Goal: Transaction & Acquisition: Purchase product/service

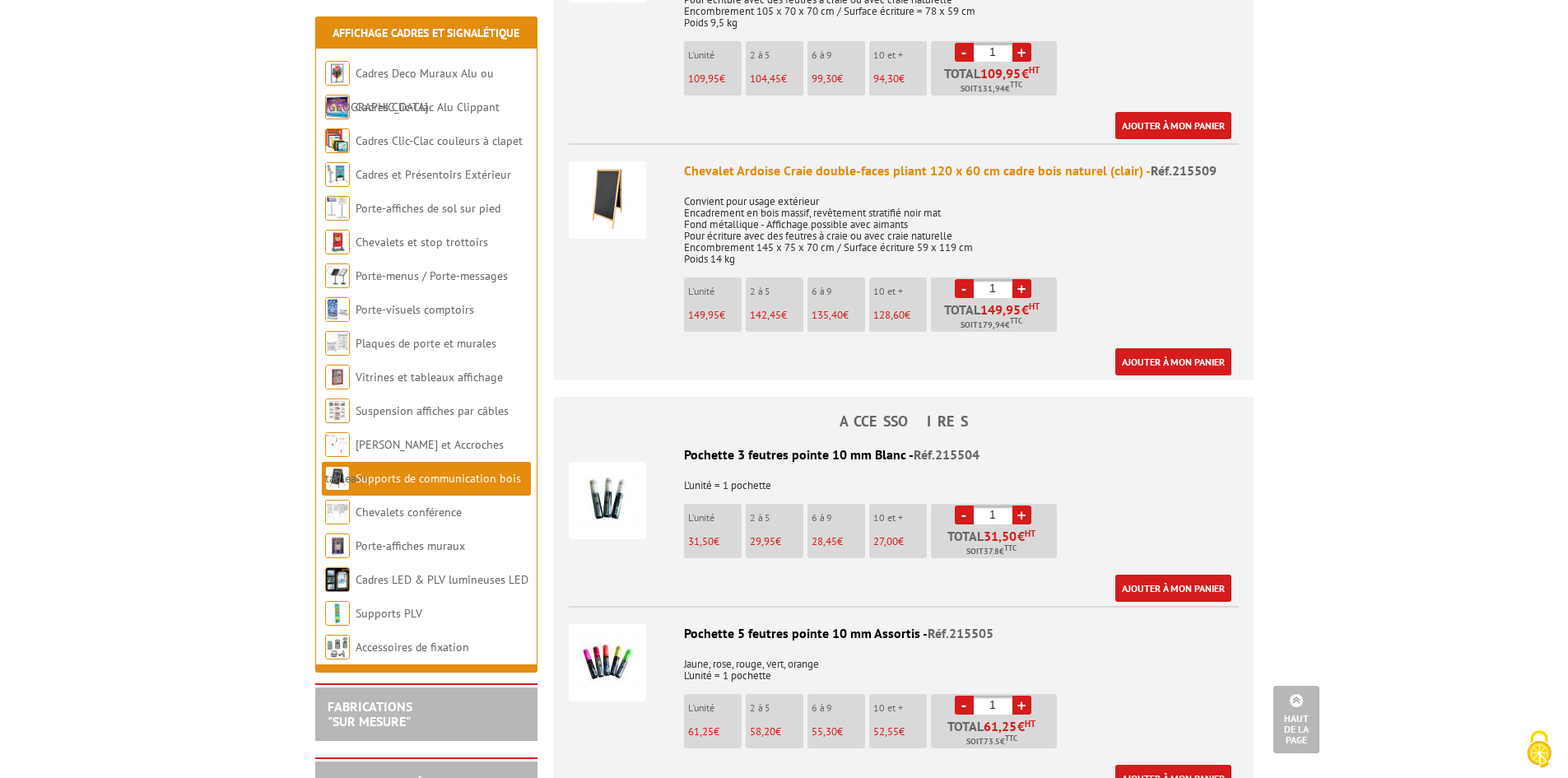
scroll to position [576, 0]
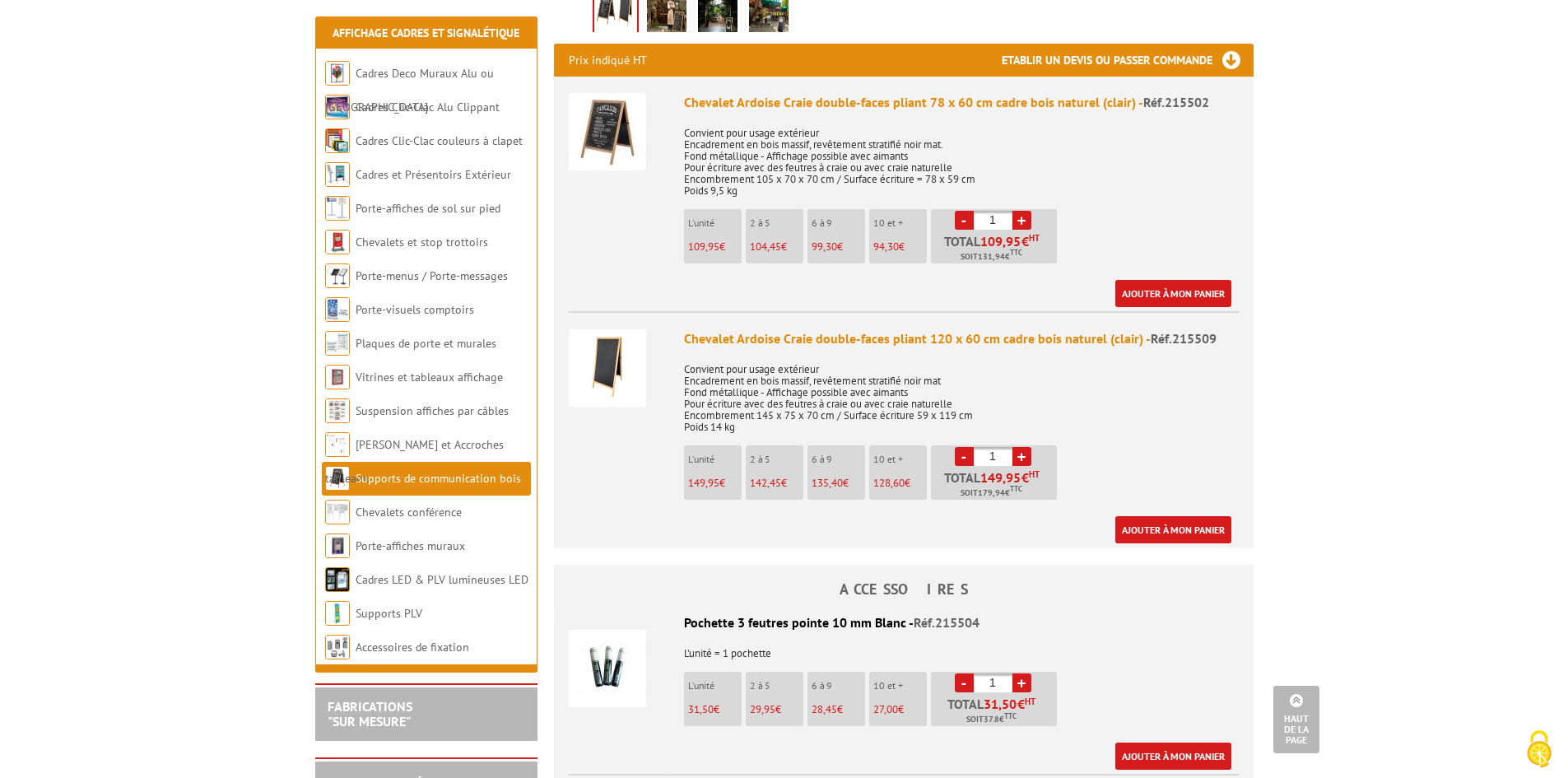
click at [613, 114] on img at bounding box center [608, 132] width 78 height 78
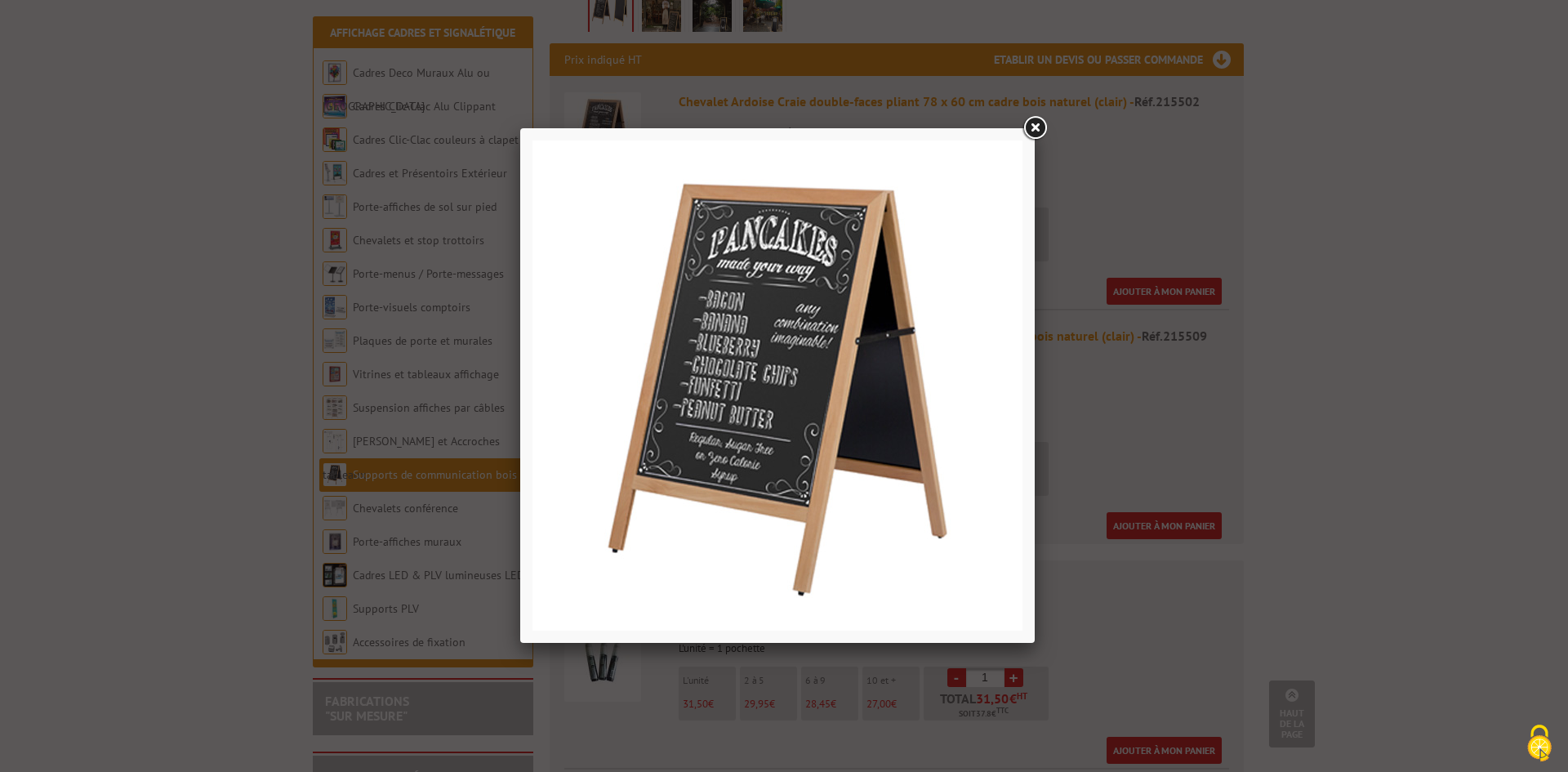
click at [1380, 196] on div at bounding box center [784, 386] width 1568 height 772
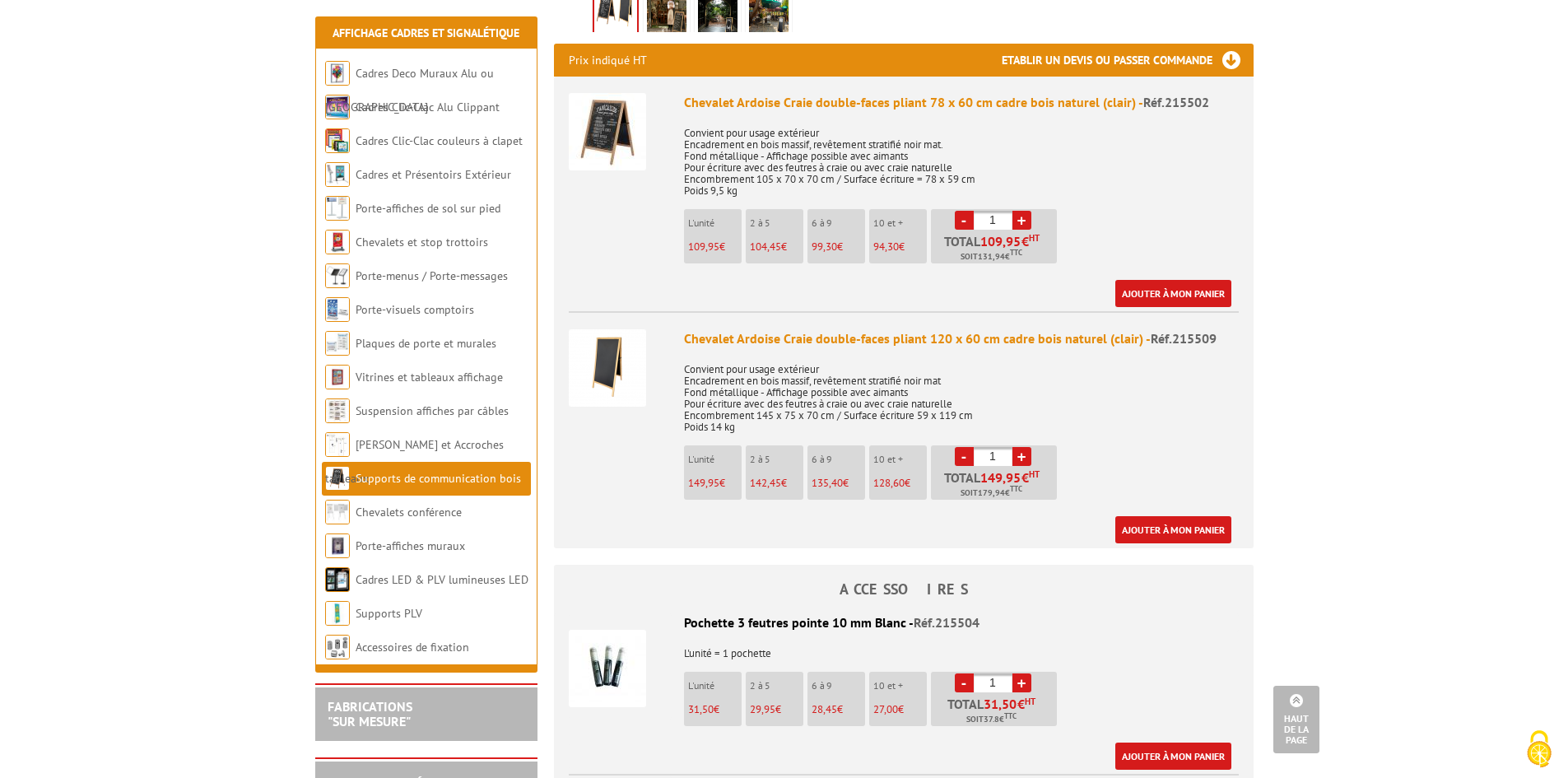
click at [611, 676] on img at bounding box center [608, 669] width 78 height 78
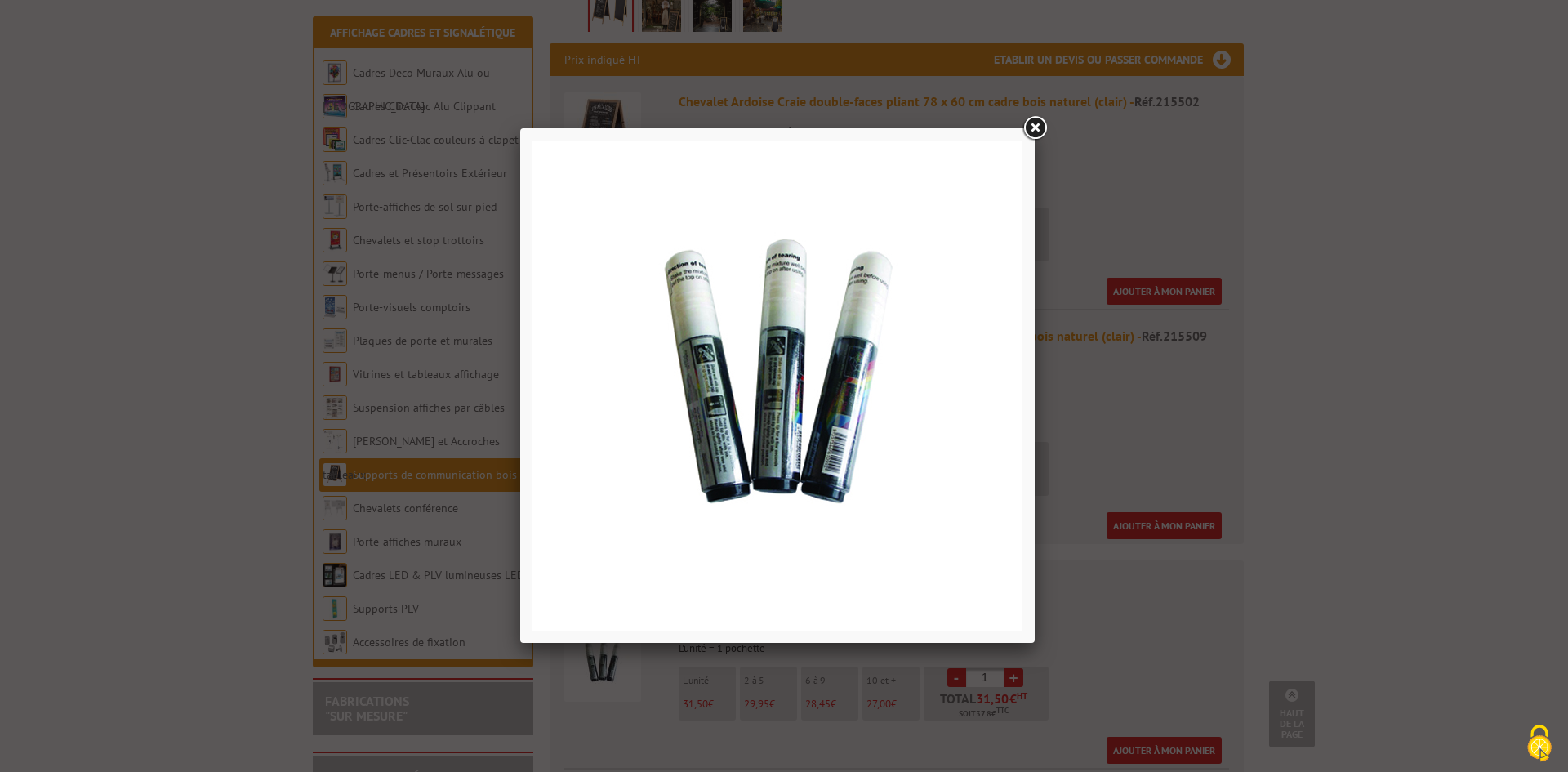
click at [836, 398] on img at bounding box center [778, 386] width 490 height 490
click at [1341, 403] on div at bounding box center [784, 386] width 1568 height 772
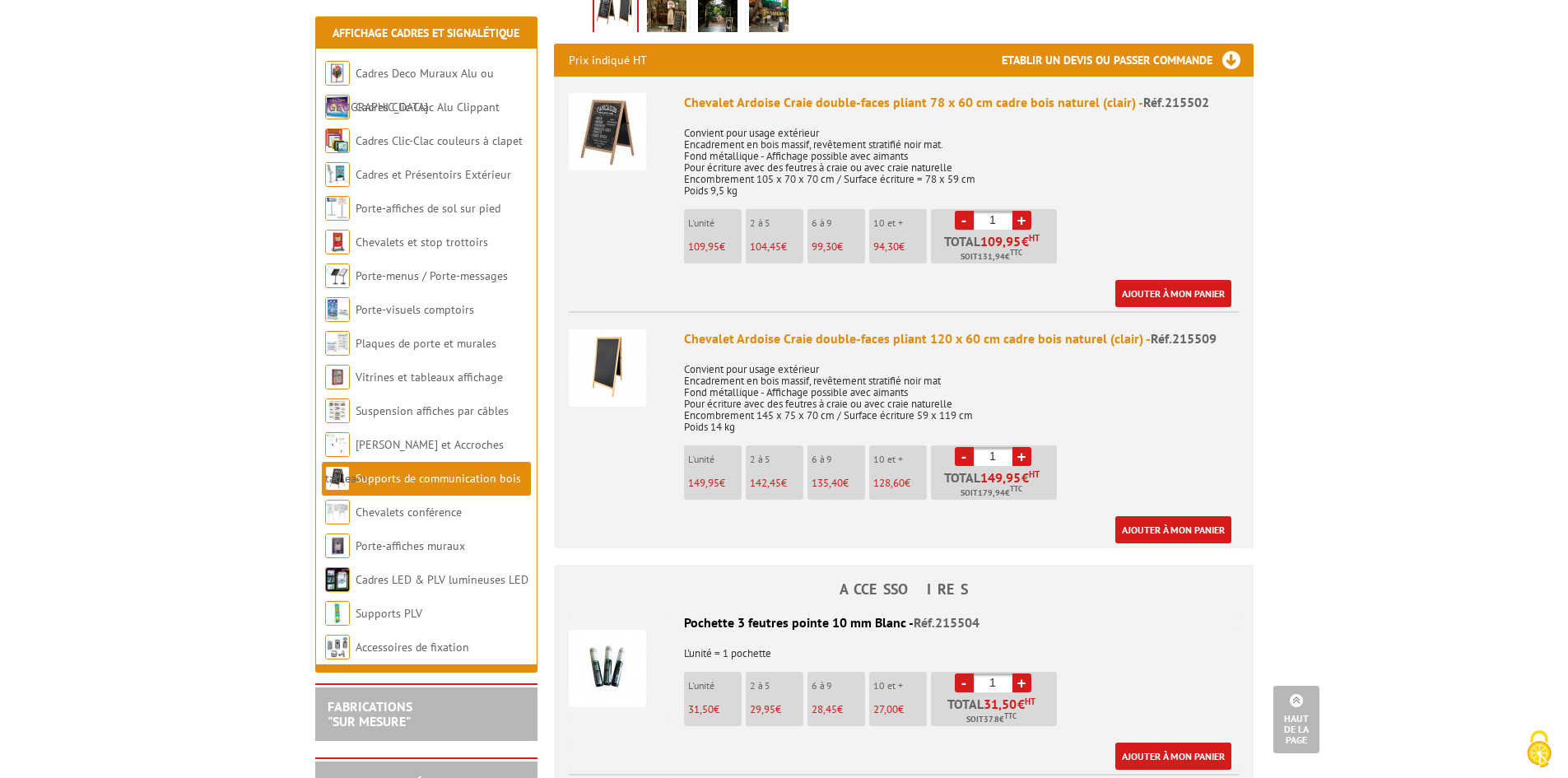
click at [828, 623] on div "Pochette 3 feutres pointe 10 mm Blanc - Réf.215504" at bounding box center [904, 623] width 670 height 19
click at [944, 622] on span "Réf.215504" at bounding box center [946, 623] width 66 height 17
click at [924, 586] on h4 "ACCESSOIRES" at bounding box center [904, 589] width 699 height 17
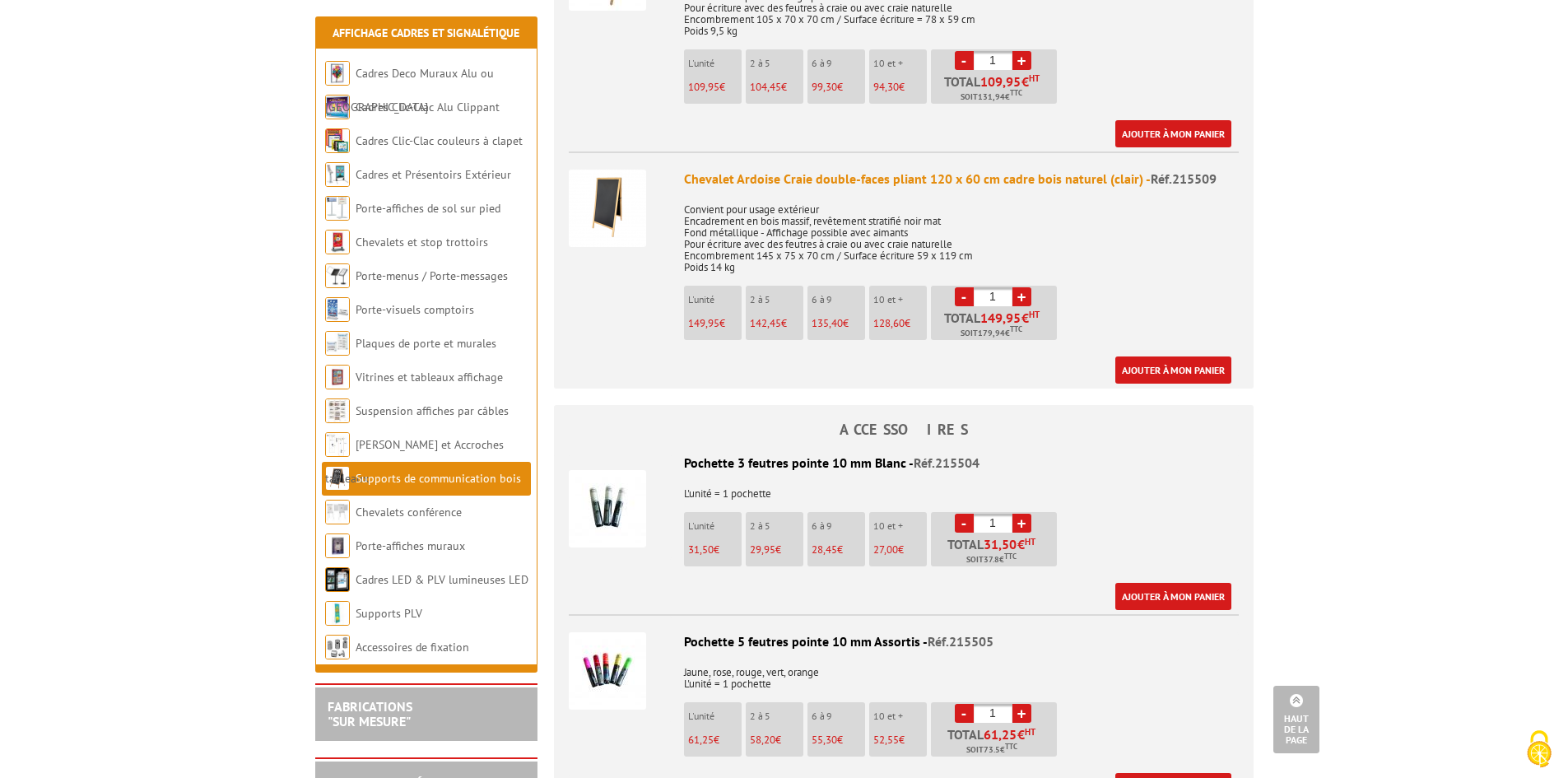
scroll to position [741, 0]
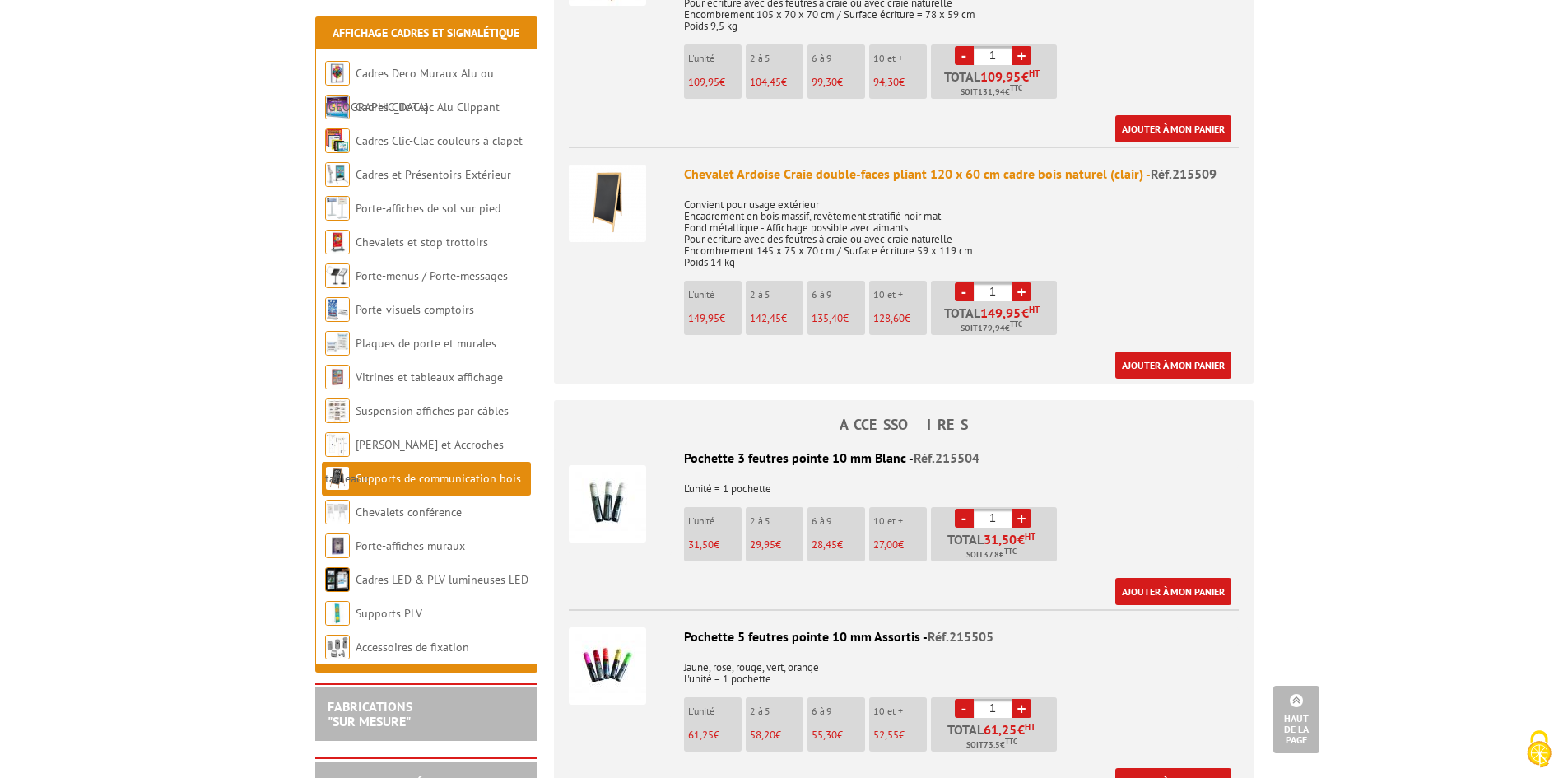
click at [606, 518] on img at bounding box center [608, 504] width 78 height 78
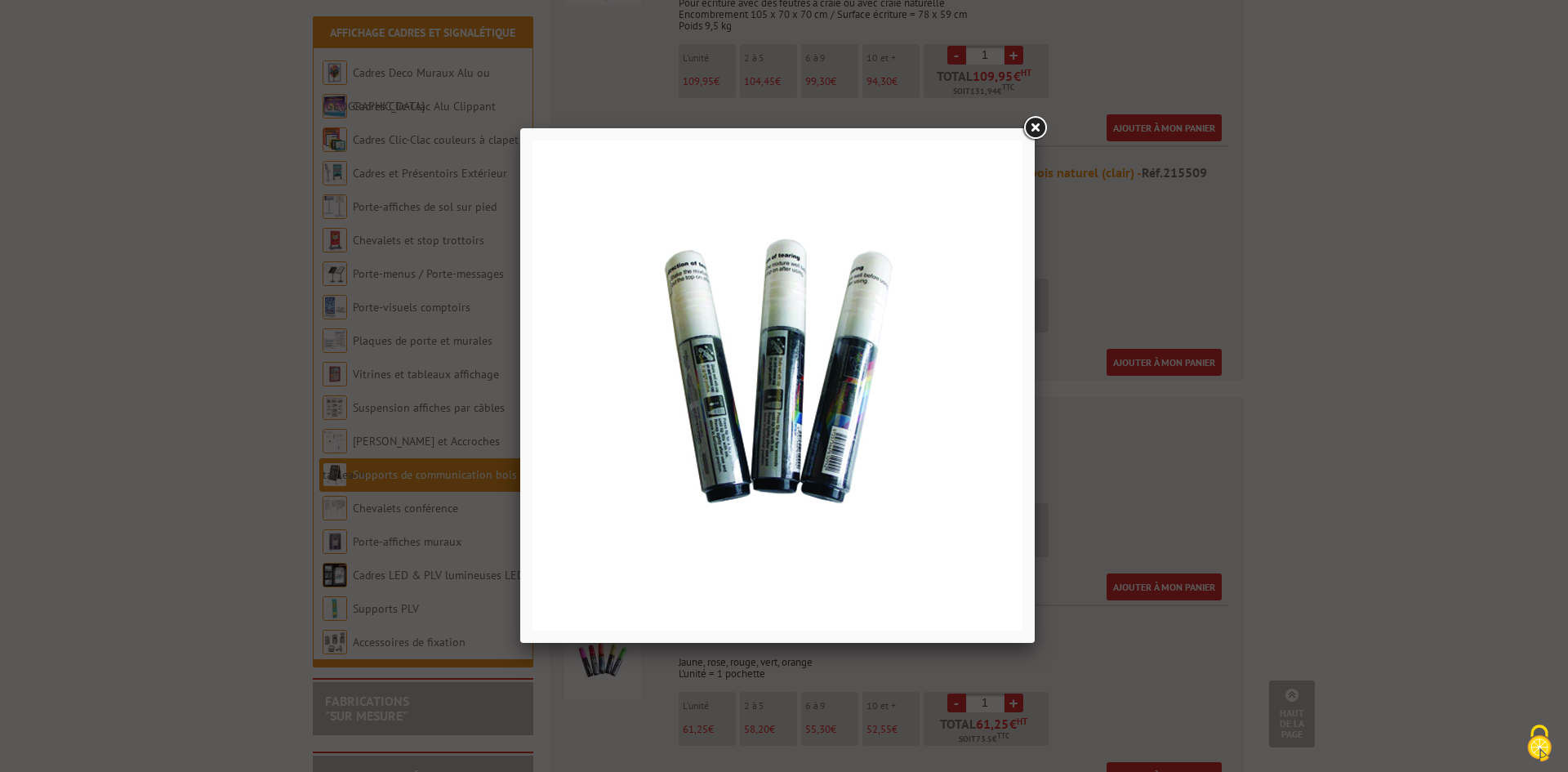
click at [1267, 331] on div at bounding box center [784, 386] width 1568 height 772
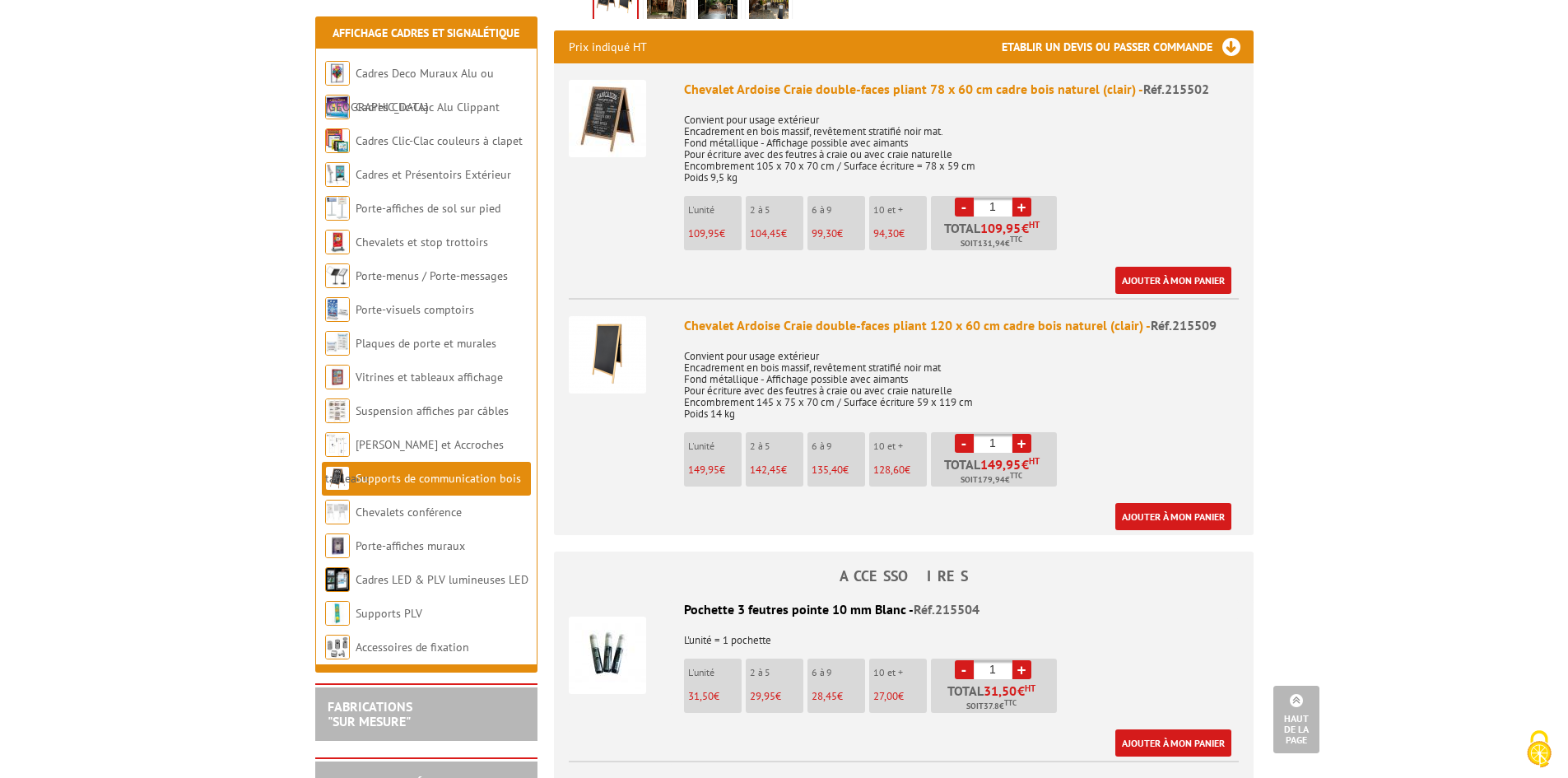
scroll to position [494, 0]
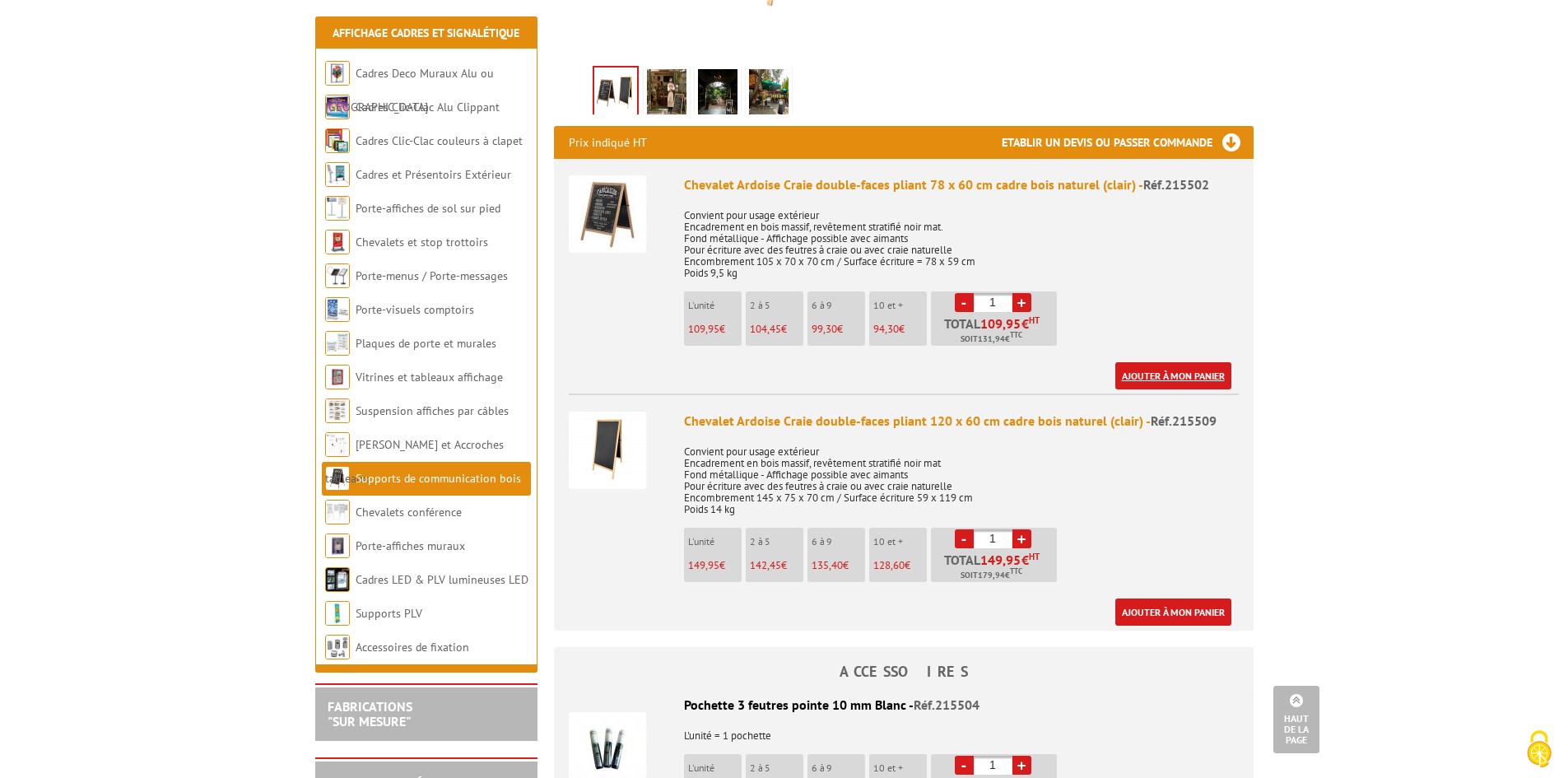
click at [1152, 374] on link "Ajouter à mon panier" at bounding box center [1172, 375] width 116 height 27
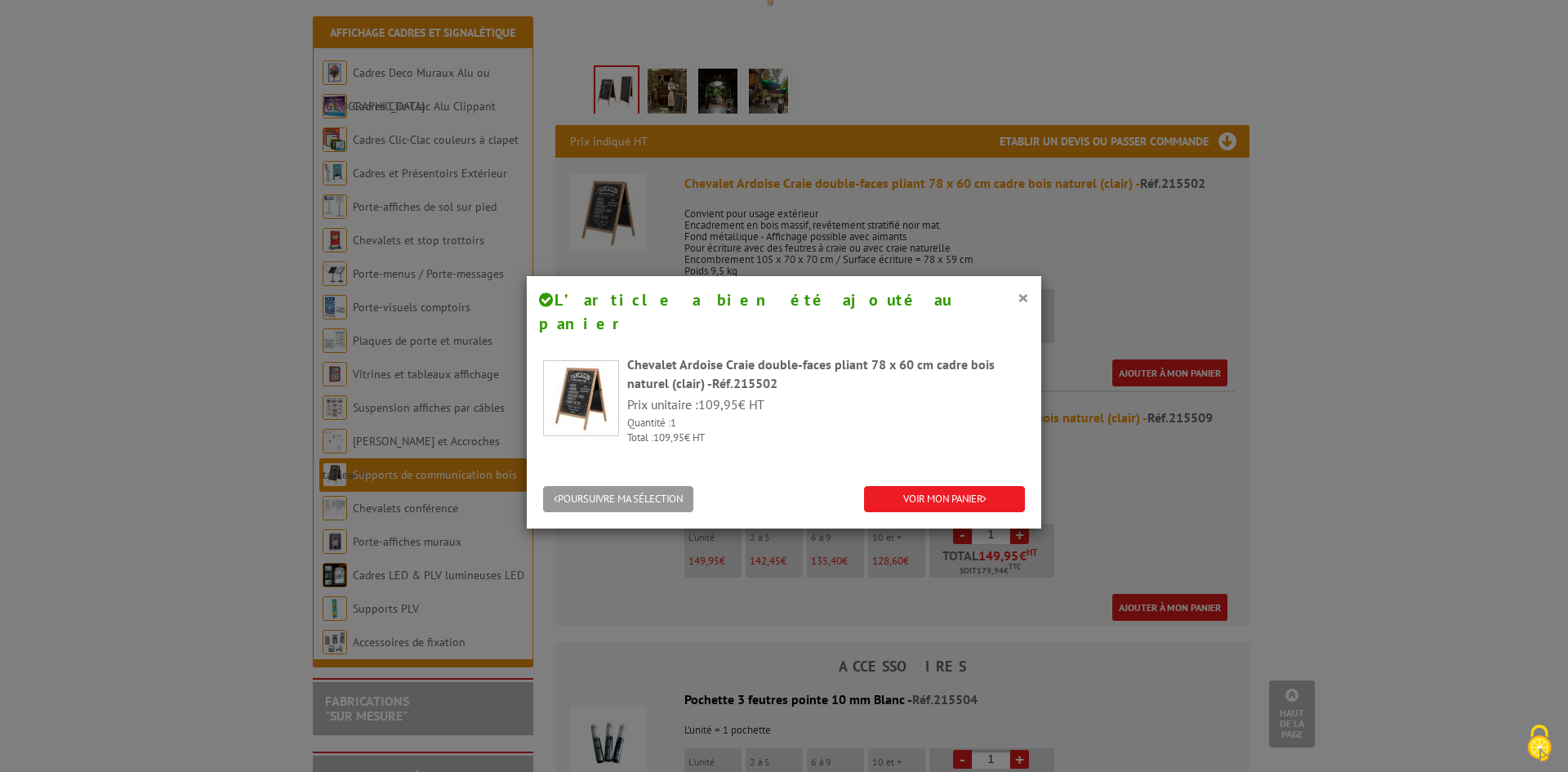
click at [1029, 299] on div "× L’article a bien été ajouté au panier" at bounding box center [784, 311] width 514 height 71
click at [1024, 300] on div "× L’article a bien été ajouté au panier" at bounding box center [784, 311] width 514 height 71
click at [1017, 300] on button "×" at bounding box center [1023, 296] width 11 height 21
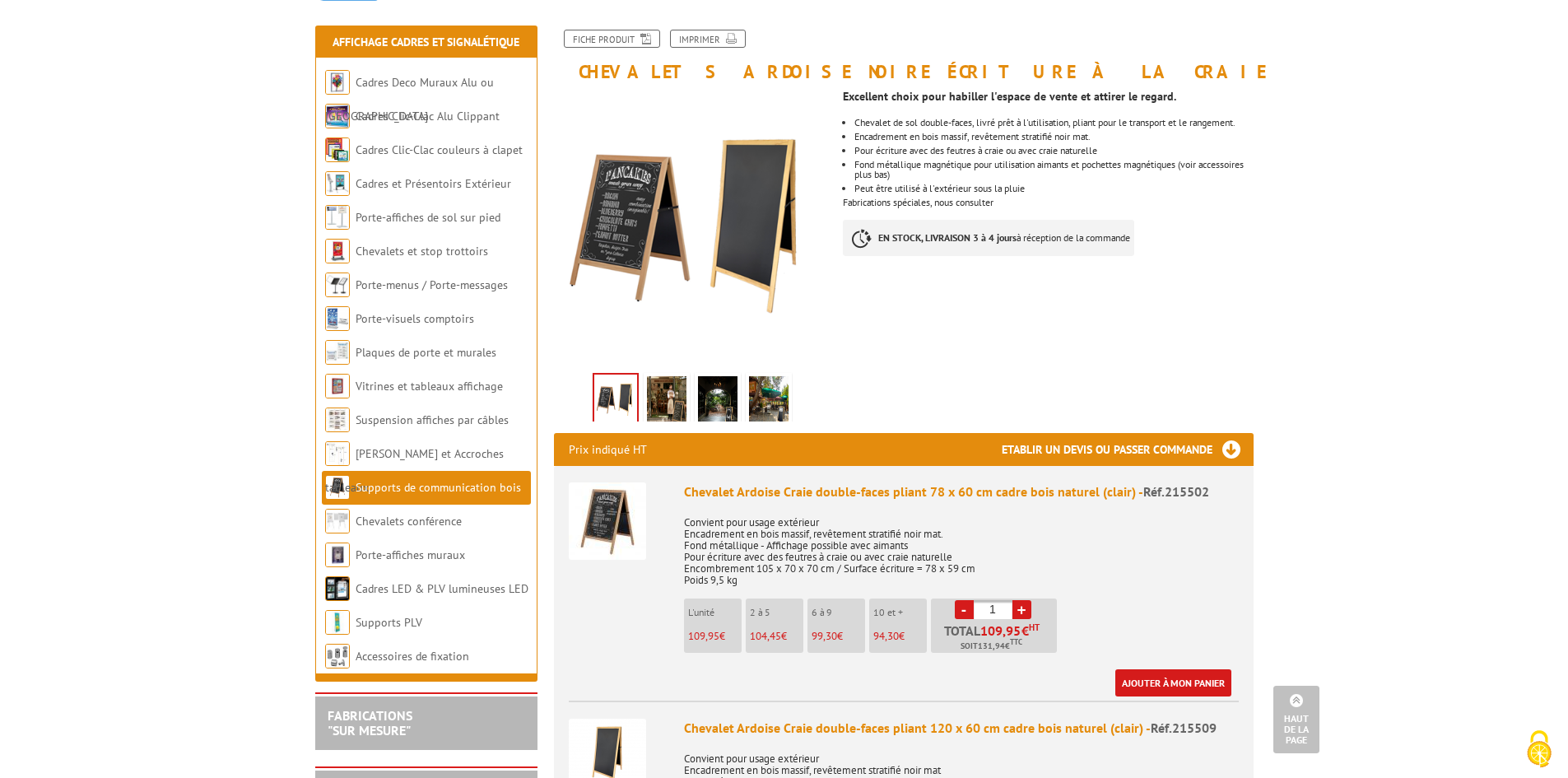
scroll to position [0, 0]
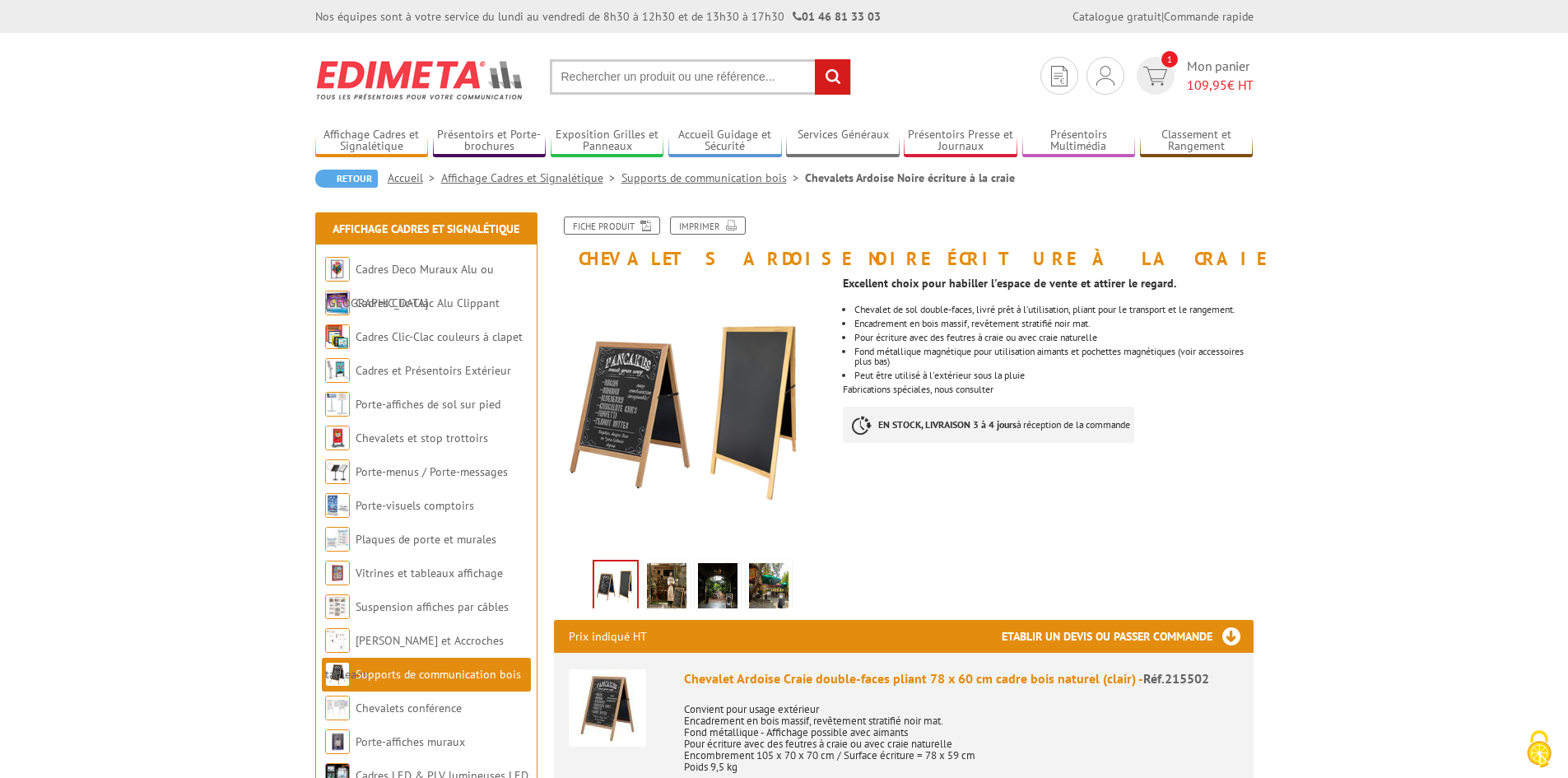
click at [735, 77] on input "text" at bounding box center [700, 77] width 302 height 35
type input "feutre craie"
click at [815, 59] on input "rechercher" at bounding box center [833, 77] width 35 height 35
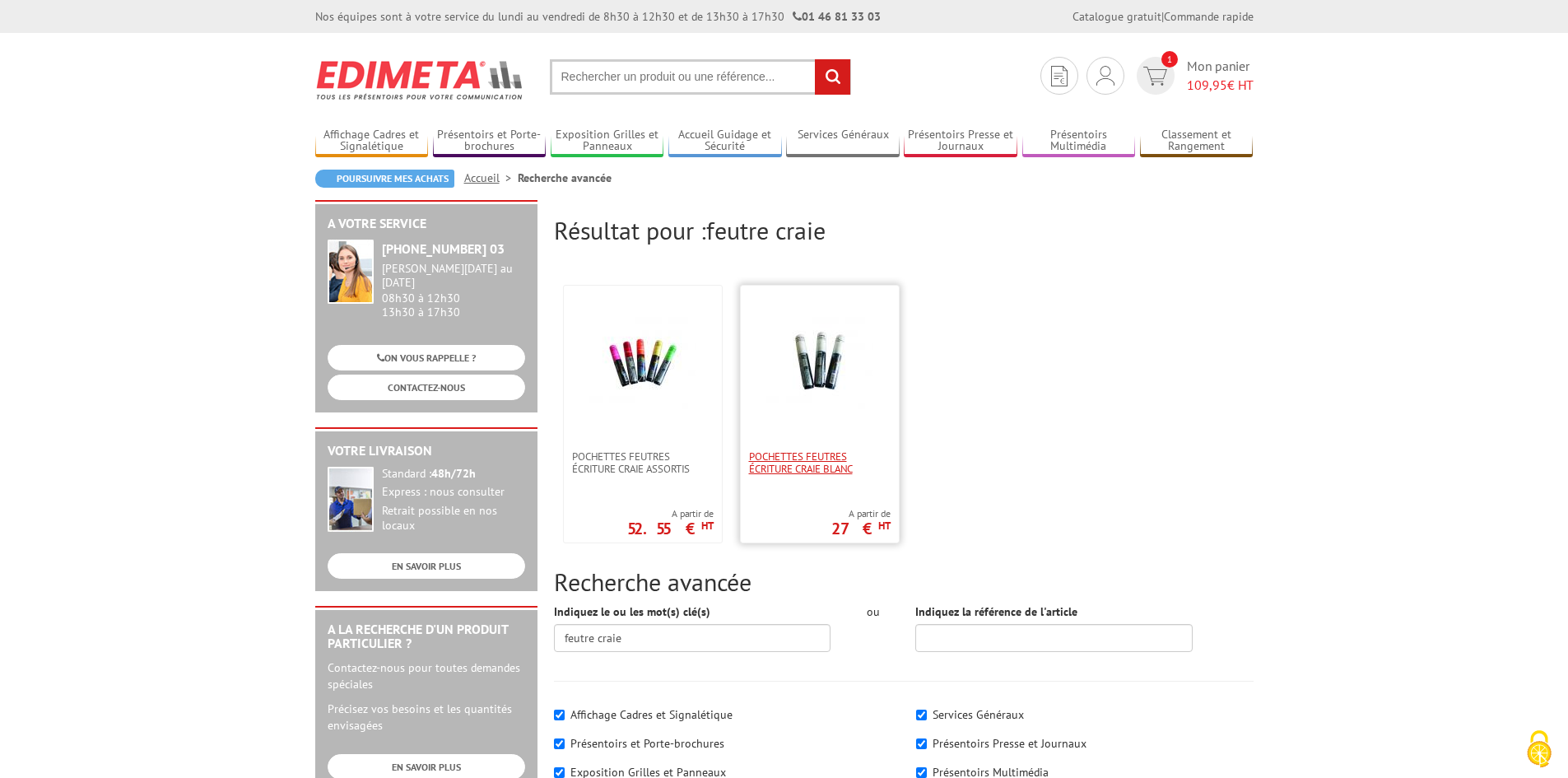
click at [847, 464] on span "POCHETTES FEUTRES ÉCRITURE CRAIE BLANC" at bounding box center [820, 463] width 142 height 25
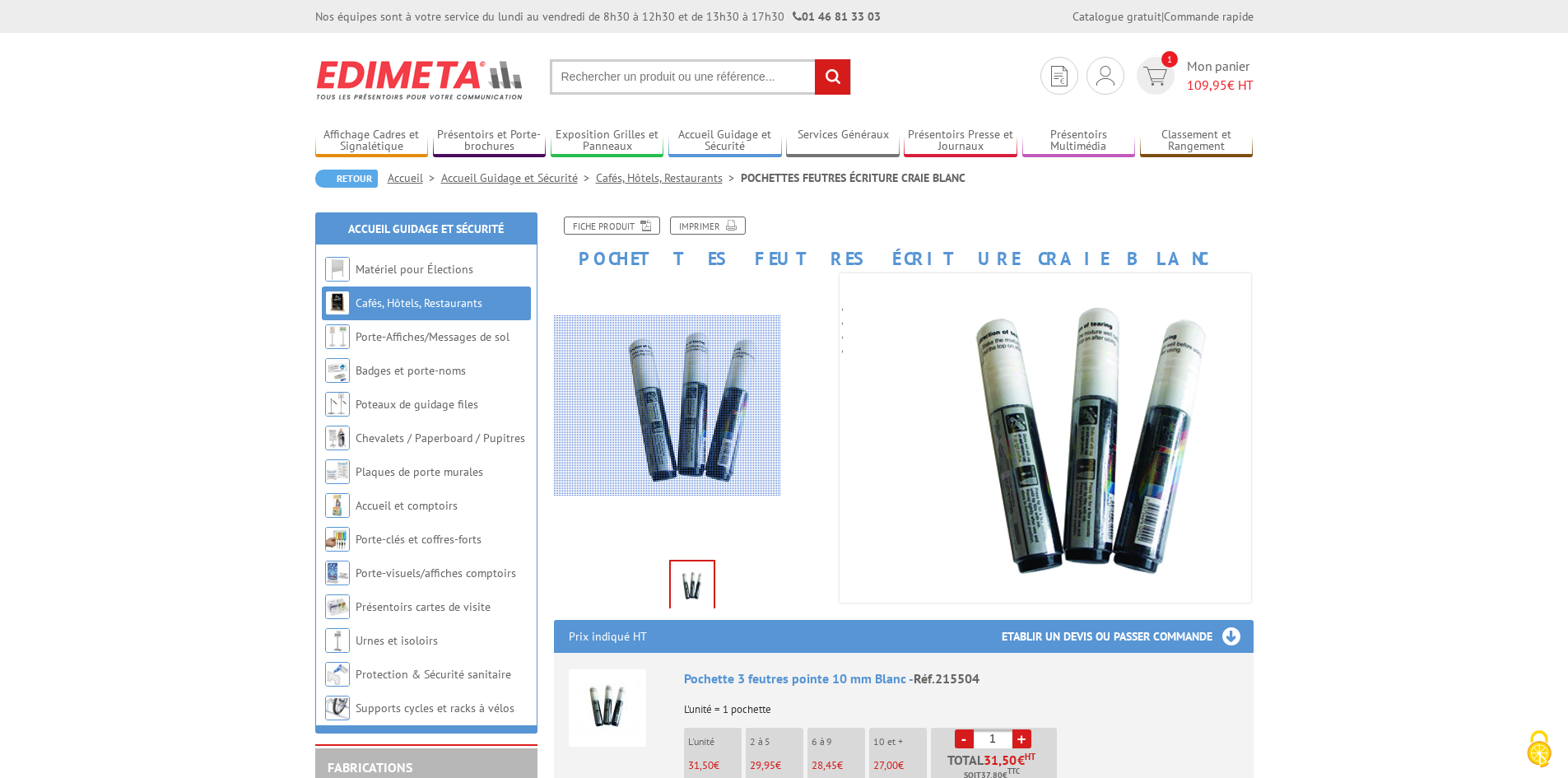
click at [658, 406] on div at bounding box center [668, 406] width 228 height 181
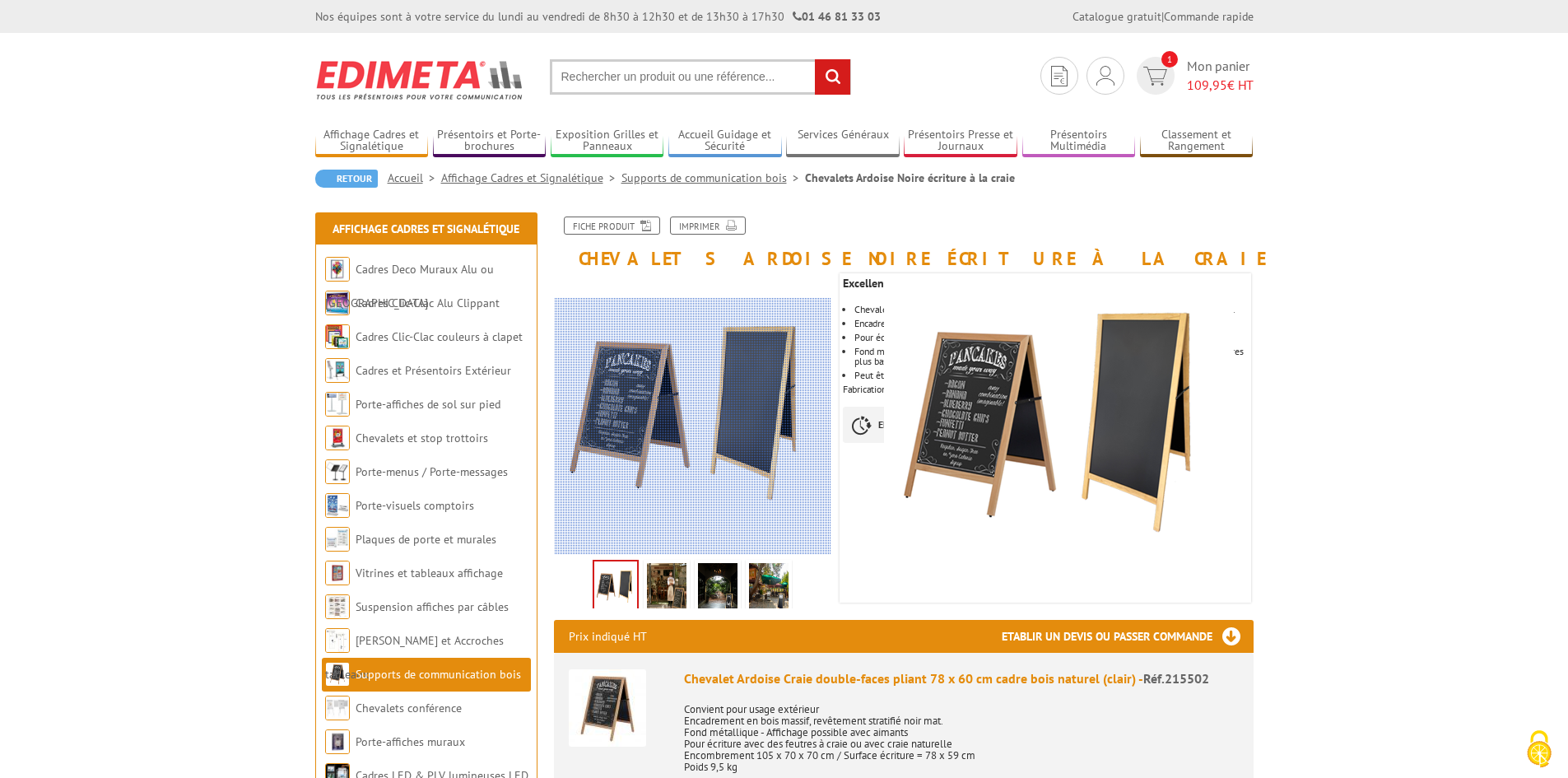
click at [717, 439] on div at bounding box center [671, 426] width 321 height 256
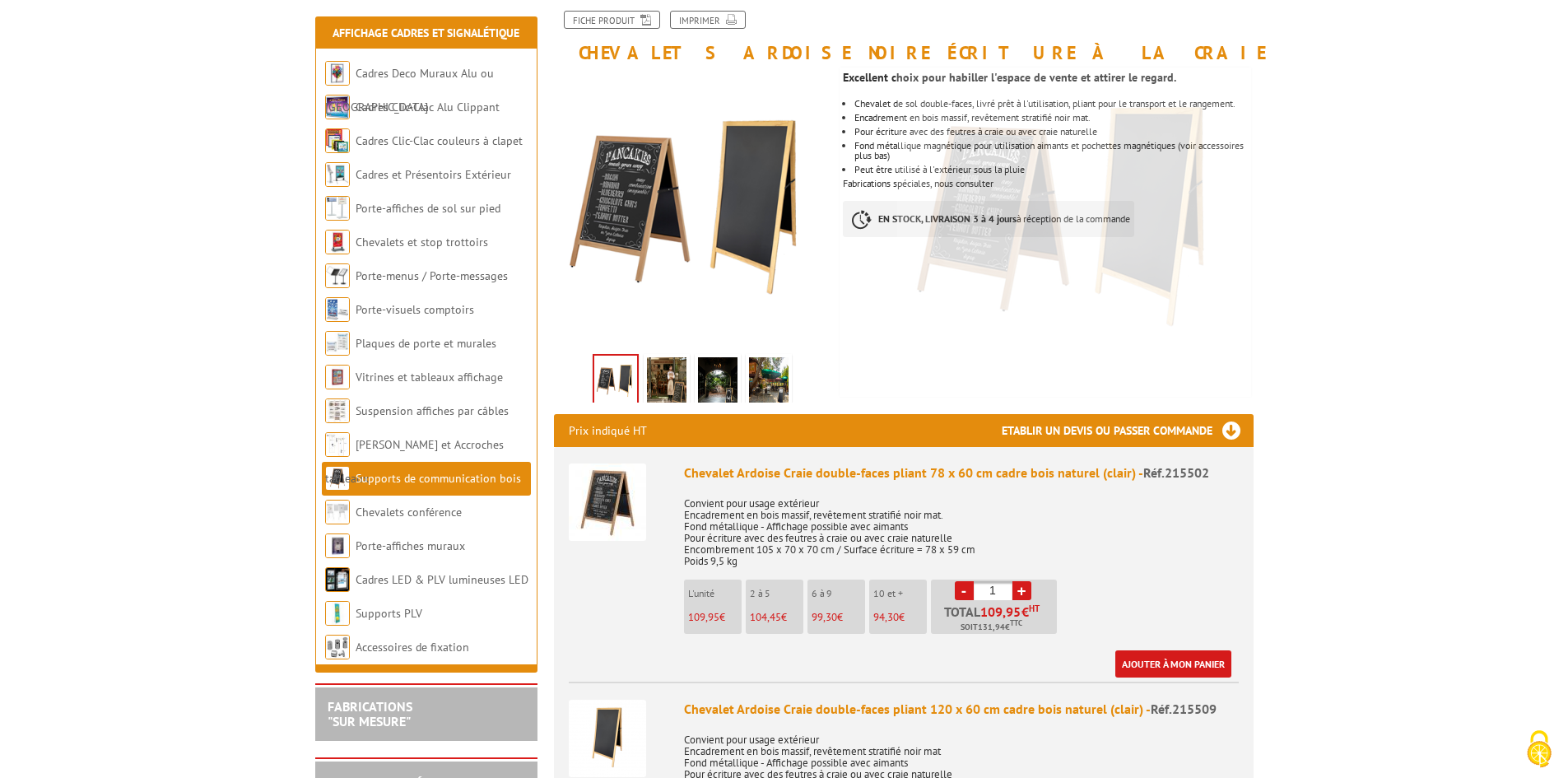
scroll to position [329, 0]
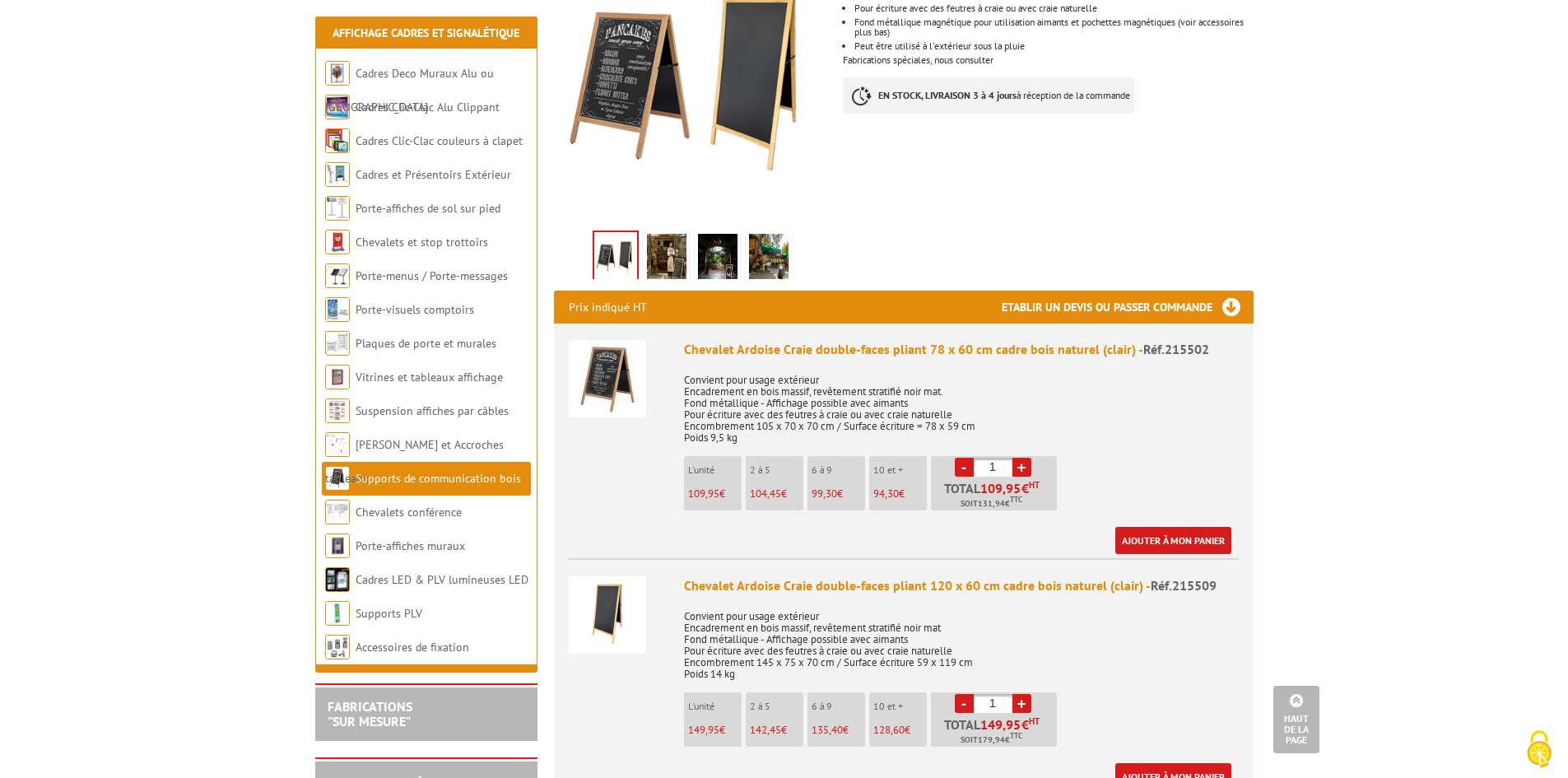
click at [620, 614] on img at bounding box center [608, 615] width 78 height 78
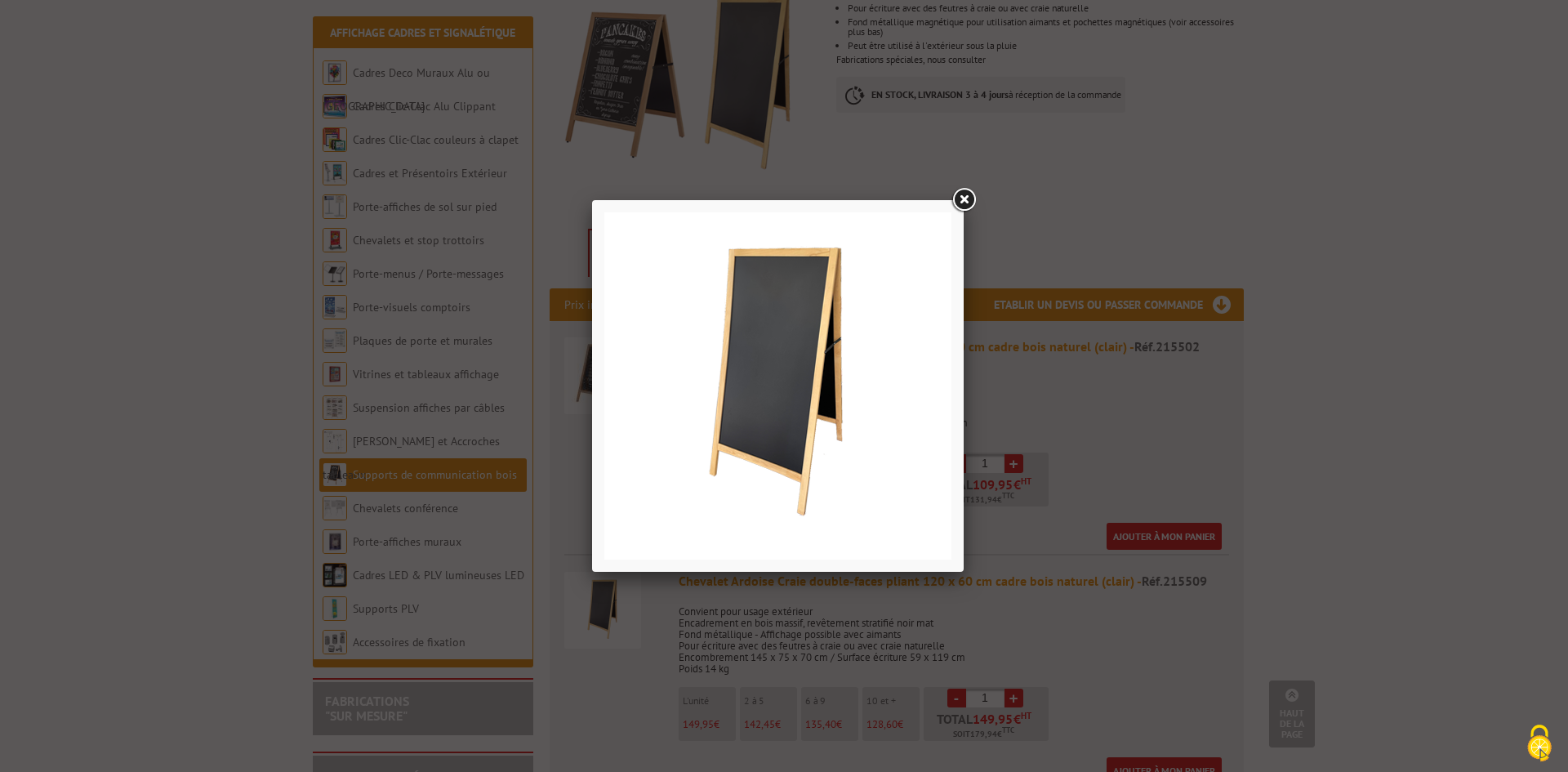
click at [965, 199] on link at bounding box center [964, 200] width 29 height 29
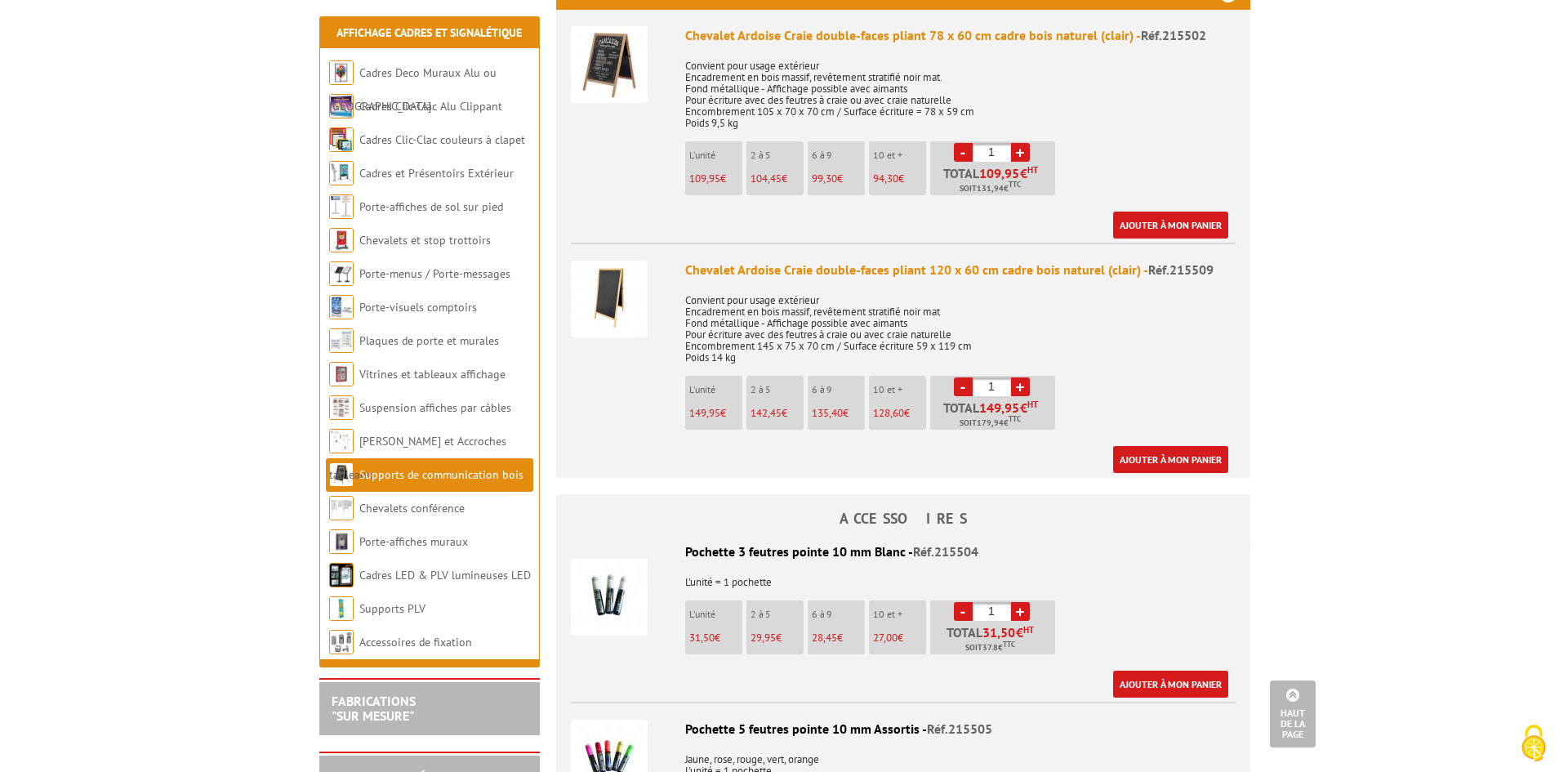
scroll to position [735, 0]
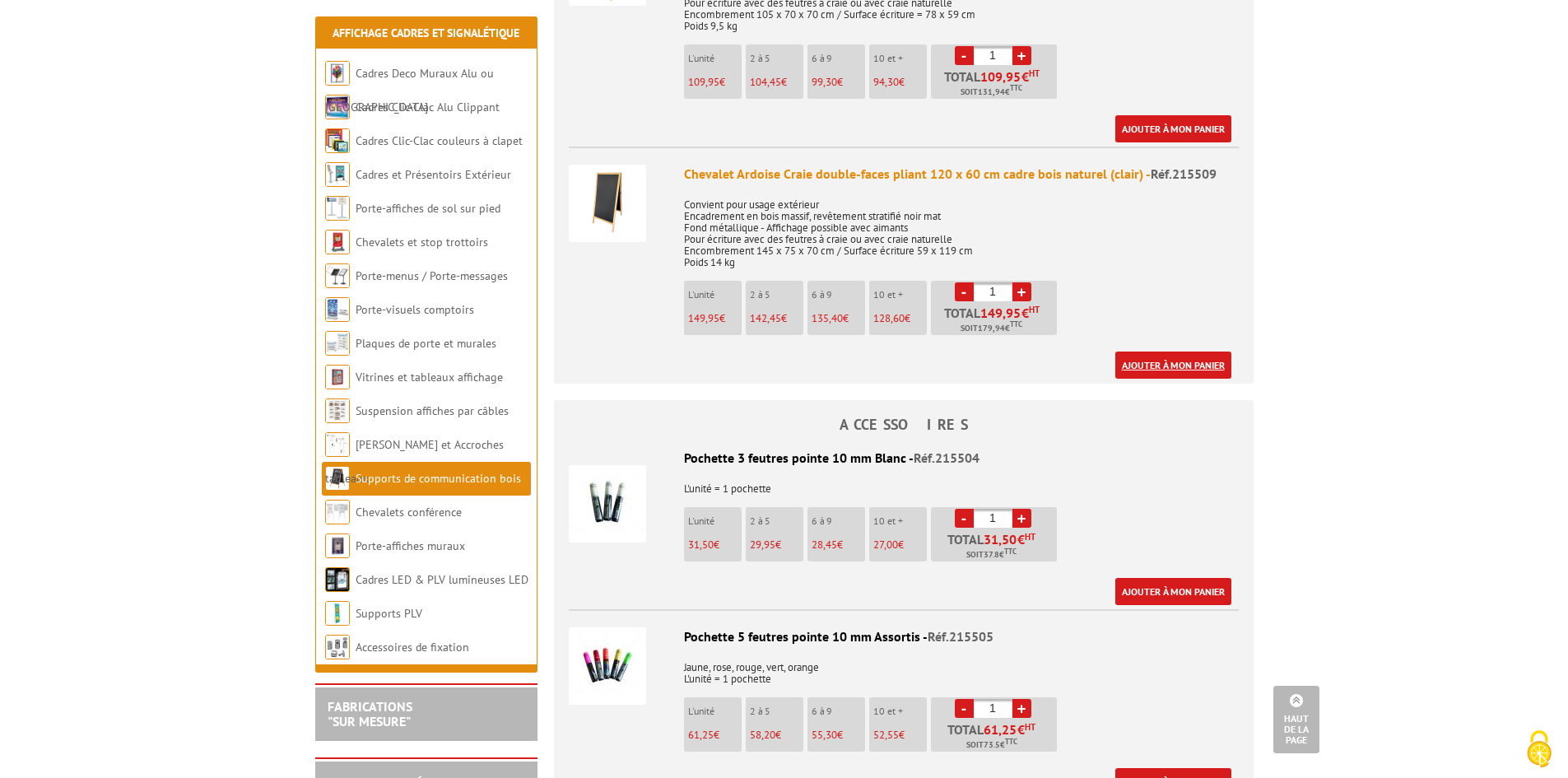
click at [1175, 368] on link "Ajouter à mon panier" at bounding box center [1172, 364] width 116 height 27
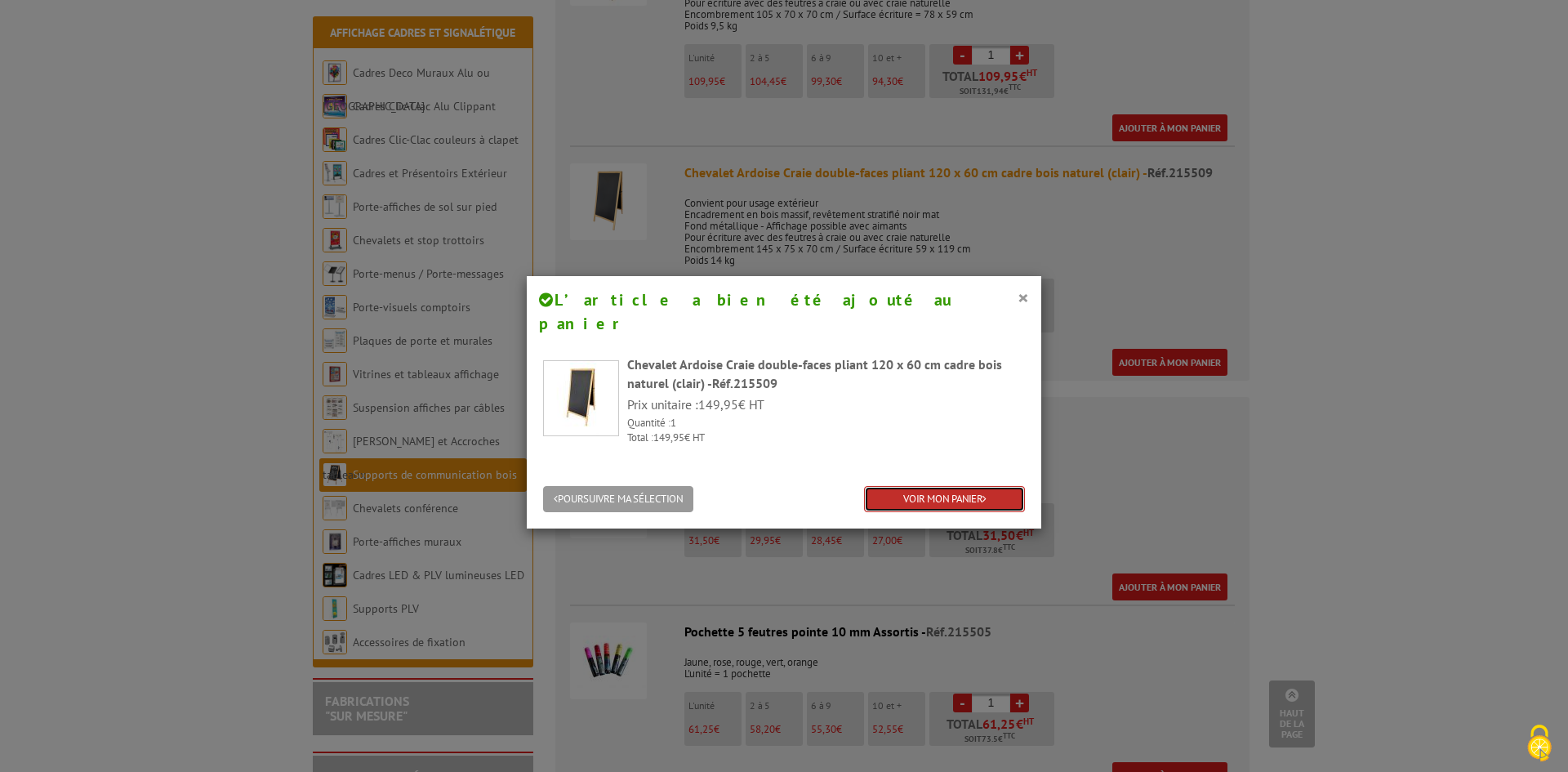
click at [962, 486] on link "VOIR MON PANIER" at bounding box center [944, 498] width 161 height 27
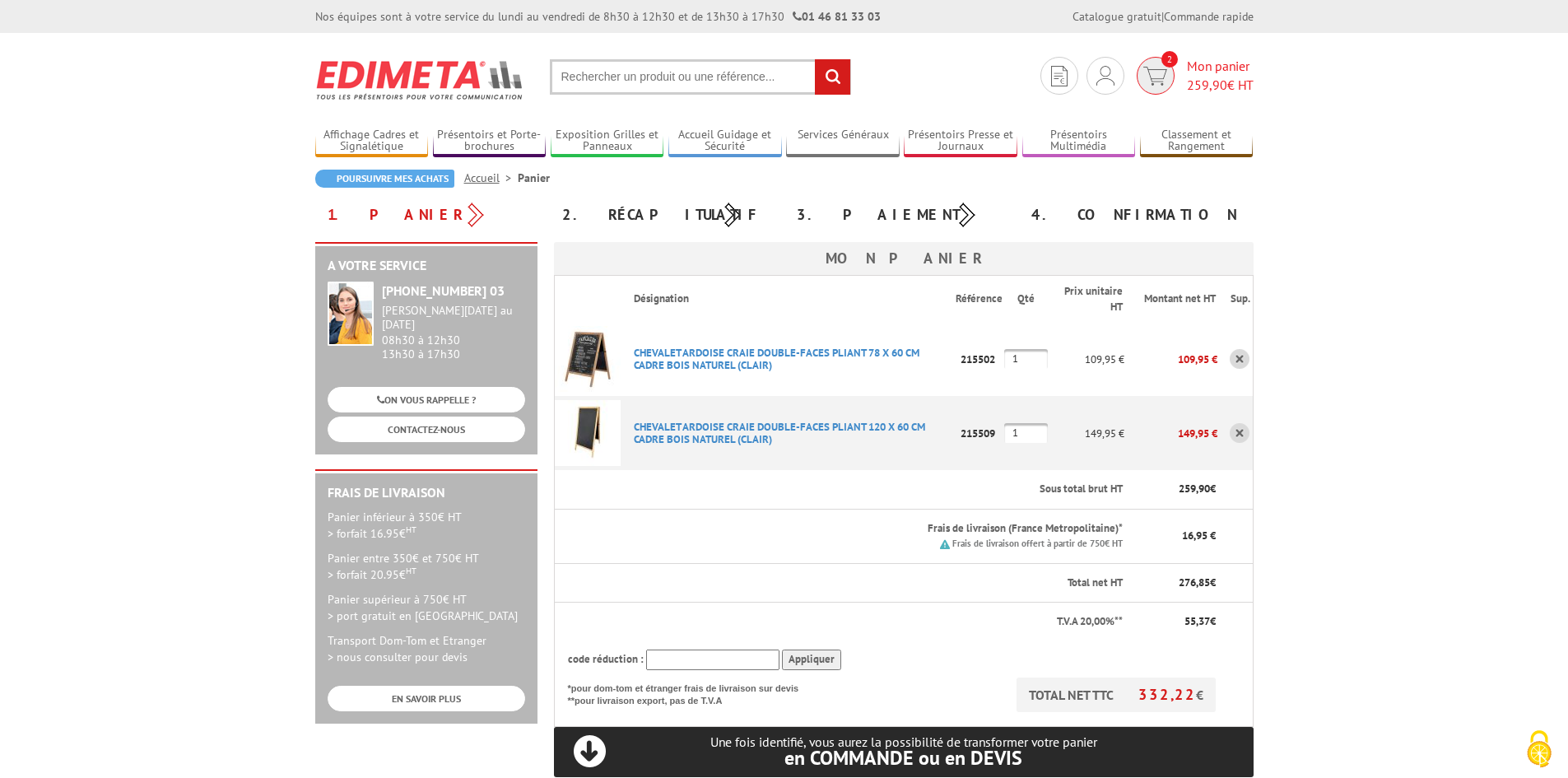
type input "communication@theatrepublicmontreuil.com"
click at [1198, 80] on span "259,90" at bounding box center [1207, 85] width 41 height 17
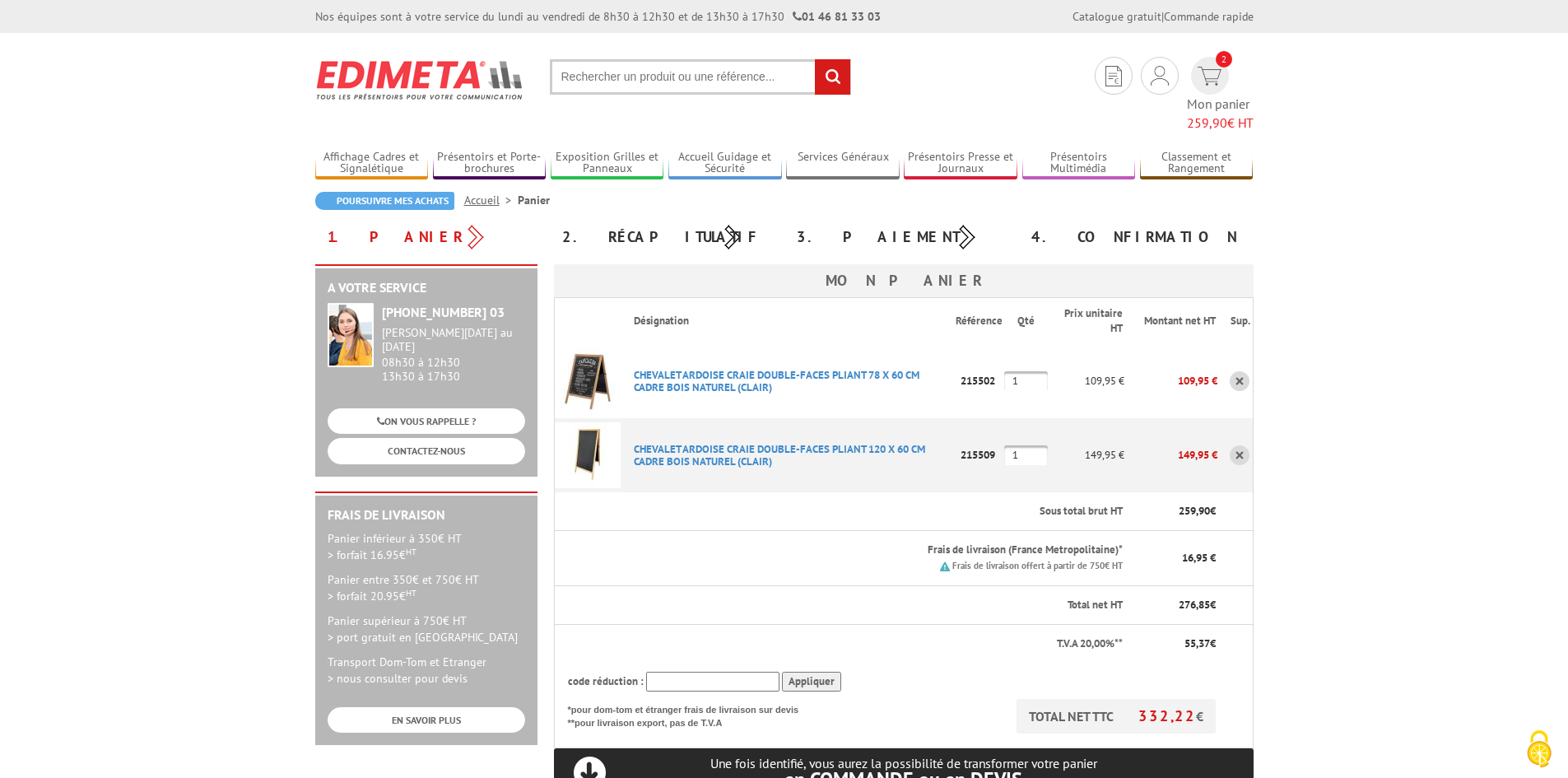
type input "[EMAIL_ADDRESS][DOMAIN_NAME]"
drag, startPoint x: 1040, startPoint y: 355, endPoint x: 954, endPoint y: 352, distance: 86.1
click at [954, 352] on tr "CHEVALET ARDOISE CRAIE DOUBLE-FACES PLIANT 78 X 60 CM CADRE BOIS NATUREL (CLAIR…" at bounding box center [903, 381] width 698 height 74
type input "0"
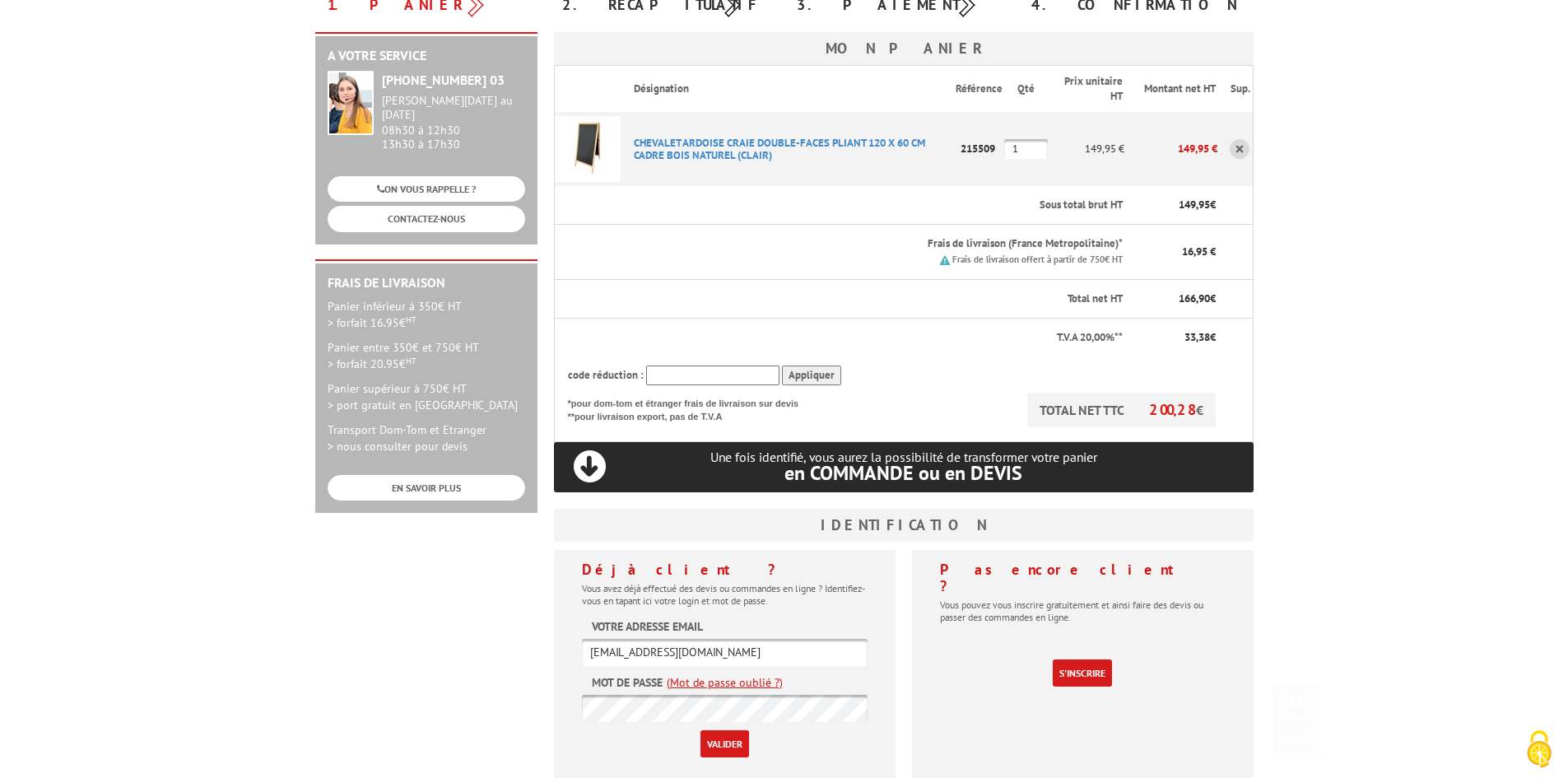
scroll to position [494, 0]
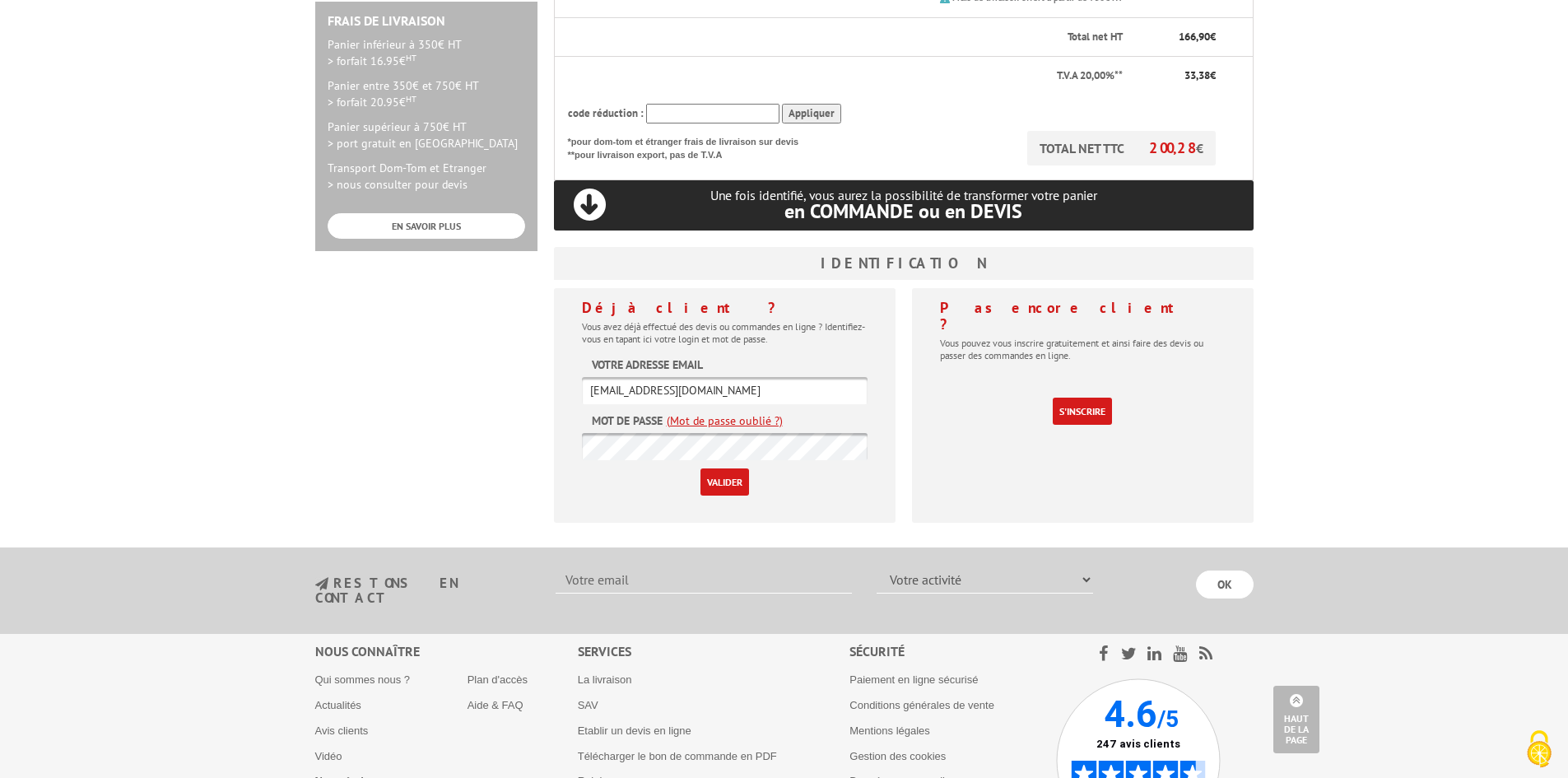
click at [729, 468] on input "Valider" at bounding box center [724, 481] width 48 height 27
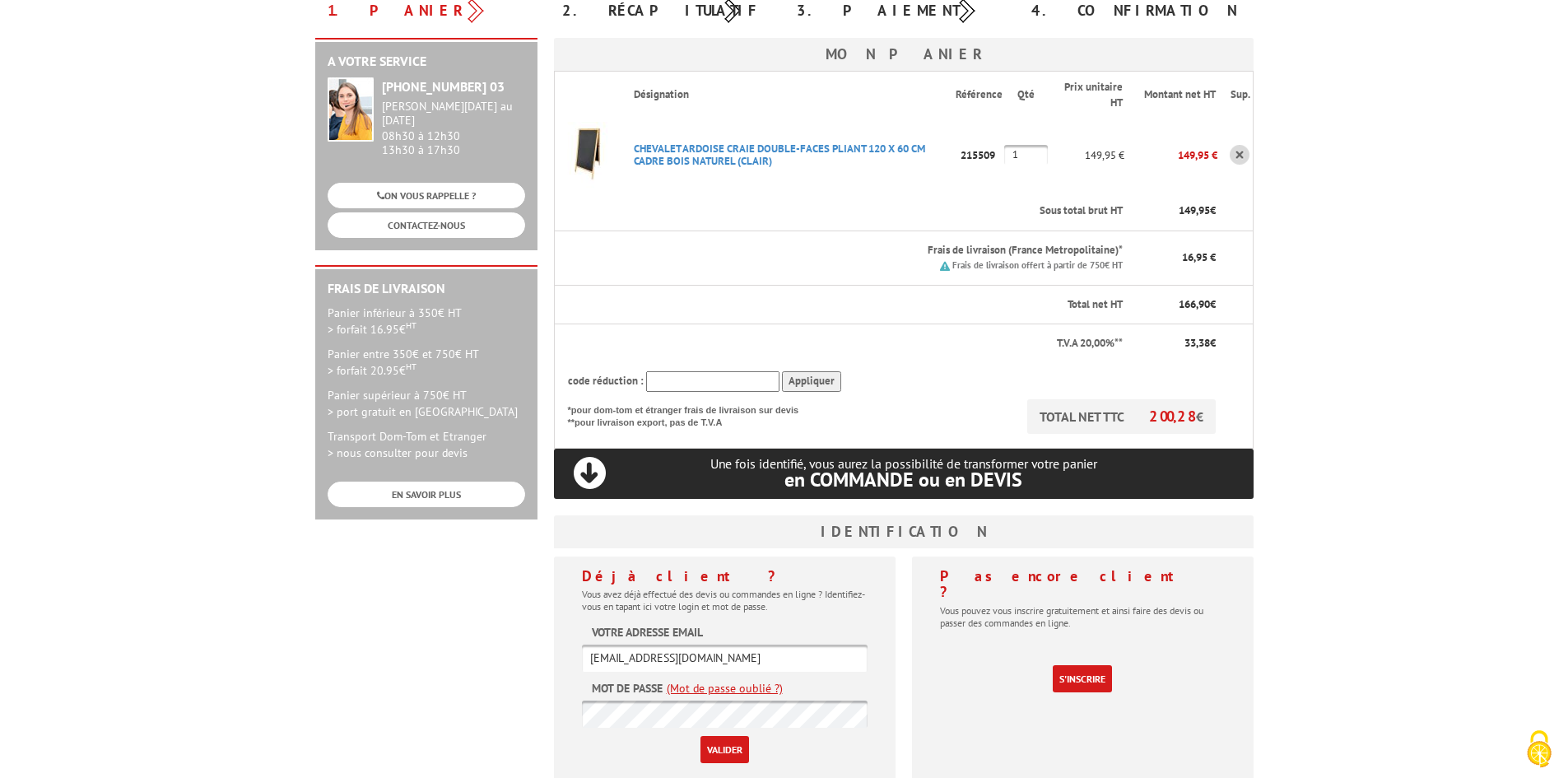
scroll to position [205, 0]
click at [722, 737] on input "Valider" at bounding box center [724, 747] width 48 height 27
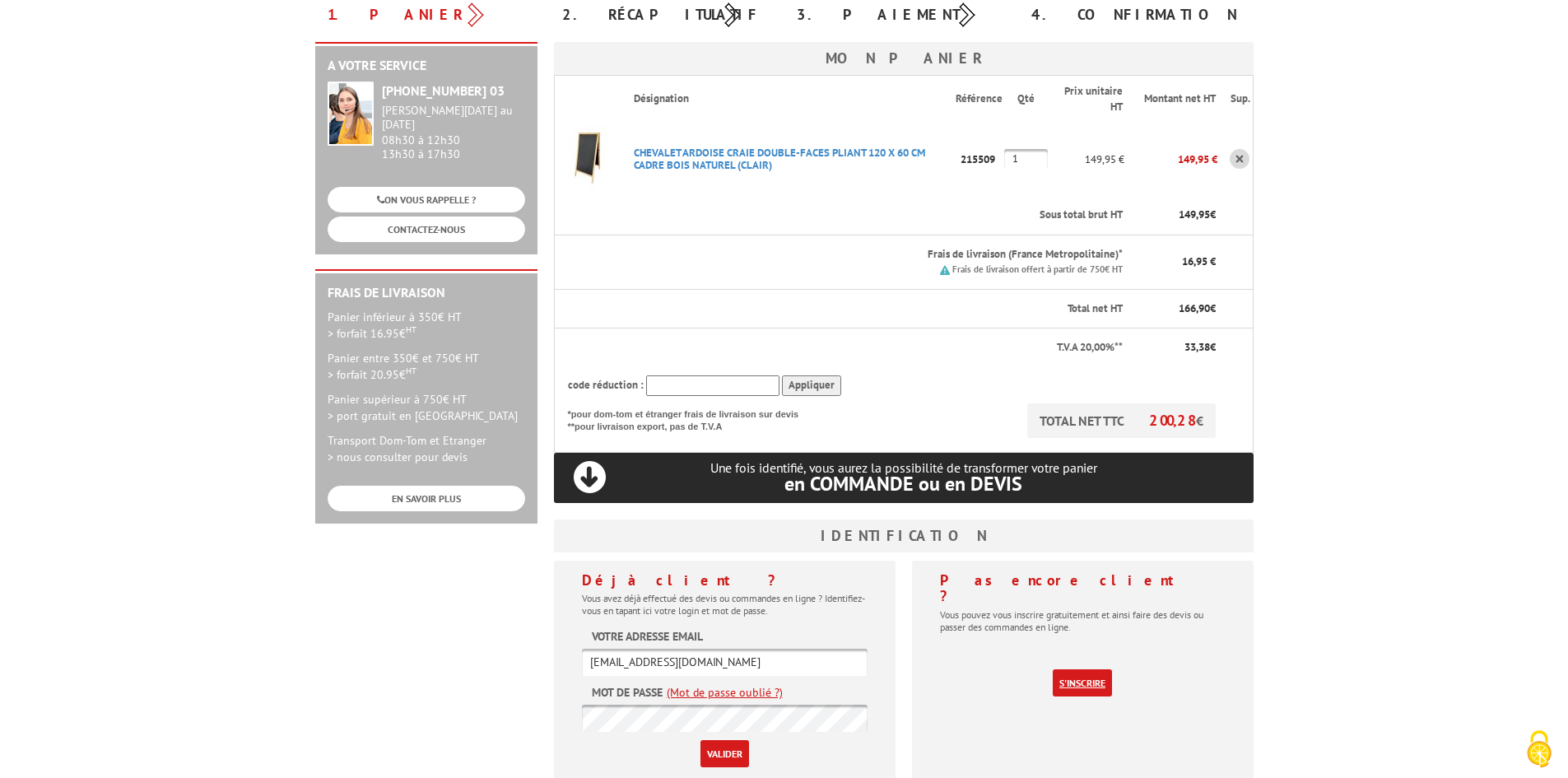
click at [1070, 675] on link "S'inscrire" at bounding box center [1082, 682] width 59 height 27
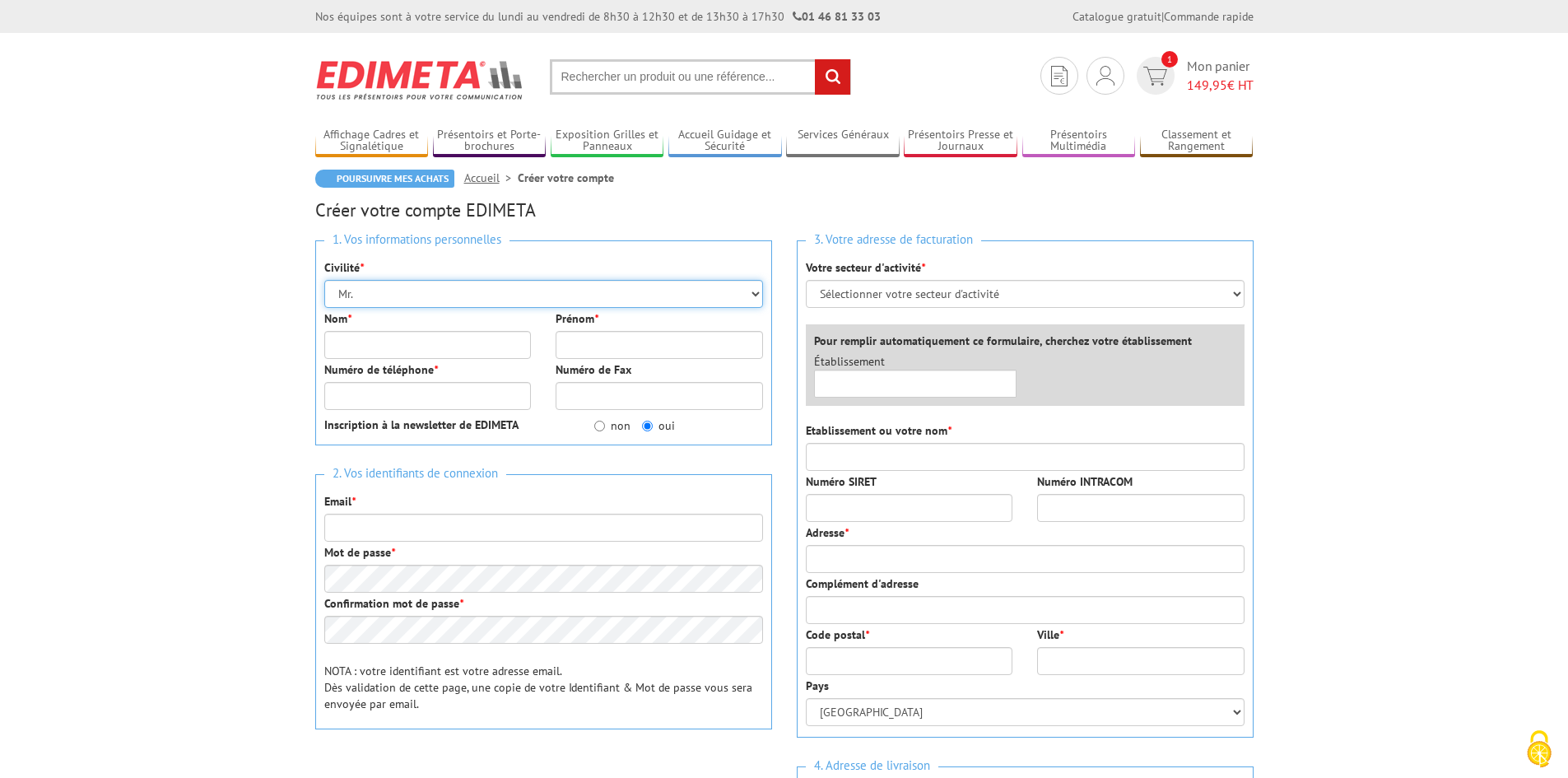
click at [577, 297] on select "Mr. Mme. Mlle." at bounding box center [544, 293] width 438 height 28
select select "Mme."
click at [325, 279] on select "Mr. Mme. Mlle." at bounding box center [544, 293] width 438 height 28
click at [501, 347] on input "Nom *" at bounding box center [428, 345] width 207 height 28
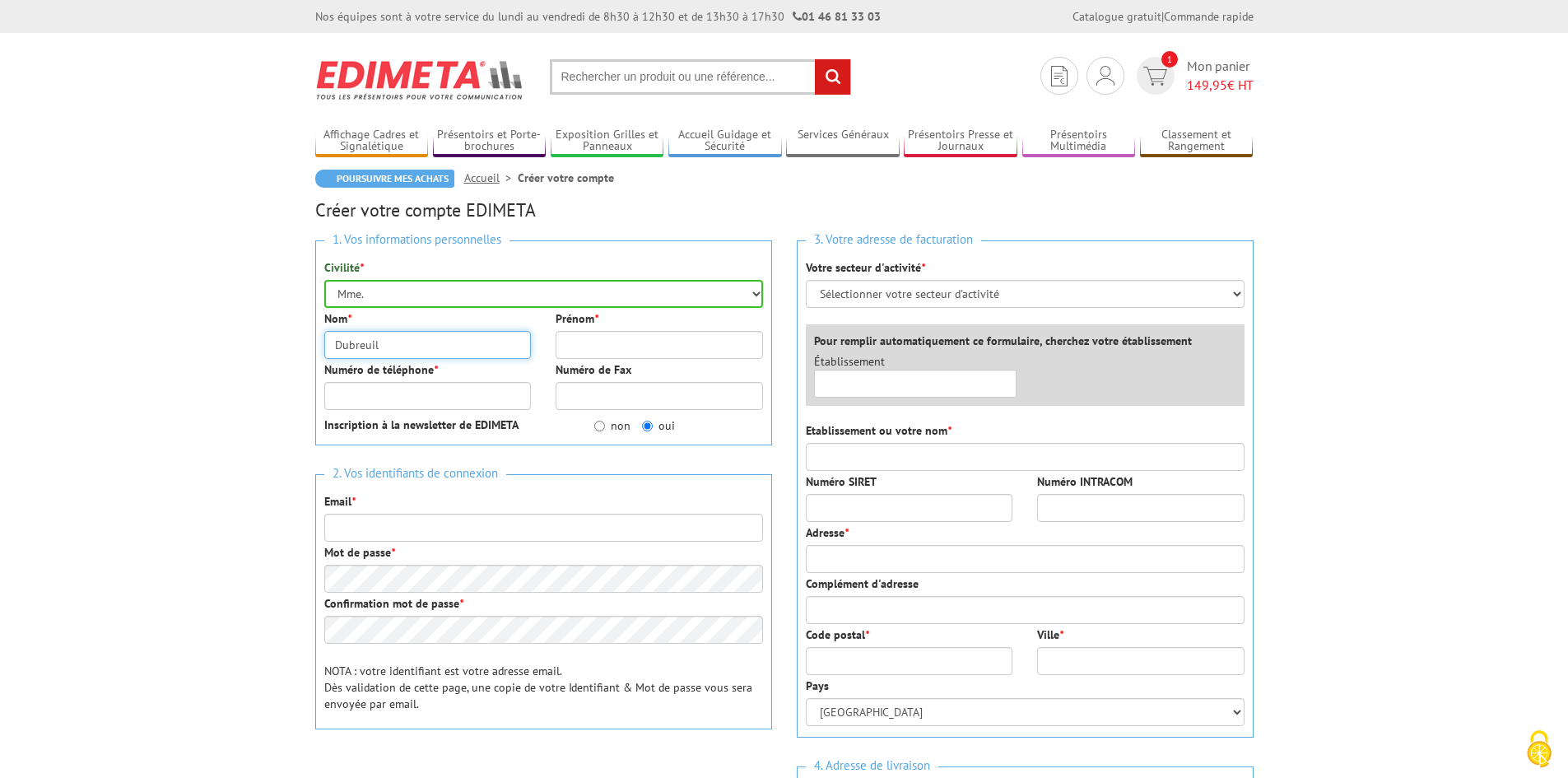
type input "Dubreuil"
click at [692, 352] on input "Prénom *" at bounding box center [660, 345] width 207 height 28
type input "Margot"
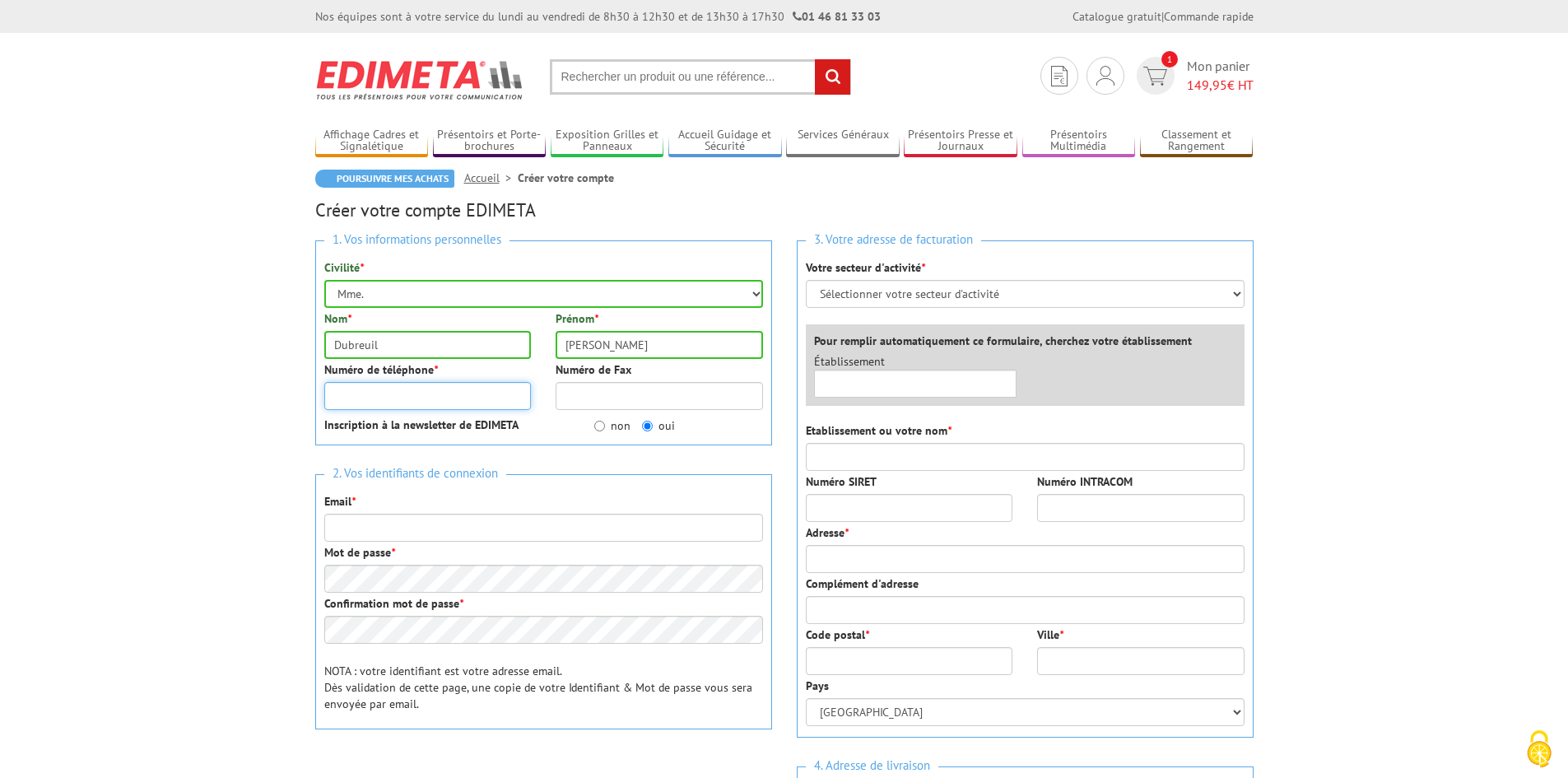
click at [463, 395] on input "Numéro de téléphone *" at bounding box center [428, 396] width 207 height 28
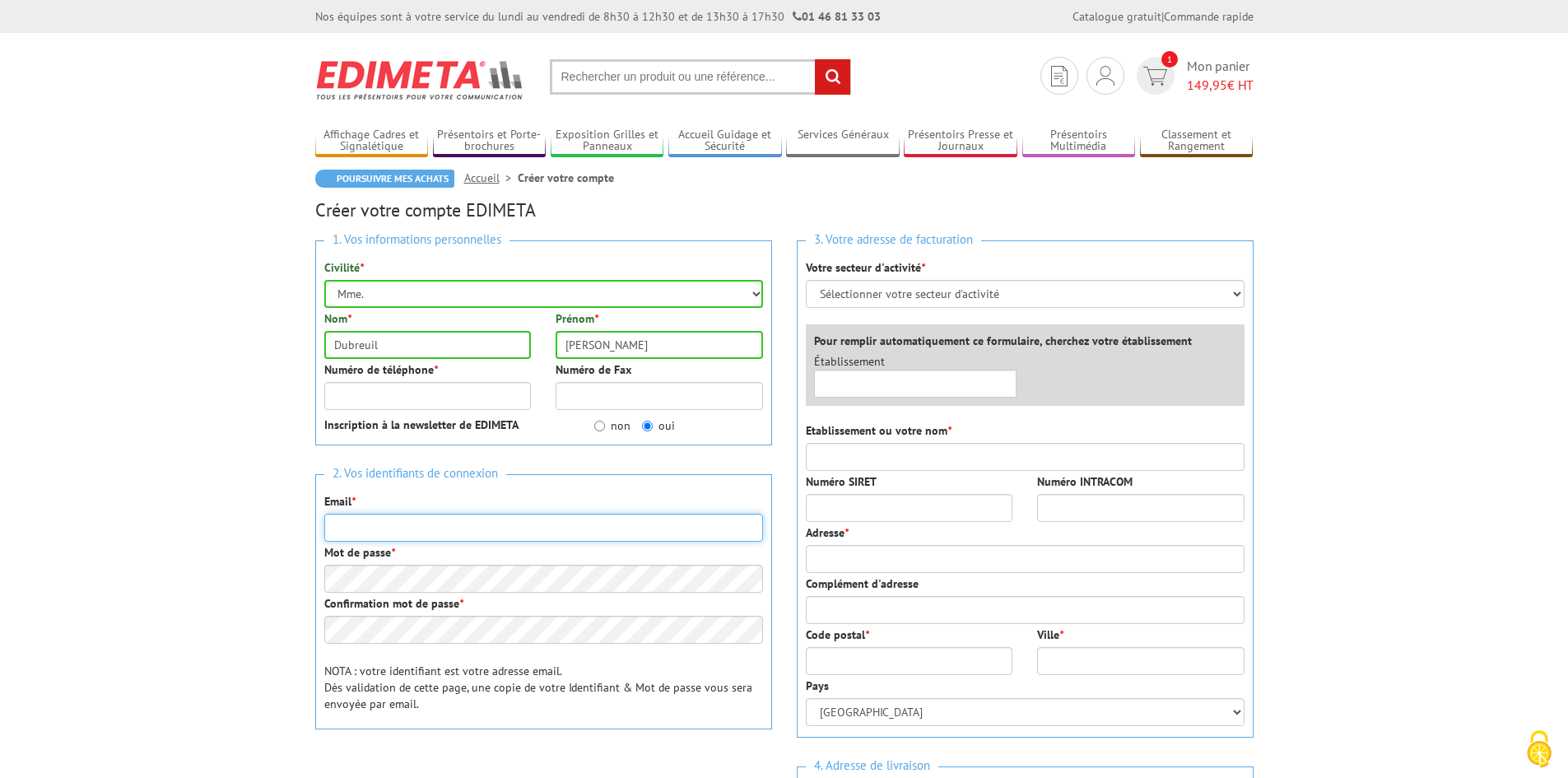
click at [487, 525] on div "Email *" at bounding box center [544, 517] width 438 height 48
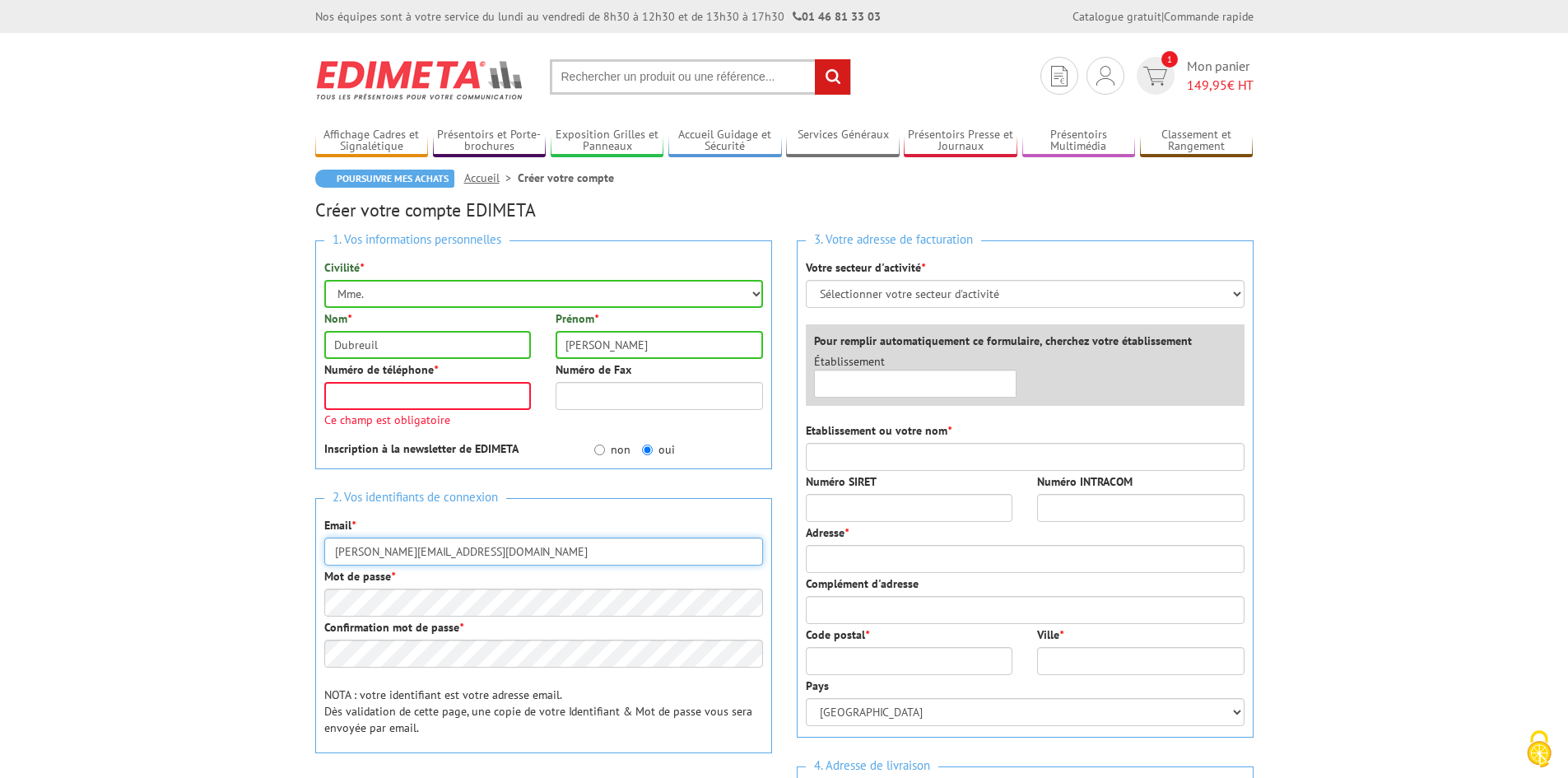
type input "margot.dubreuil@theatrepublicmontreuil.com"
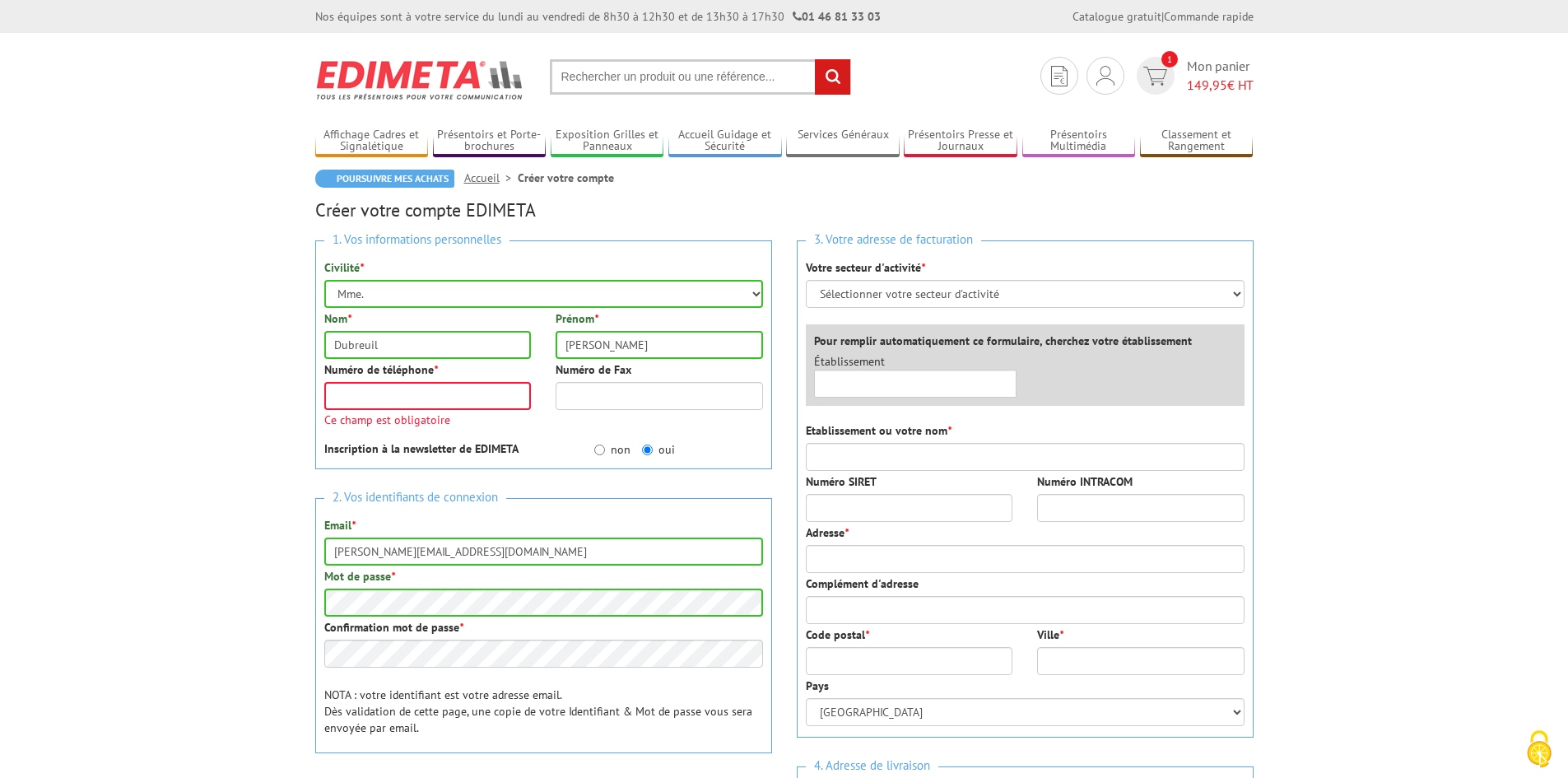
click at [617, 683] on div "2. Vos identifiants de connexion Email * margot.dubreuil@theatrepublicmontreuil…" at bounding box center [544, 625] width 457 height 255
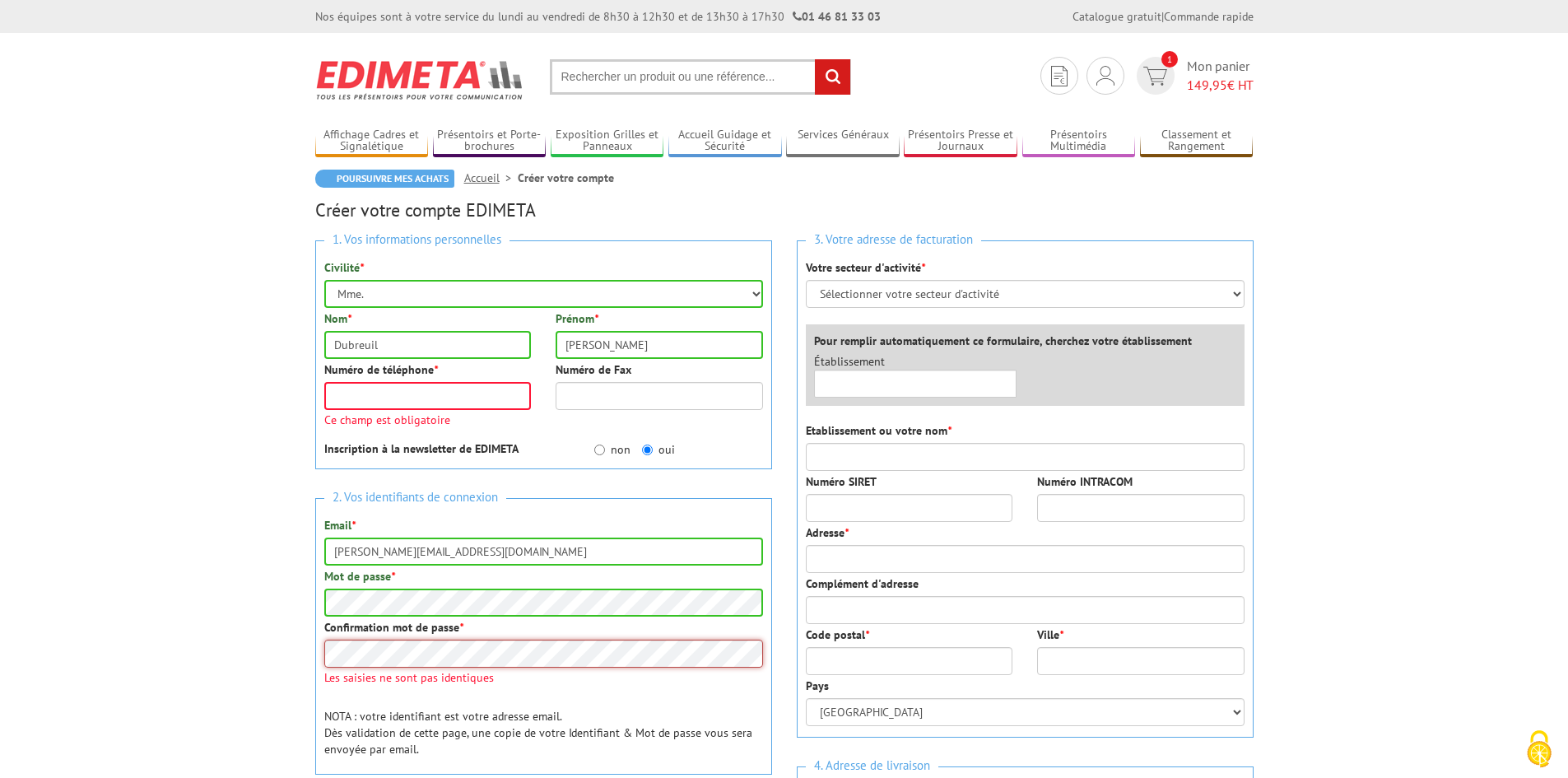
drag, startPoint x: 617, startPoint y: 683, endPoint x: 308, endPoint y: 653, distance: 310.5
click at [308, 653] on div "1. Vos informations personnelles Civilité * Mr. Mme. Mlle. Nom * Dubreuil Préno…" at bounding box center [543, 549] width 481 height 642
click at [290, 580] on body "Nos équipes sont à votre service du lundi au vendredi de 8h30 à 12h30 et de 13h…" at bounding box center [784, 698] width 1568 height 1398
click at [254, 654] on body "Nos équipes sont à votre service du lundi au vendredi de 8h30 à 12h30 et de 13h…" at bounding box center [784, 698] width 1568 height 1398
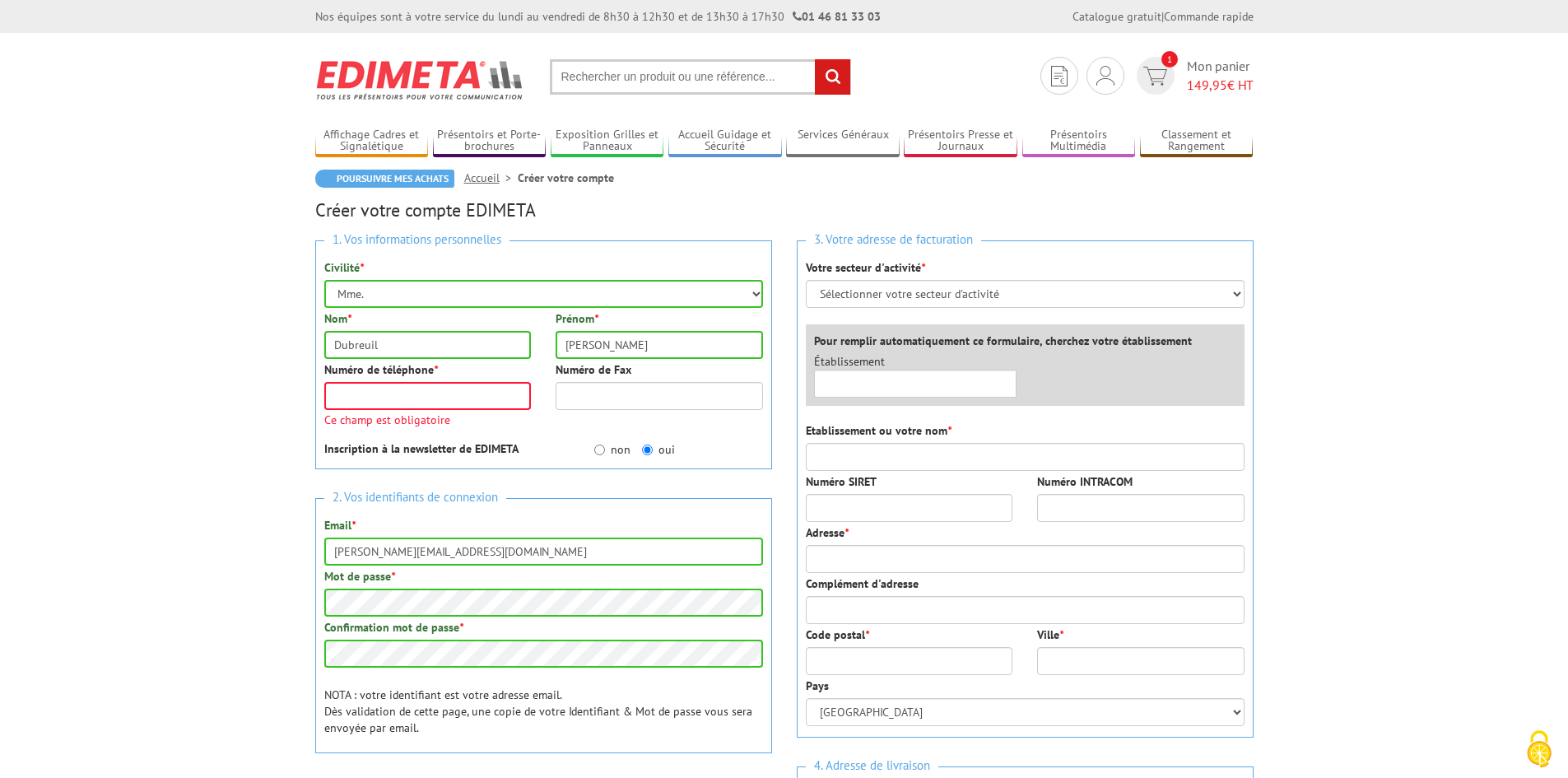
click at [185, 636] on body "Nos équipes sont à votre service du lundi au vendredi de 8h30 à 12h30 et de 13h…" at bounding box center [784, 688] width 1568 height 1377
click at [404, 398] on input "Numéro de téléphone *" at bounding box center [428, 396] width 207 height 28
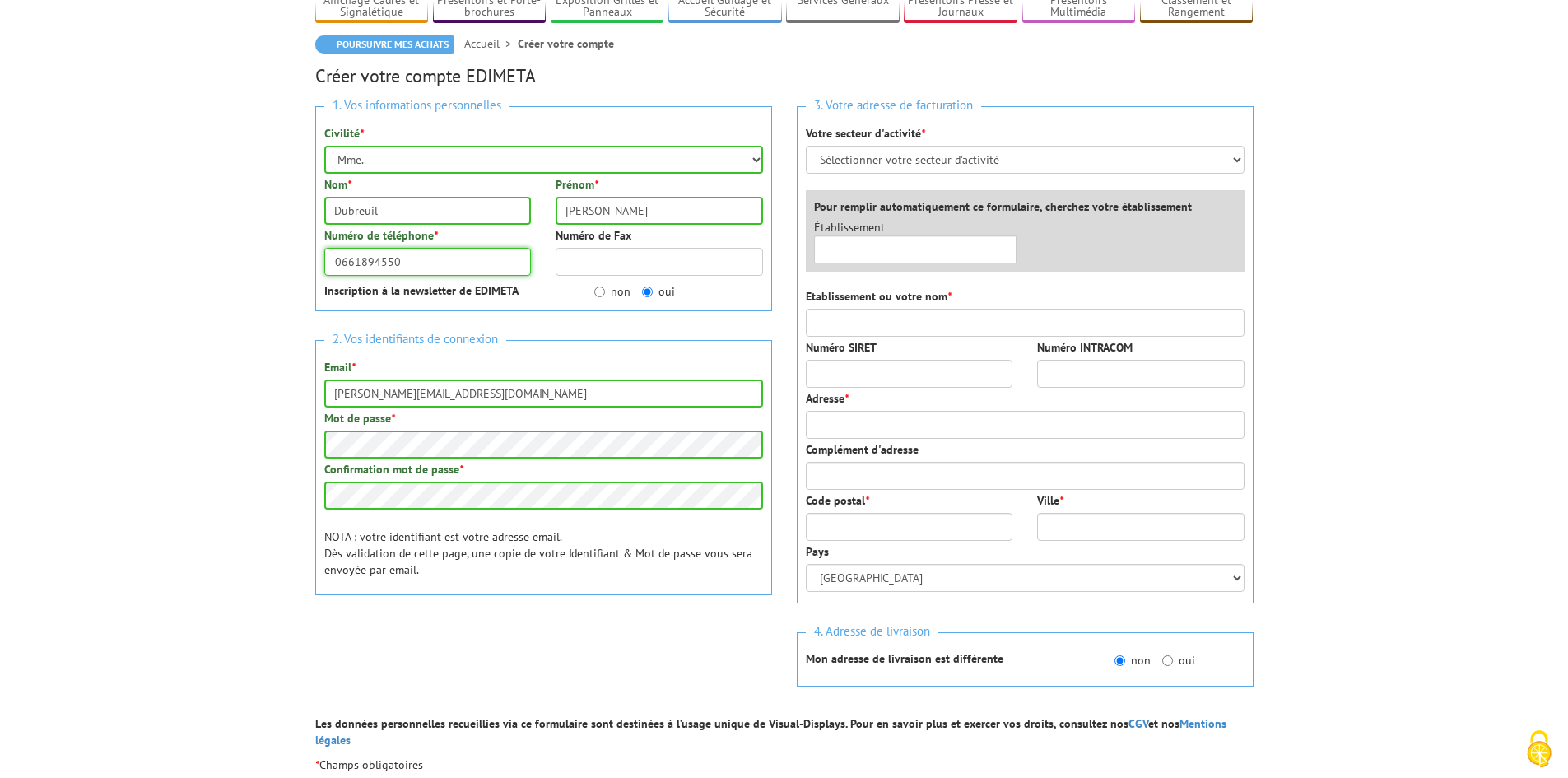
scroll to position [135, 0]
type input "0661894550"
click at [919, 154] on select "Sélectionner votre secteur d'activité Administrations et collectivités Magasins…" at bounding box center [1025, 159] width 438 height 28
select select "878"
click at [806, 145] on select "Sélectionner votre secteur d'activité Administrations et collectivités Magasins…" at bounding box center [1025, 159] width 438 height 28
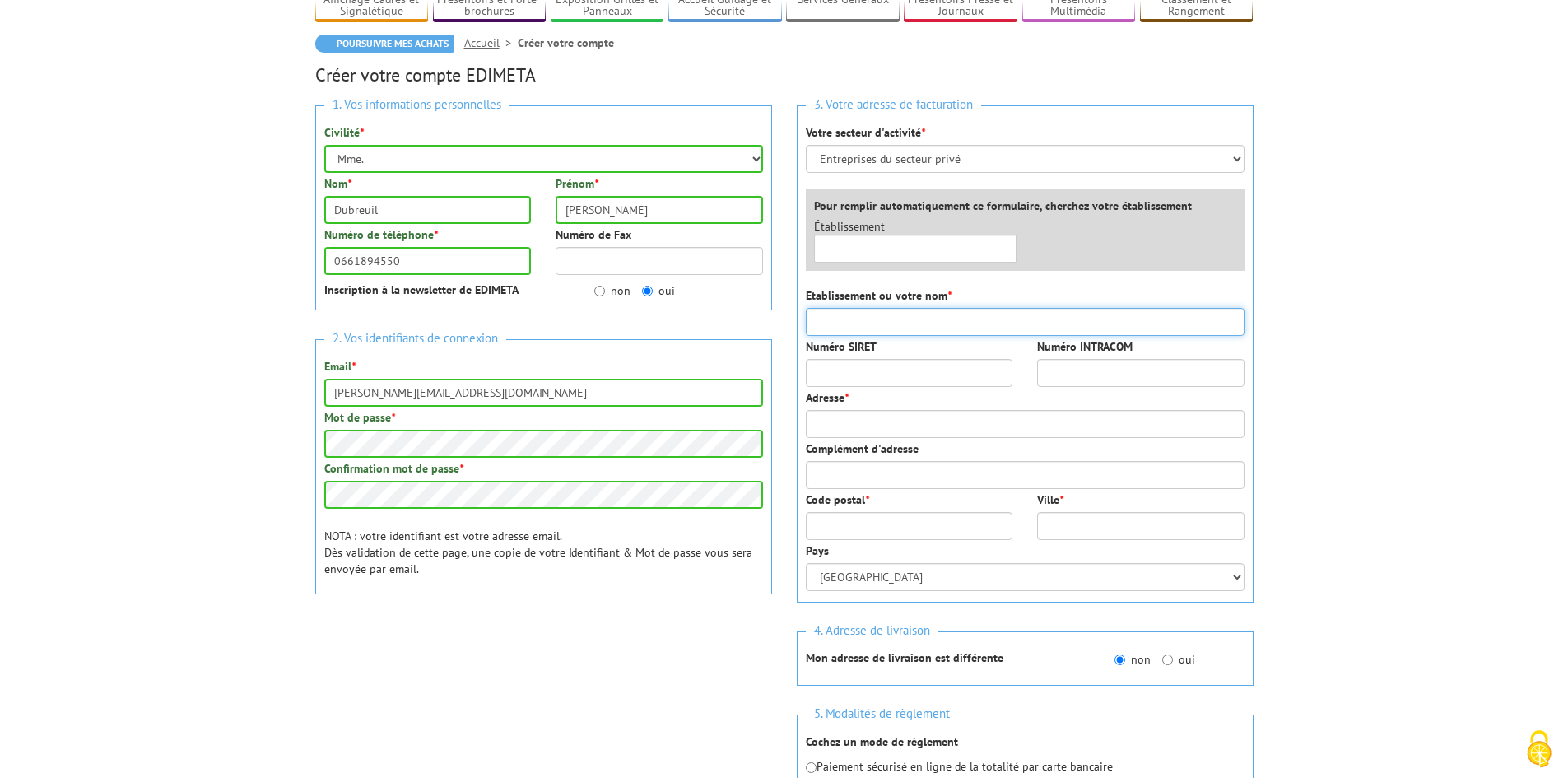
click at [935, 313] on input "Etablissement ou votre nom *" at bounding box center [1025, 322] width 438 height 28
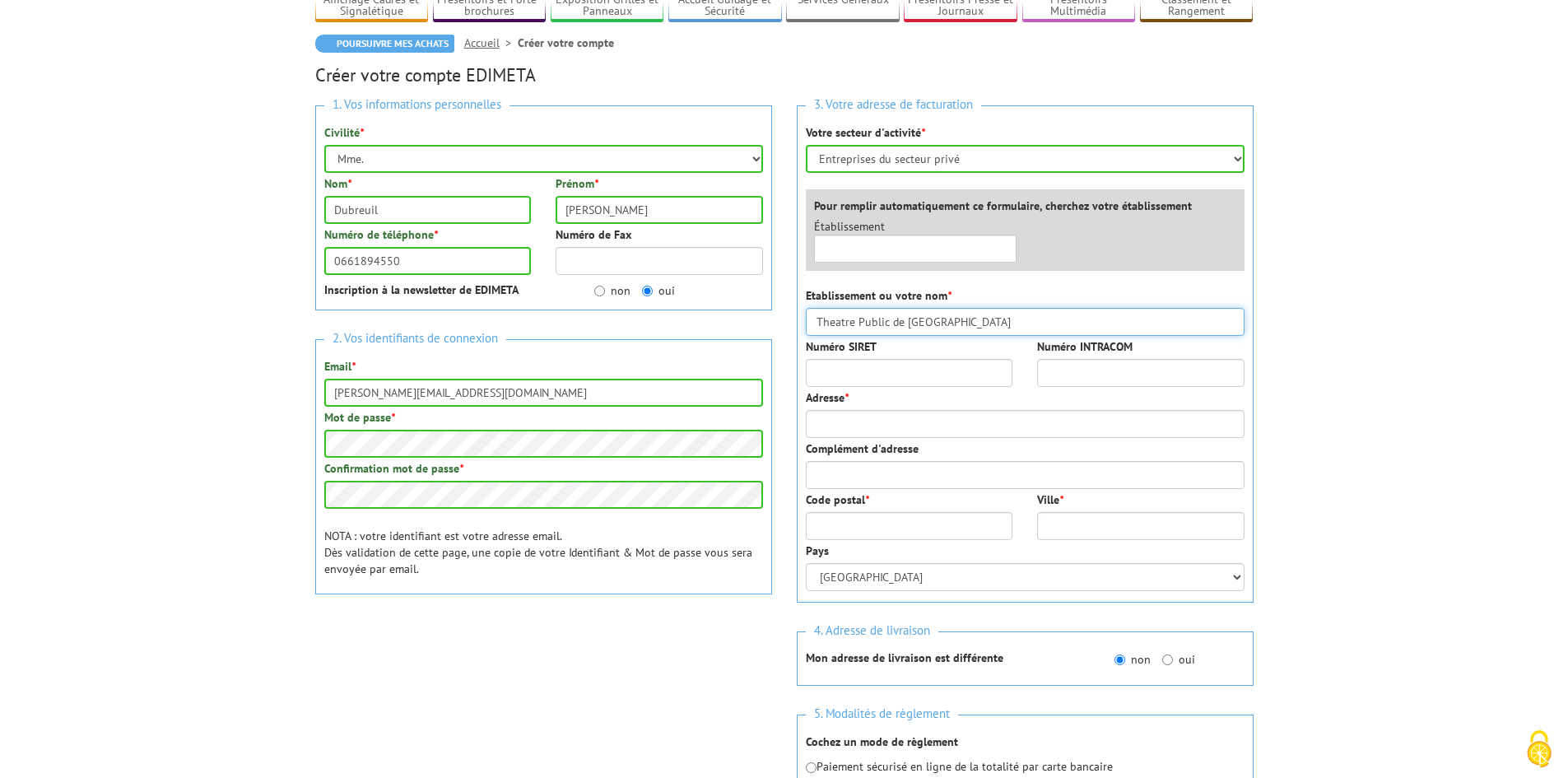
type input "Theatre Public de Montreuil"
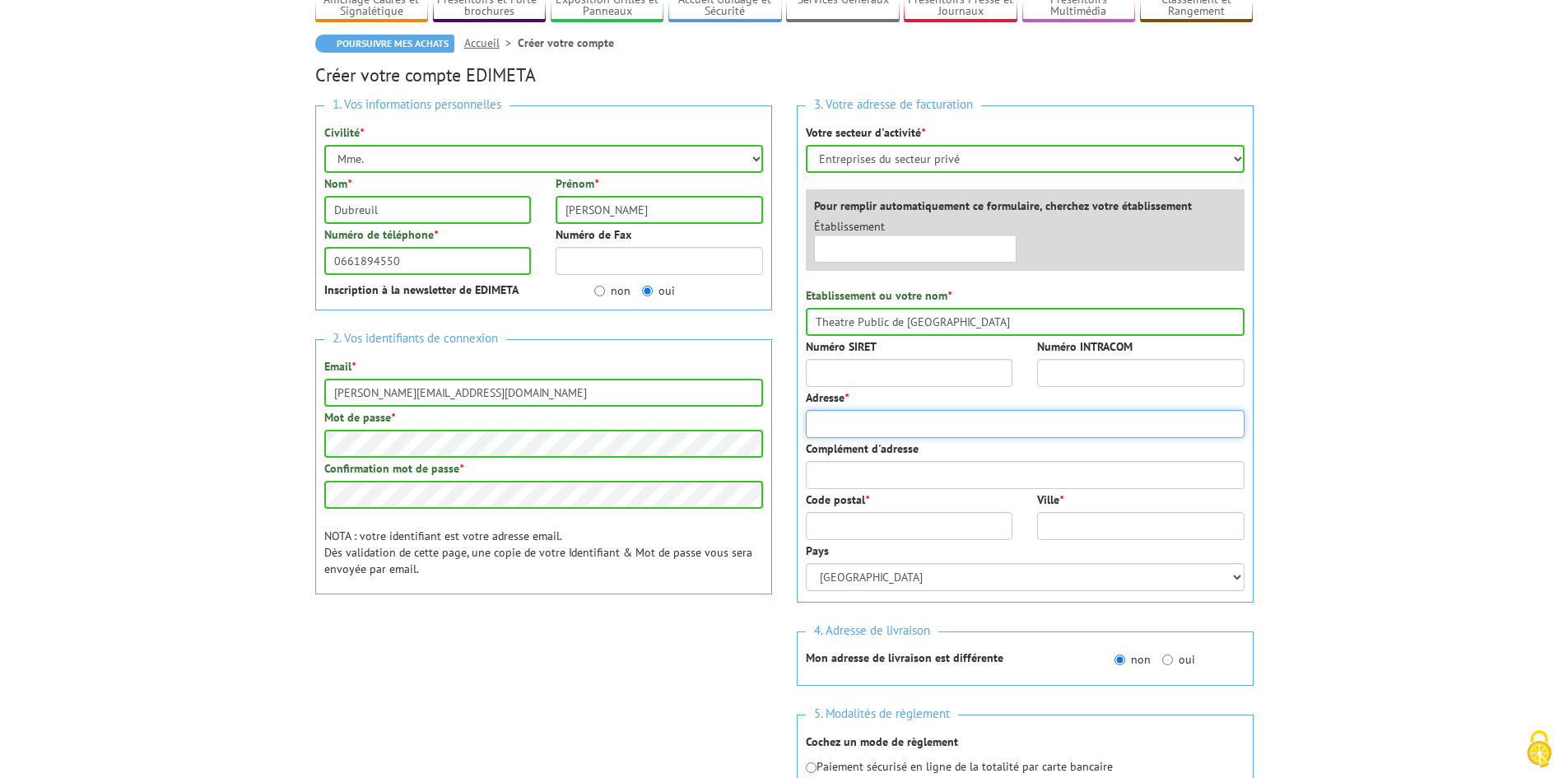
click at [971, 435] on input "Adresse *" at bounding box center [1025, 424] width 438 height 28
type input "10 place Jean Jaurès"
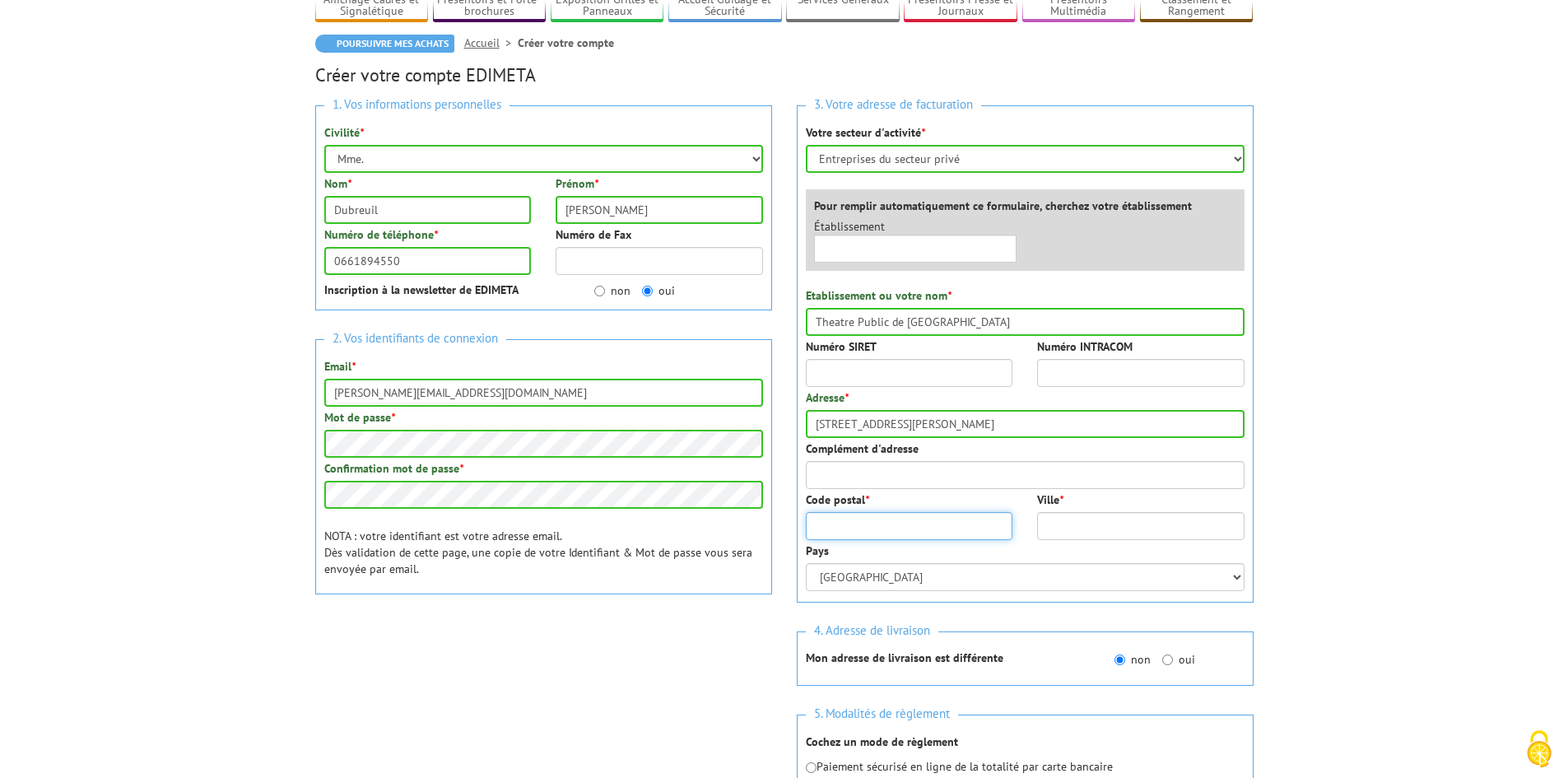
click at [962, 521] on input "Code postal *" at bounding box center [909, 525] width 207 height 28
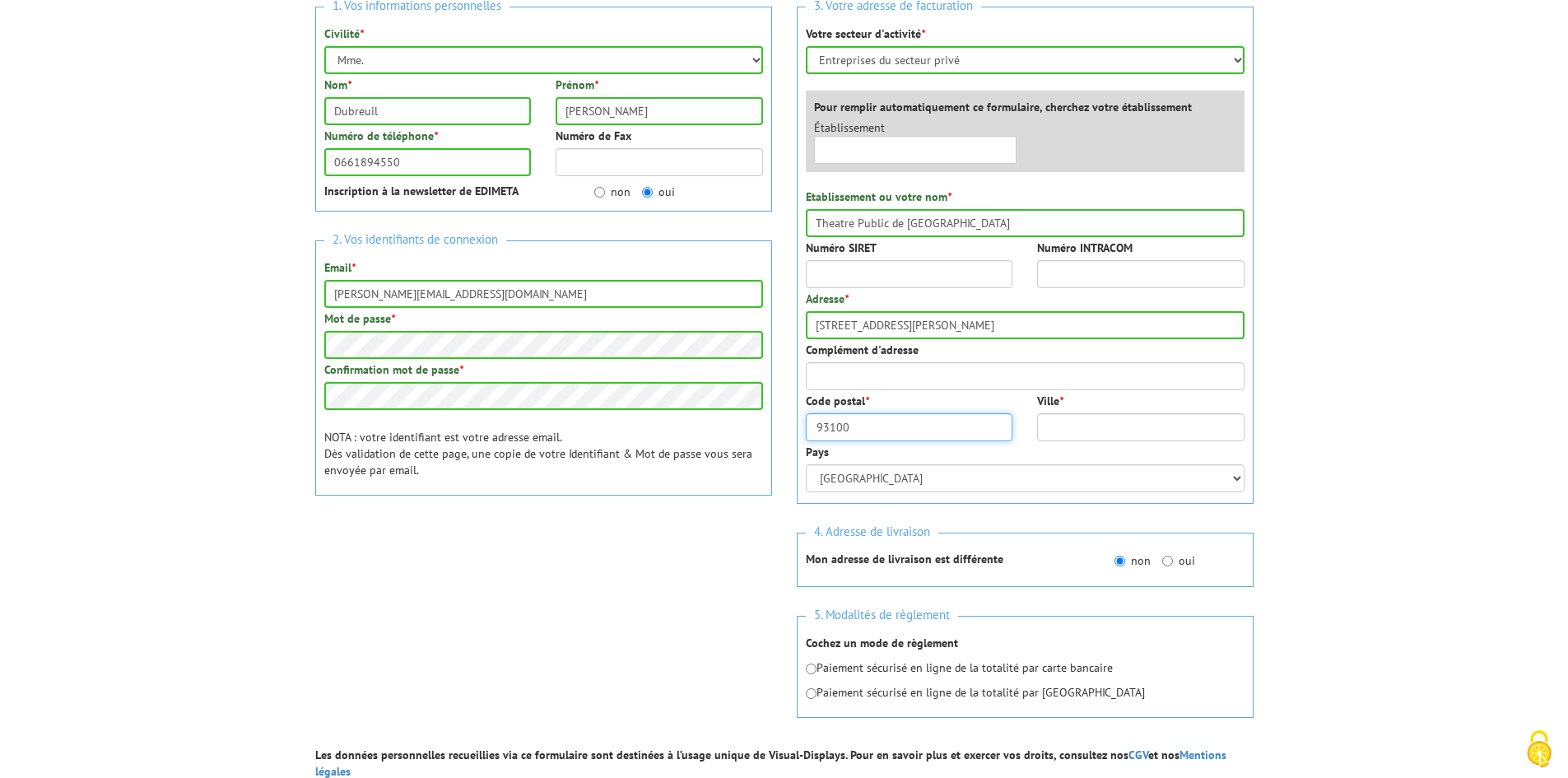
scroll to position [235, 0]
type input "93100"
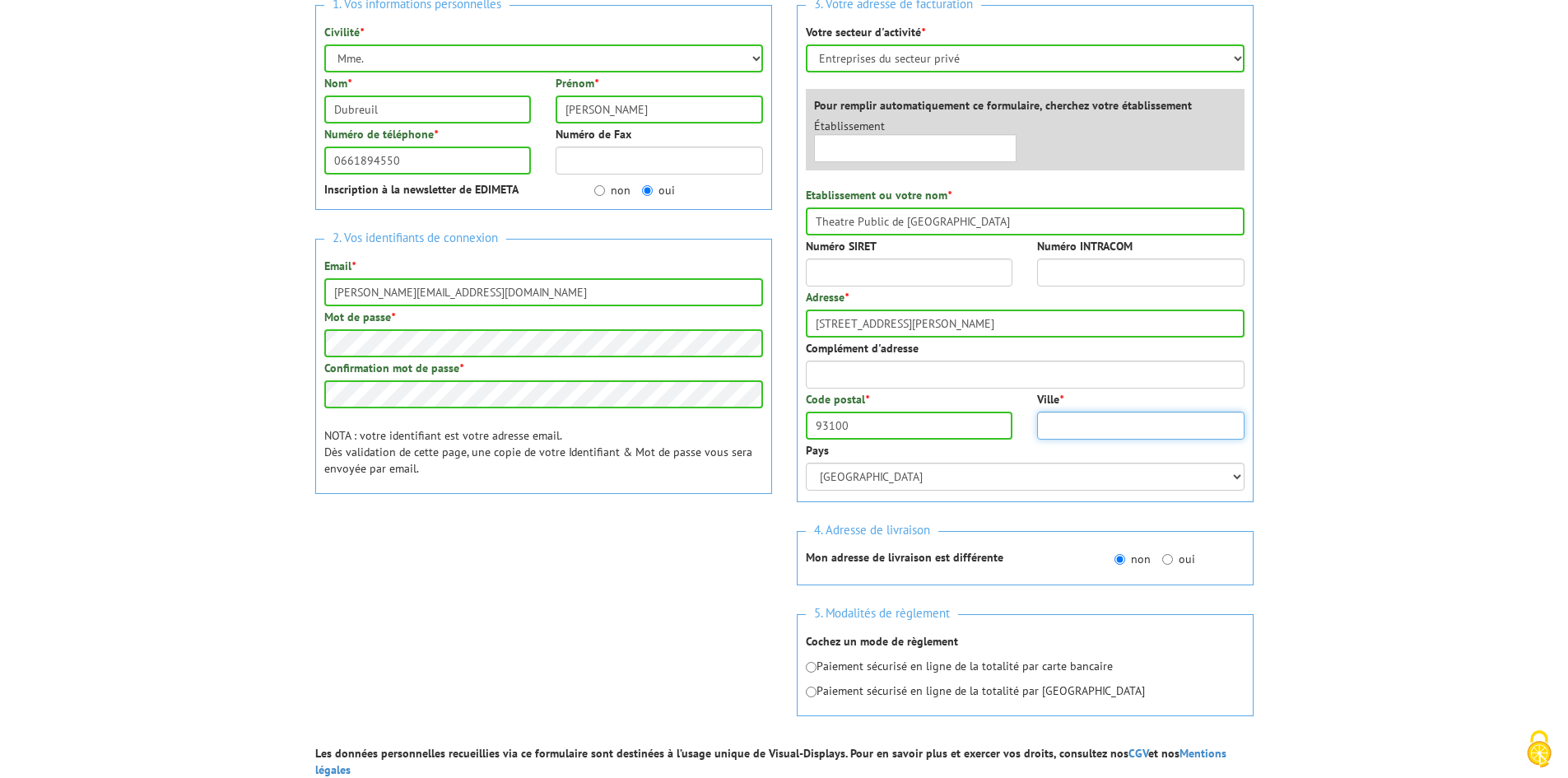
click at [1132, 438] on input "Ville *" at bounding box center [1141, 426] width 207 height 28
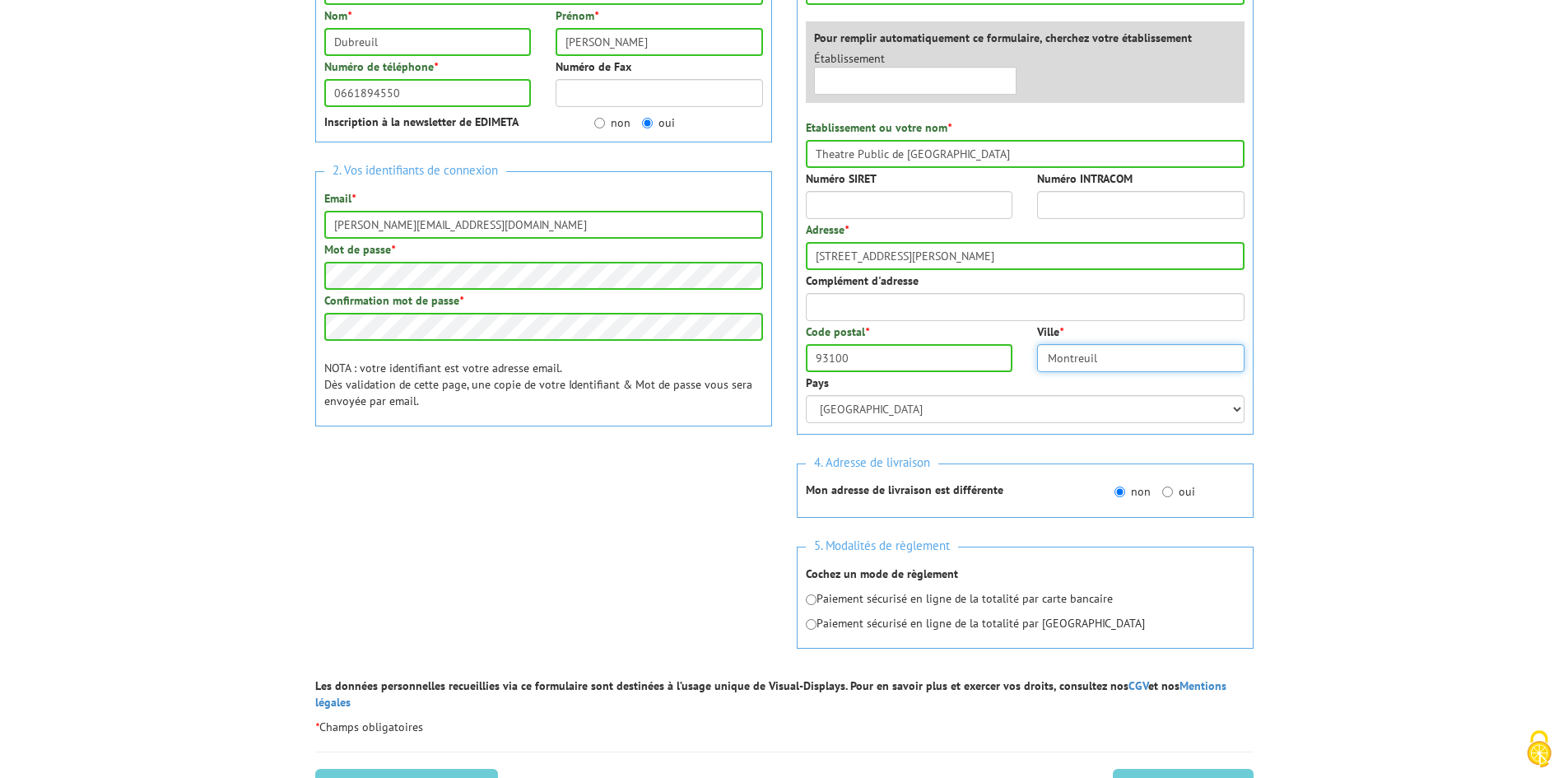
scroll to position [308, 0]
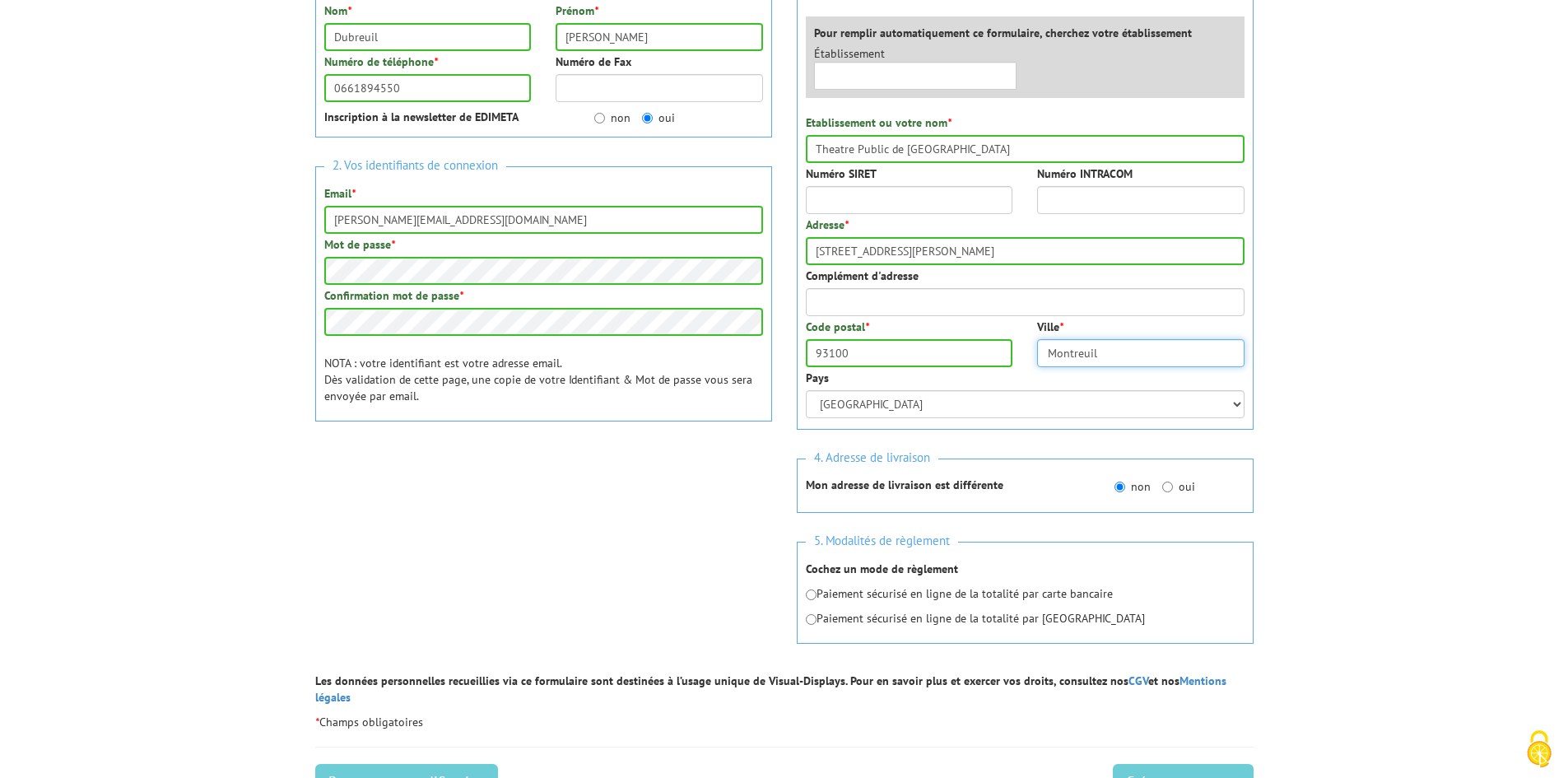
type input "Montreuil"
click at [813, 625] on p "Paiement sécurisé en ligne de la totalité par Paypal" at bounding box center [1025, 618] width 438 height 17
click at [810, 621] on input "radio" at bounding box center [811, 620] width 11 height 11
radio input "true"
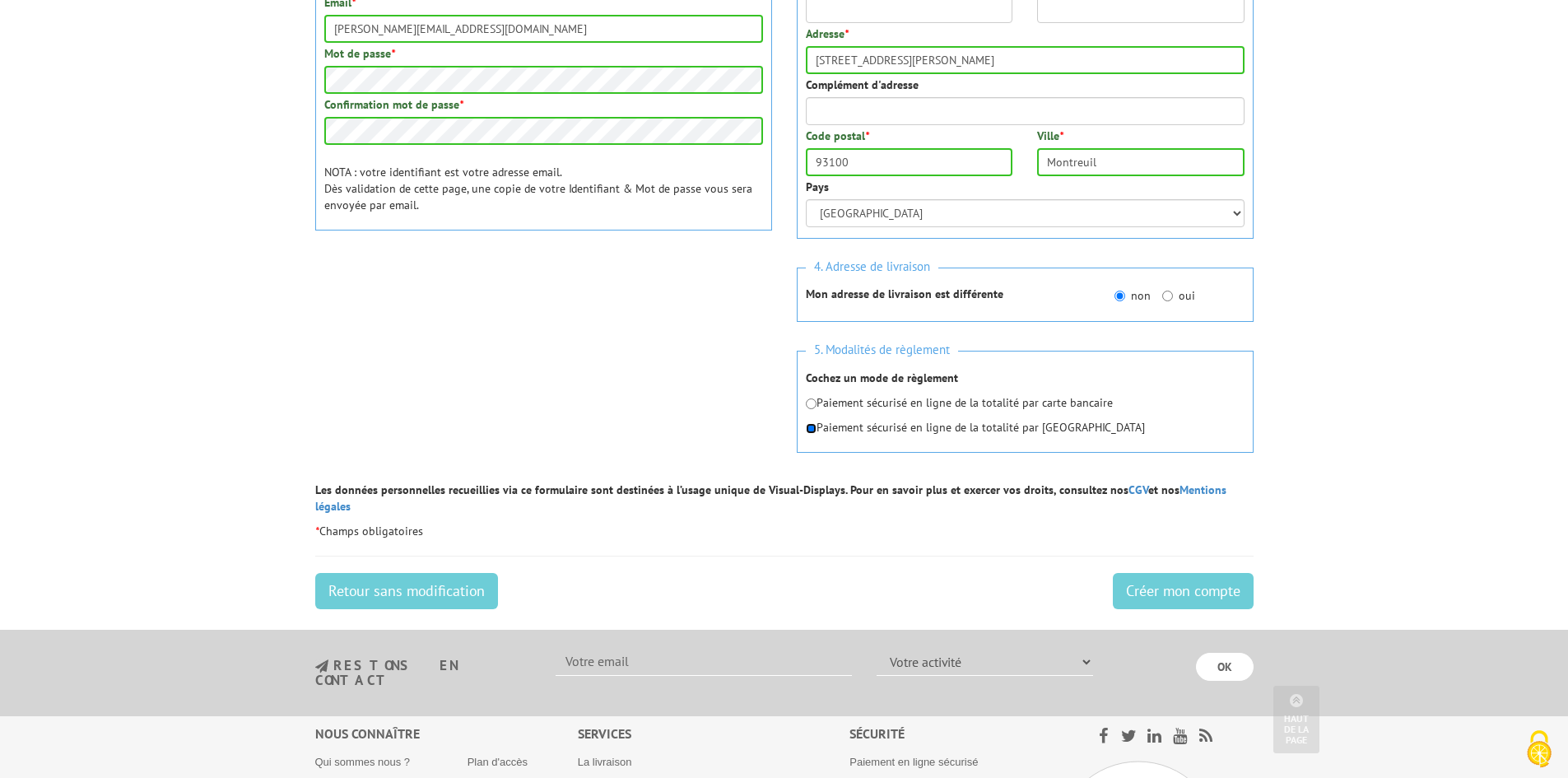
scroll to position [501, 0]
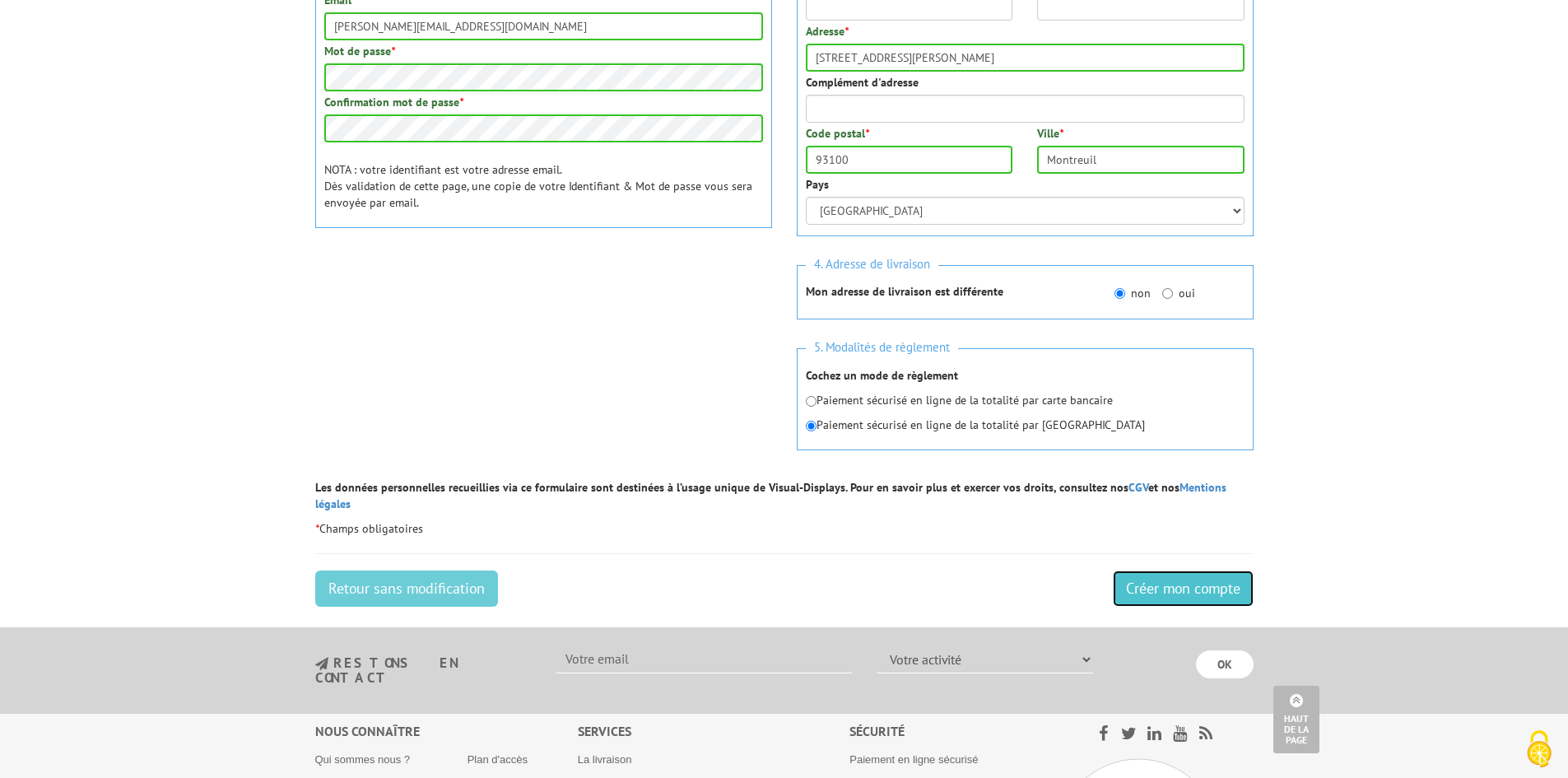
click at [1142, 579] on input "Créer mon compte" at bounding box center [1183, 588] width 141 height 36
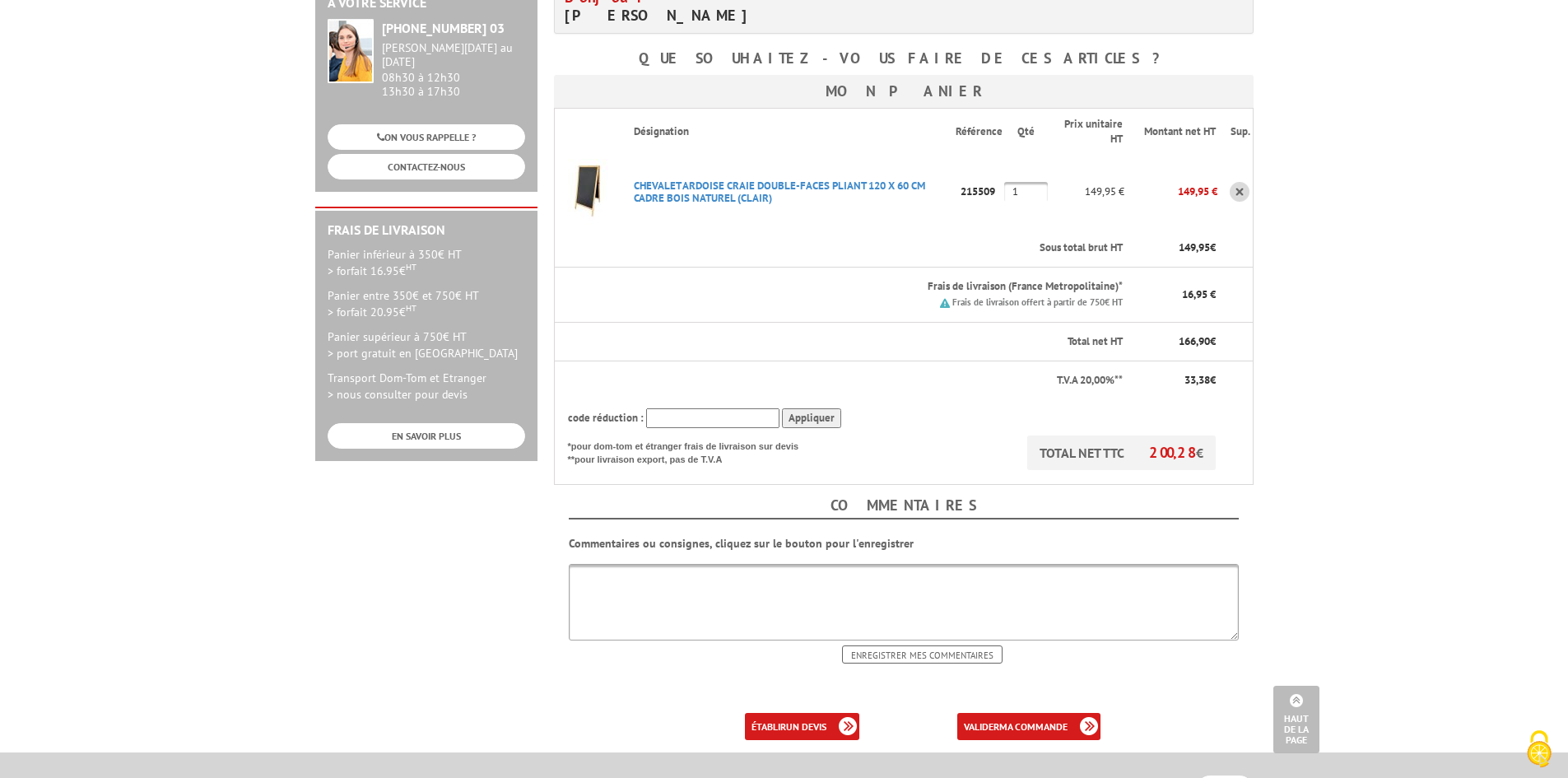
scroll to position [262, 0]
click at [1043, 737] on link "valider ma commande" at bounding box center [1029, 726] width 143 height 27
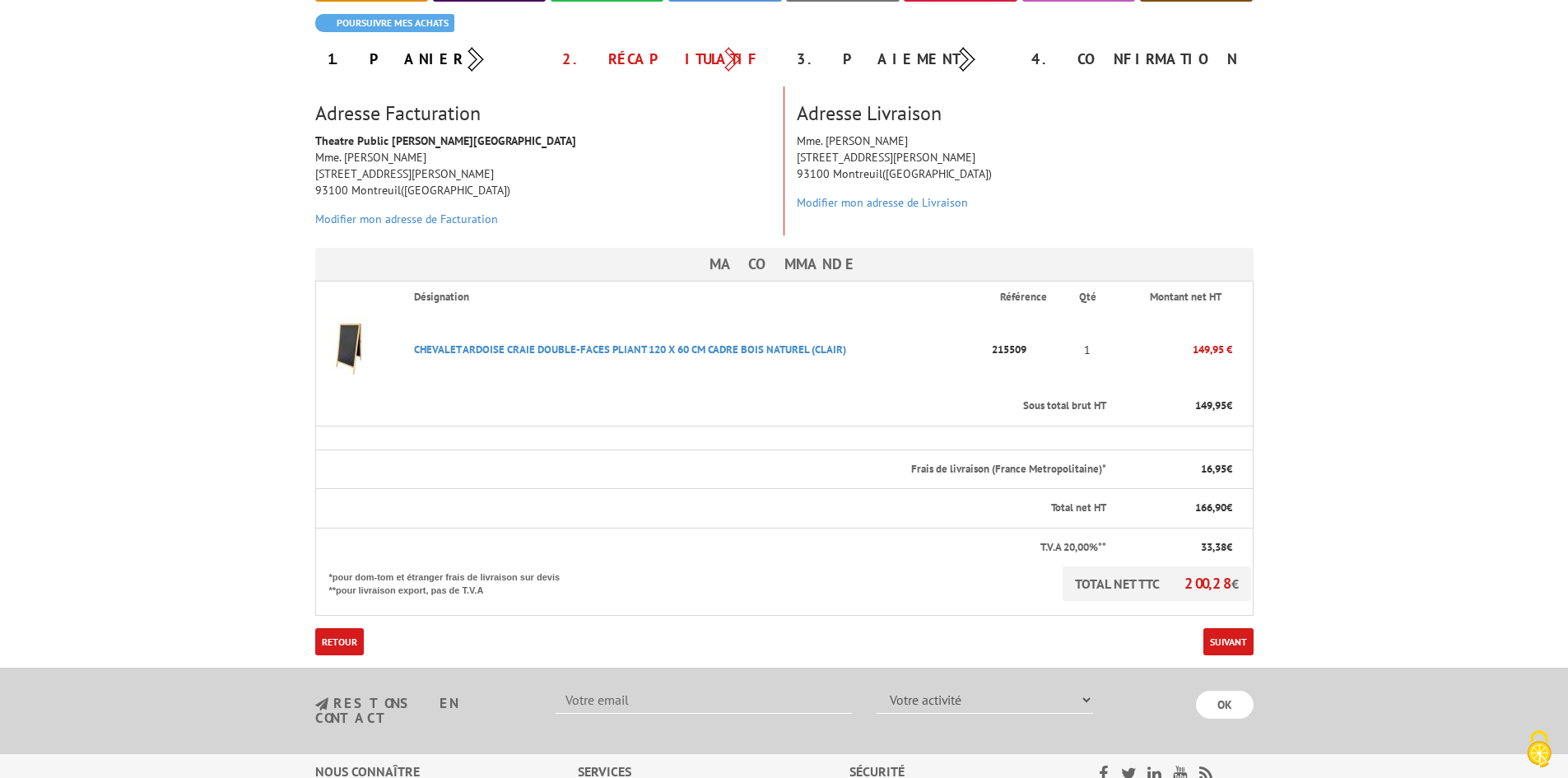
scroll to position [156, 0]
click at [1234, 652] on link "Suivant" at bounding box center [1228, 640] width 50 height 27
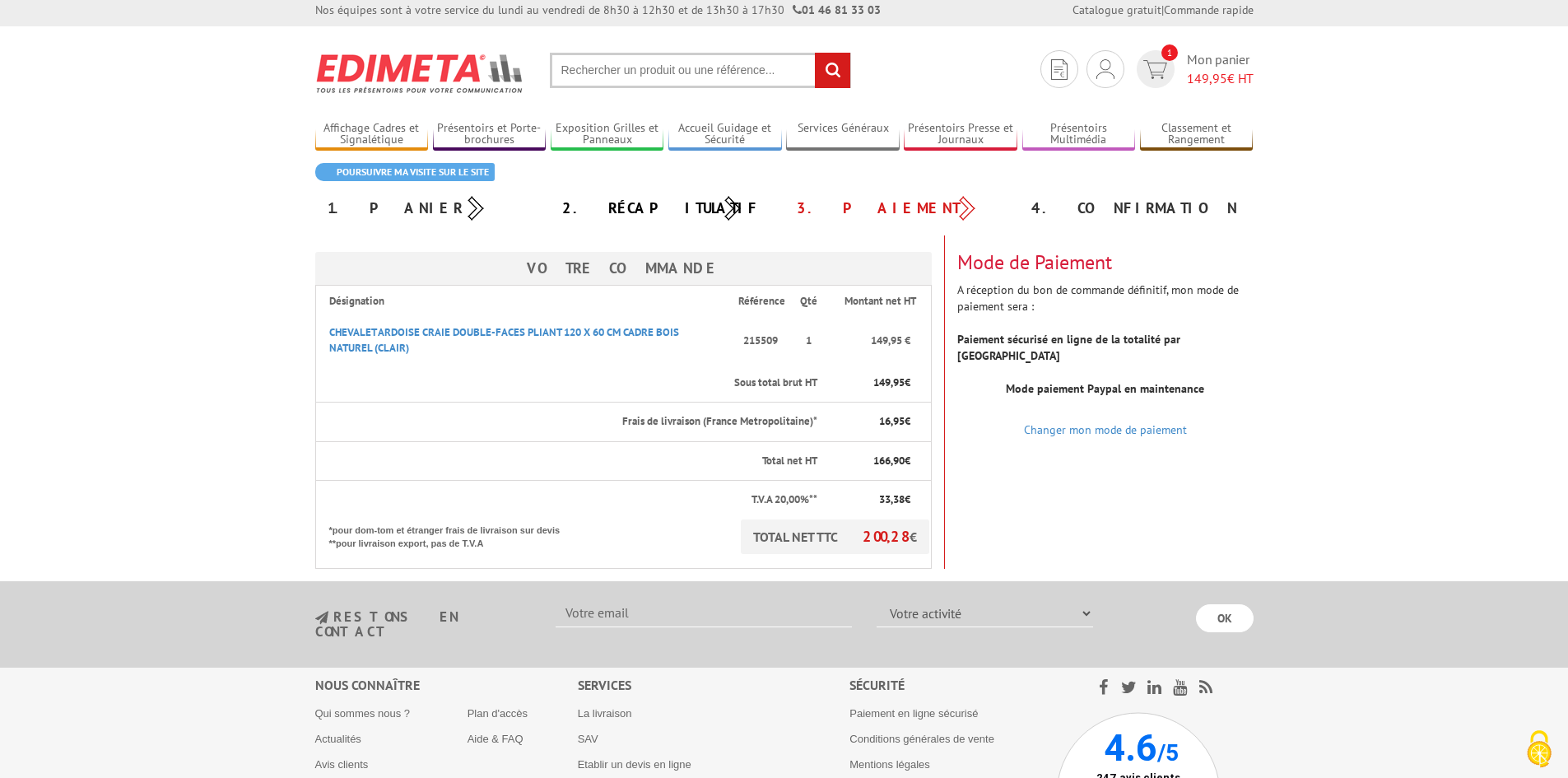
scroll to position [7, 0]
click at [1140, 421] on link "Changer mon mode de paiement" at bounding box center [1105, 428] width 163 height 15
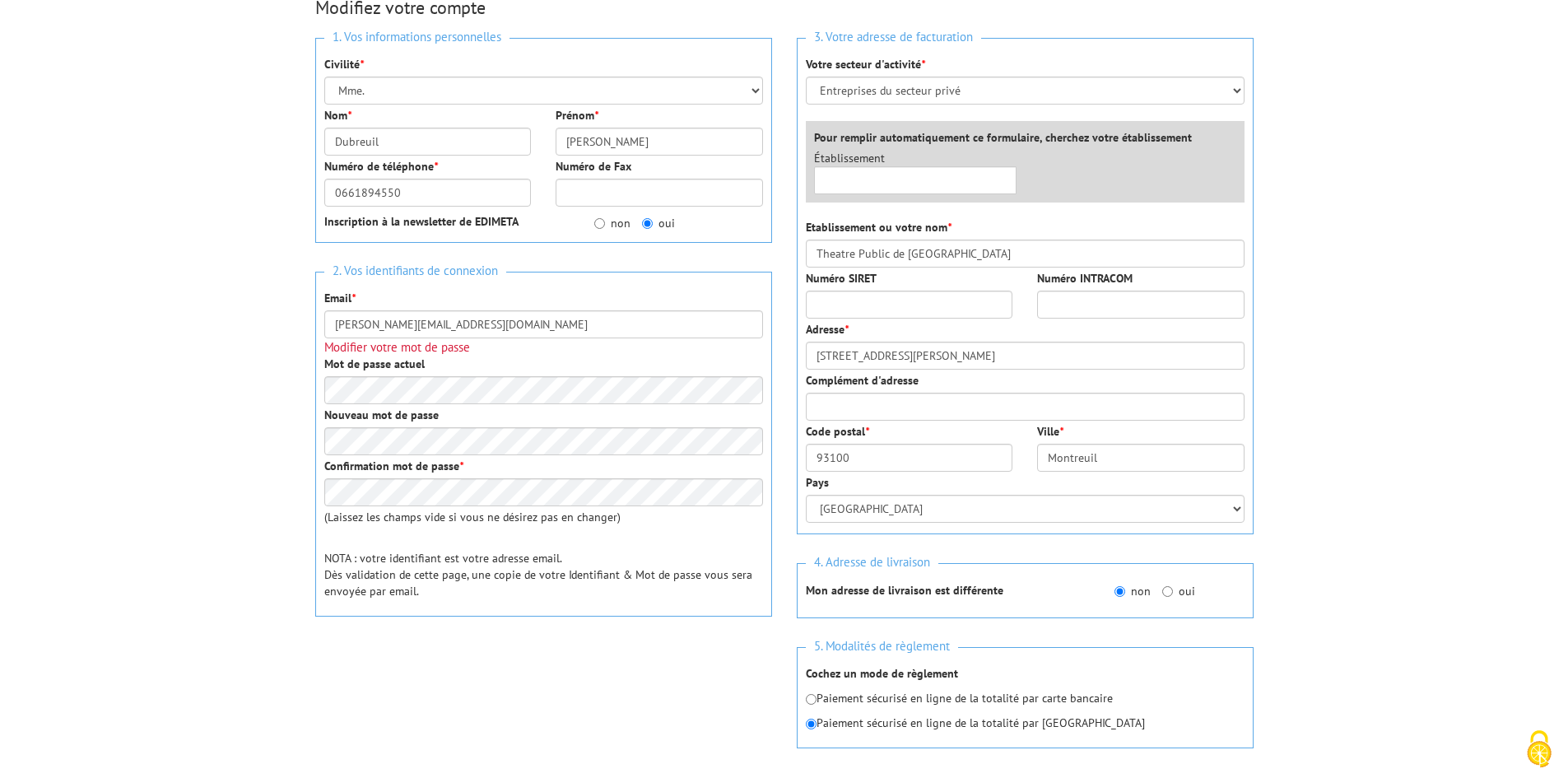
scroll to position [226, 0]
click at [879, 689] on p "Paiement sécurisé en ligne de la totalité par carte bancaire" at bounding box center [1025, 698] width 438 height 17
click at [809, 693] on input "radio" at bounding box center [811, 698] width 11 height 11
radio input "true"
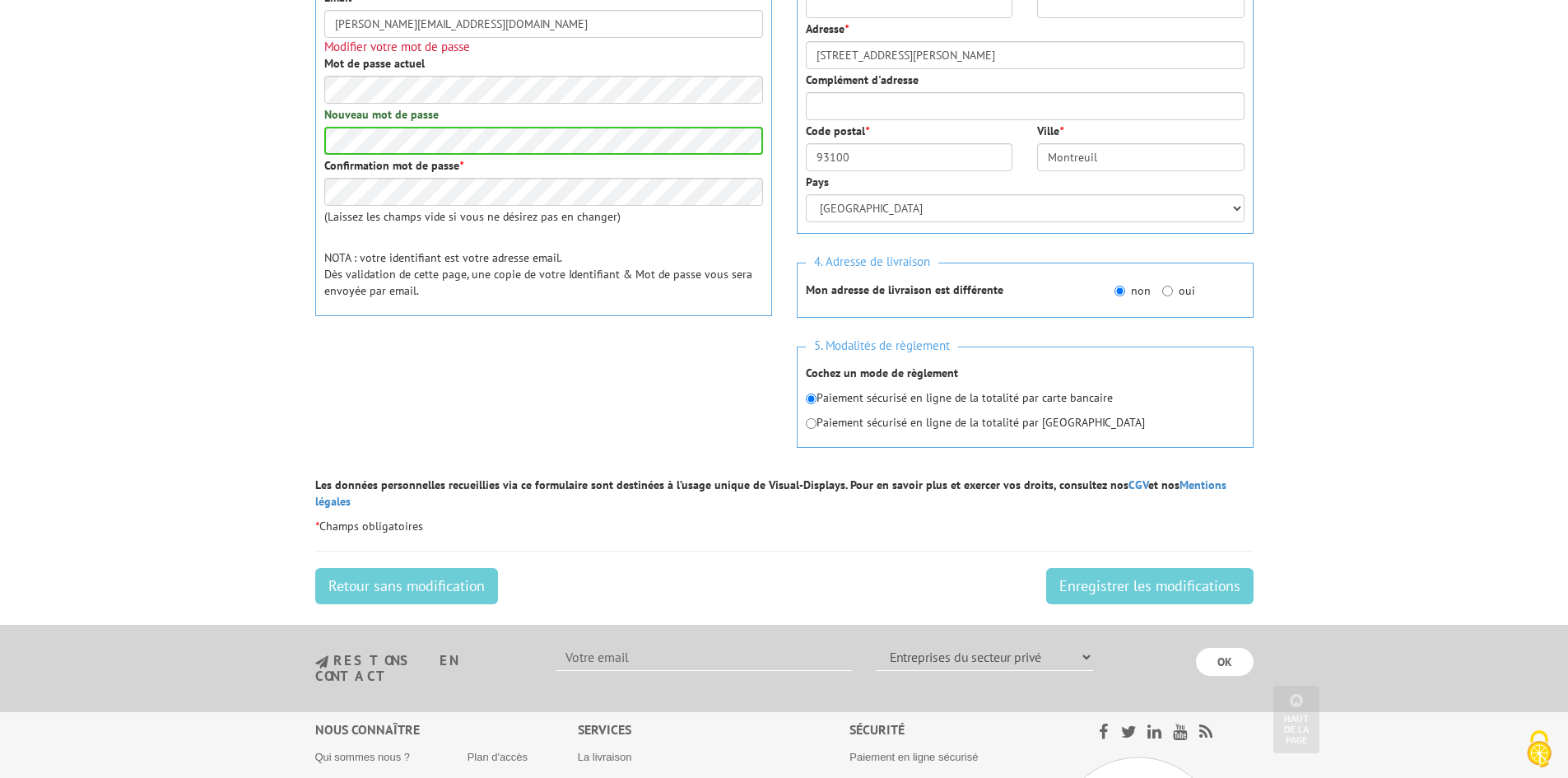
scroll to position [525, 0]
click at [1127, 567] on input "Enregistrer les modifications" at bounding box center [1150, 585] width 207 height 36
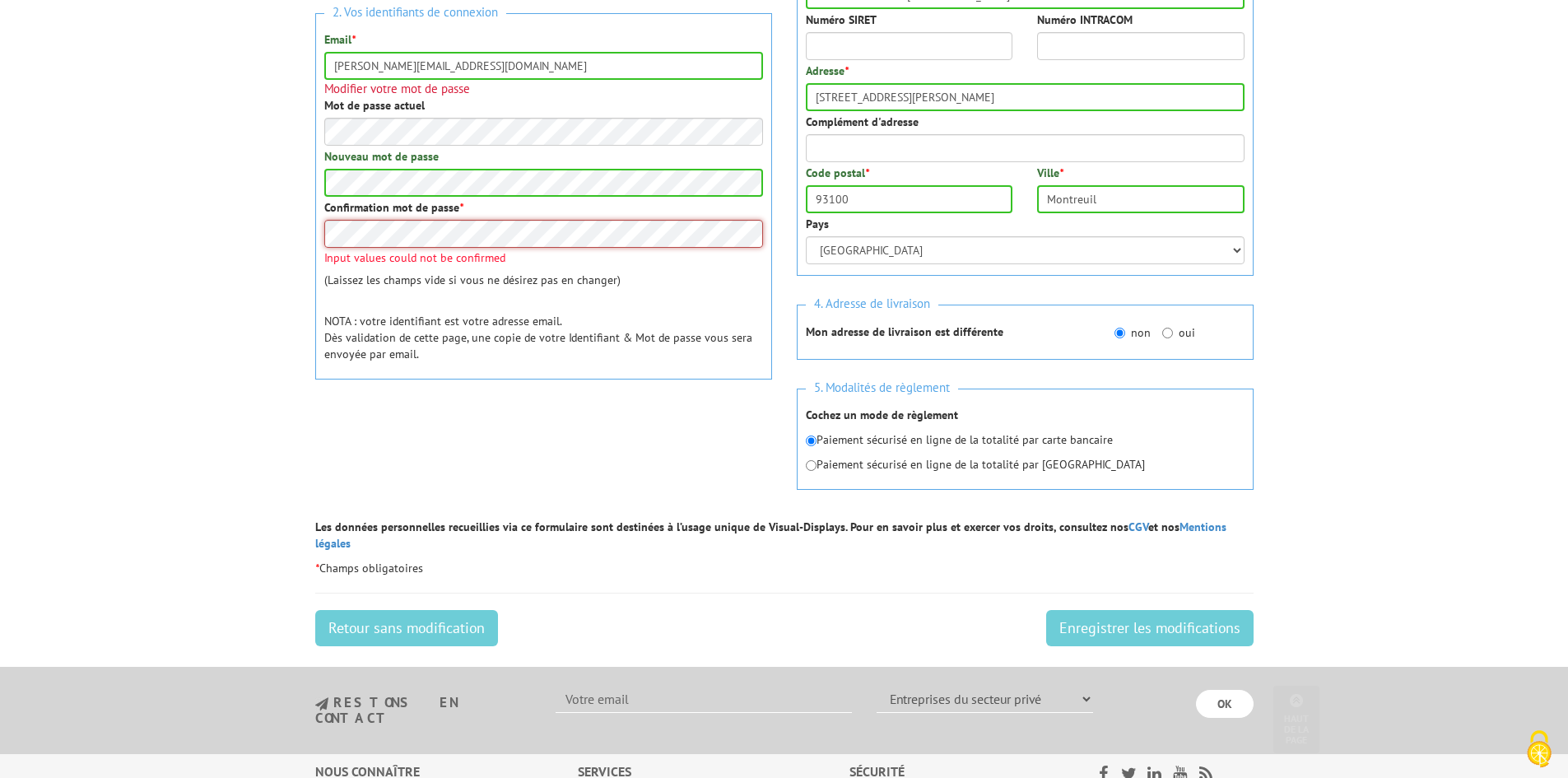
scroll to position [488, 0]
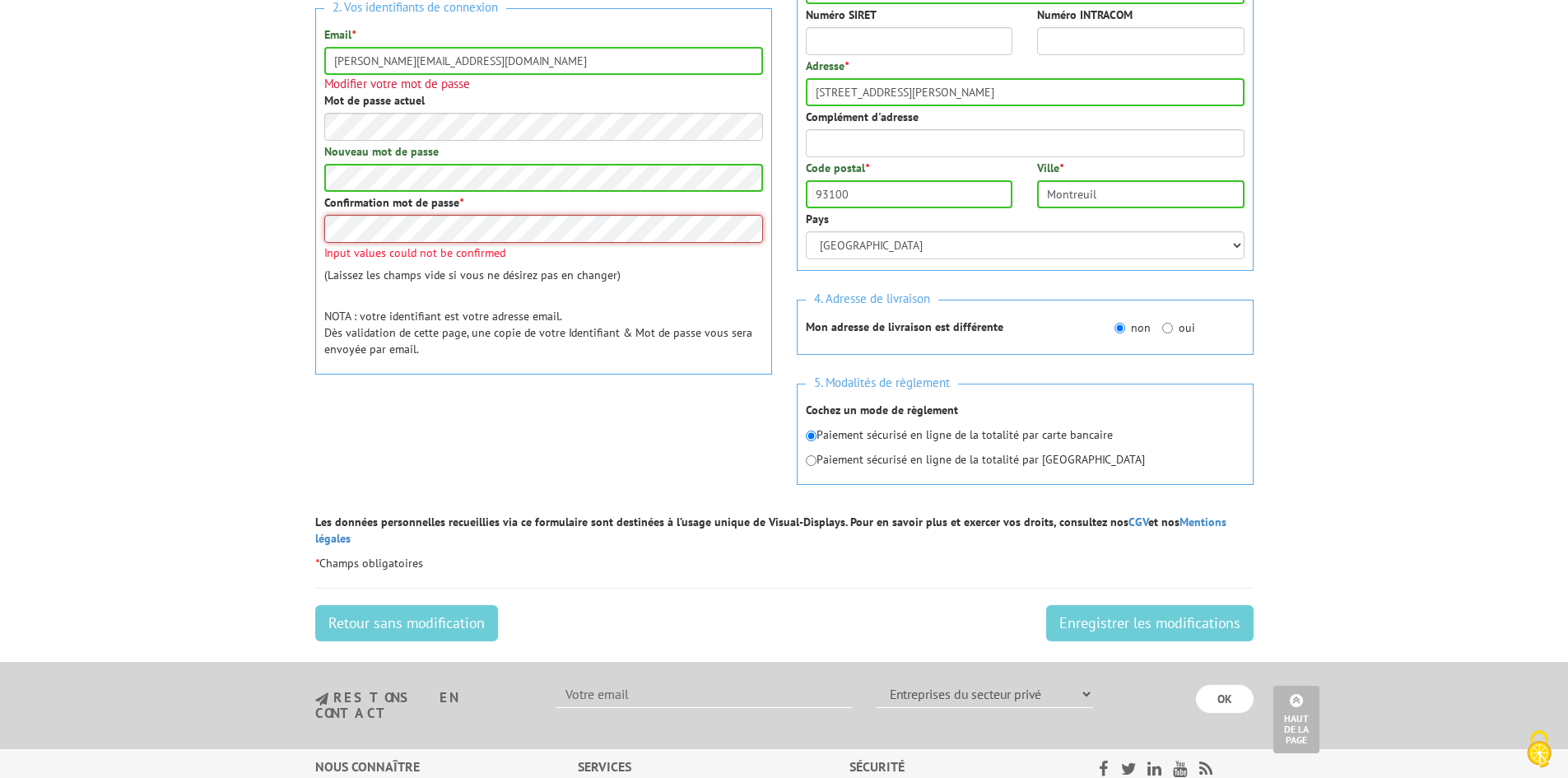
click at [310, 175] on div "1. Vos informations personnelles Civilité * Mr. Mme. Mlle. Nom * [GEOGRAPHIC_DA…" at bounding box center [543, 116] width 481 height 708
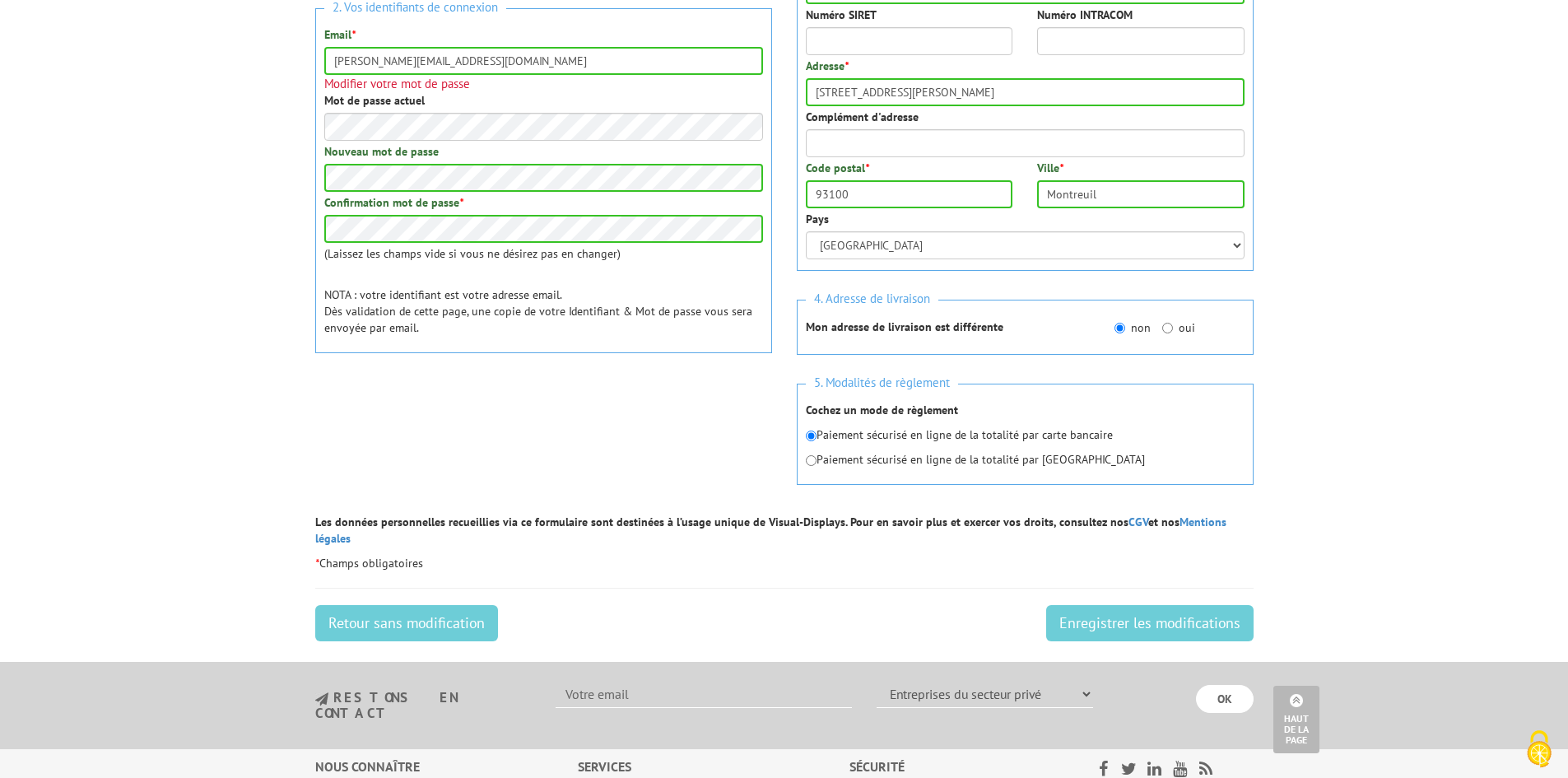
click at [662, 390] on div "0cAFcWeA6MMDbYxS4l1YnGOiZ1pJNV9Wn203VH7qNltE2M3tzI6984ihTgJlqIpK0CLl_cGZndWCoD1…" at bounding box center [544, 414] width 457 height 64
click at [1105, 564] on form "1. Vos informations personnelles Civilité * Mr. Mme. Mlle. Nom * [GEOGRAPHIC_DA…" at bounding box center [784, 205] width 938 height 887
click at [1105, 605] on input "Enregistrer les modifications" at bounding box center [1150, 623] width 207 height 36
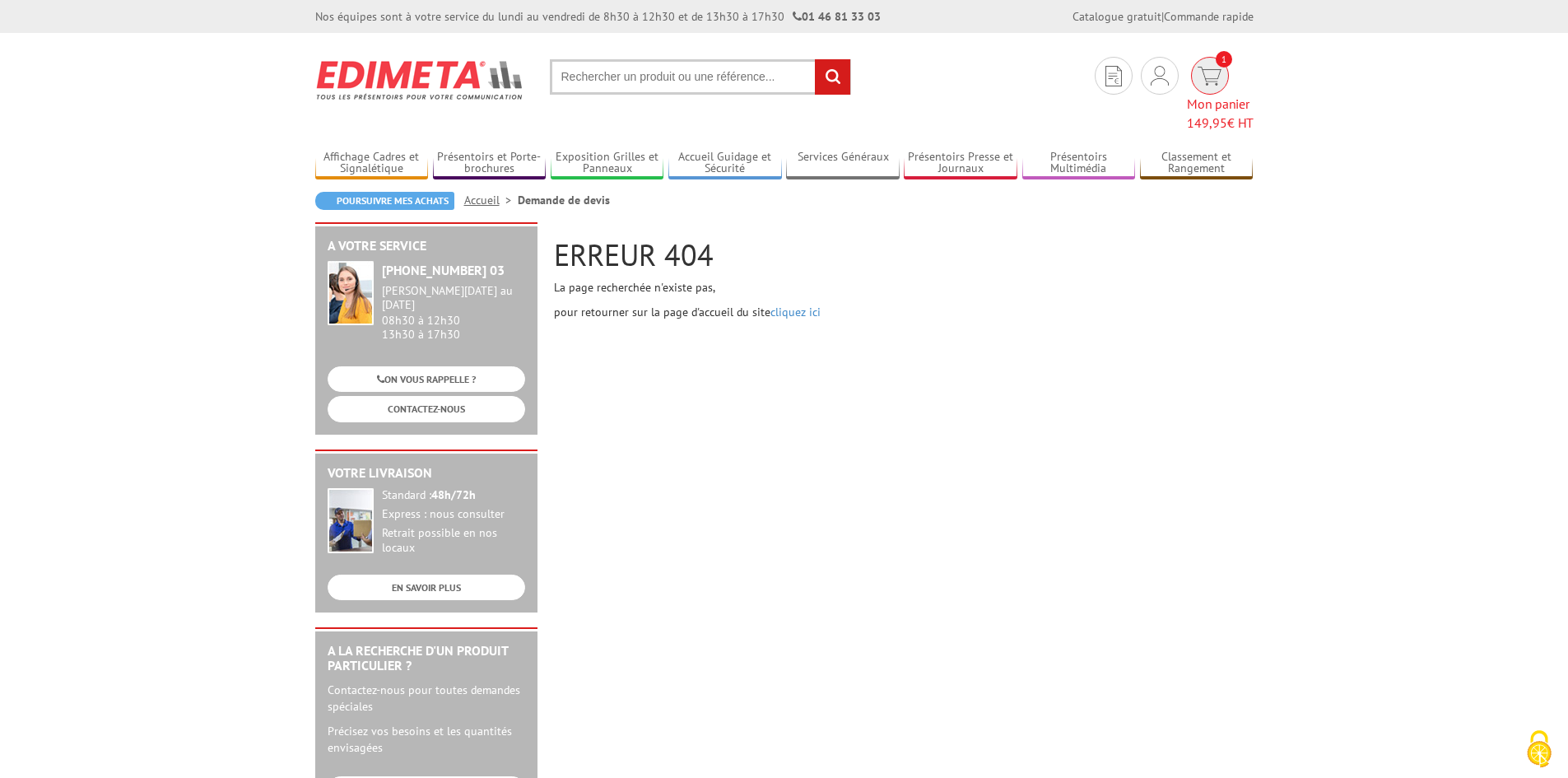
click at [1212, 94] on span "Mon panier 149,95 € HT" at bounding box center [1220, 113] width 67 height 38
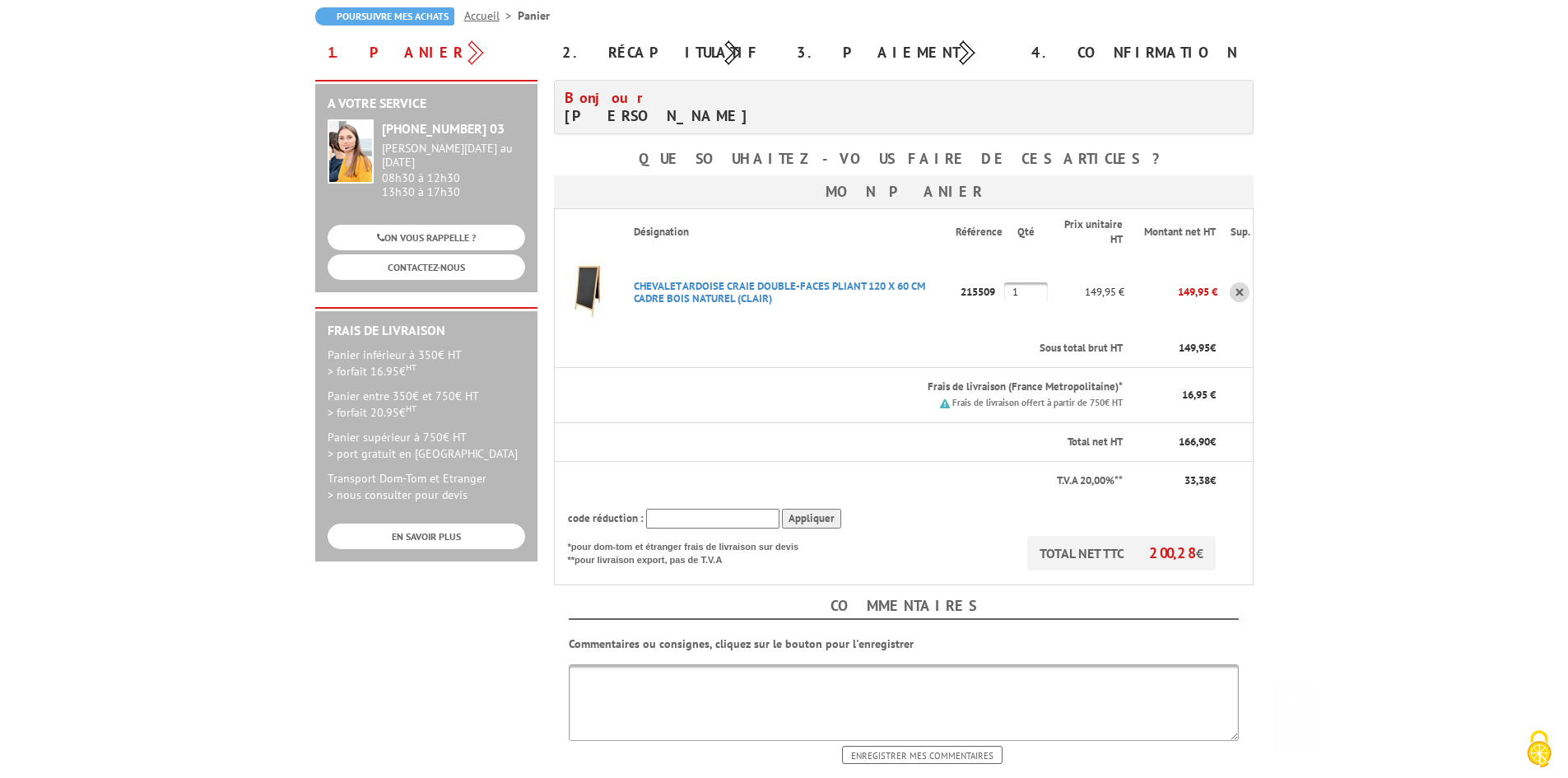
scroll to position [425, 0]
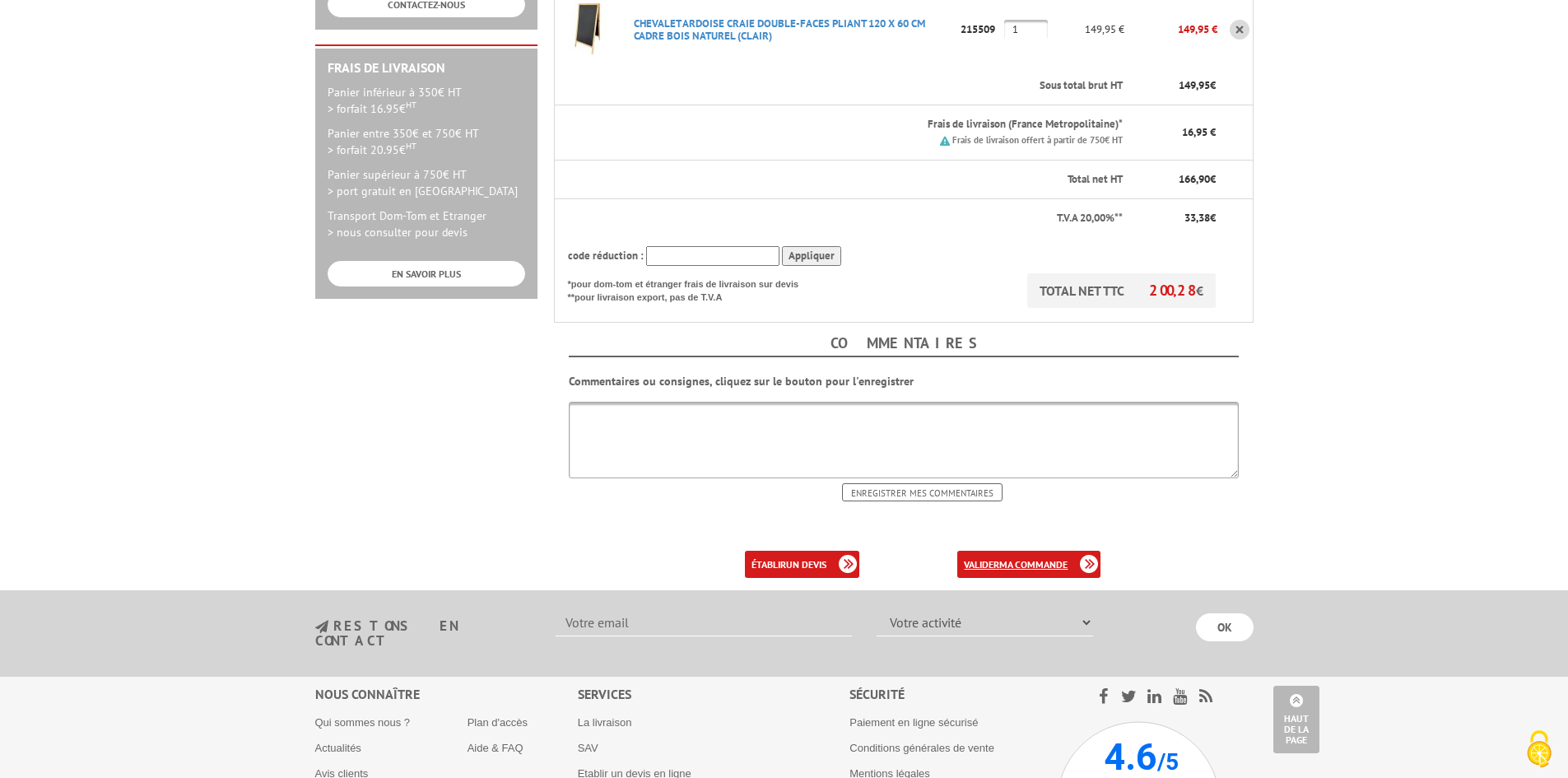
click at [1060, 564] on b "ma commande" at bounding box center [1033, 563] width 68 height 12
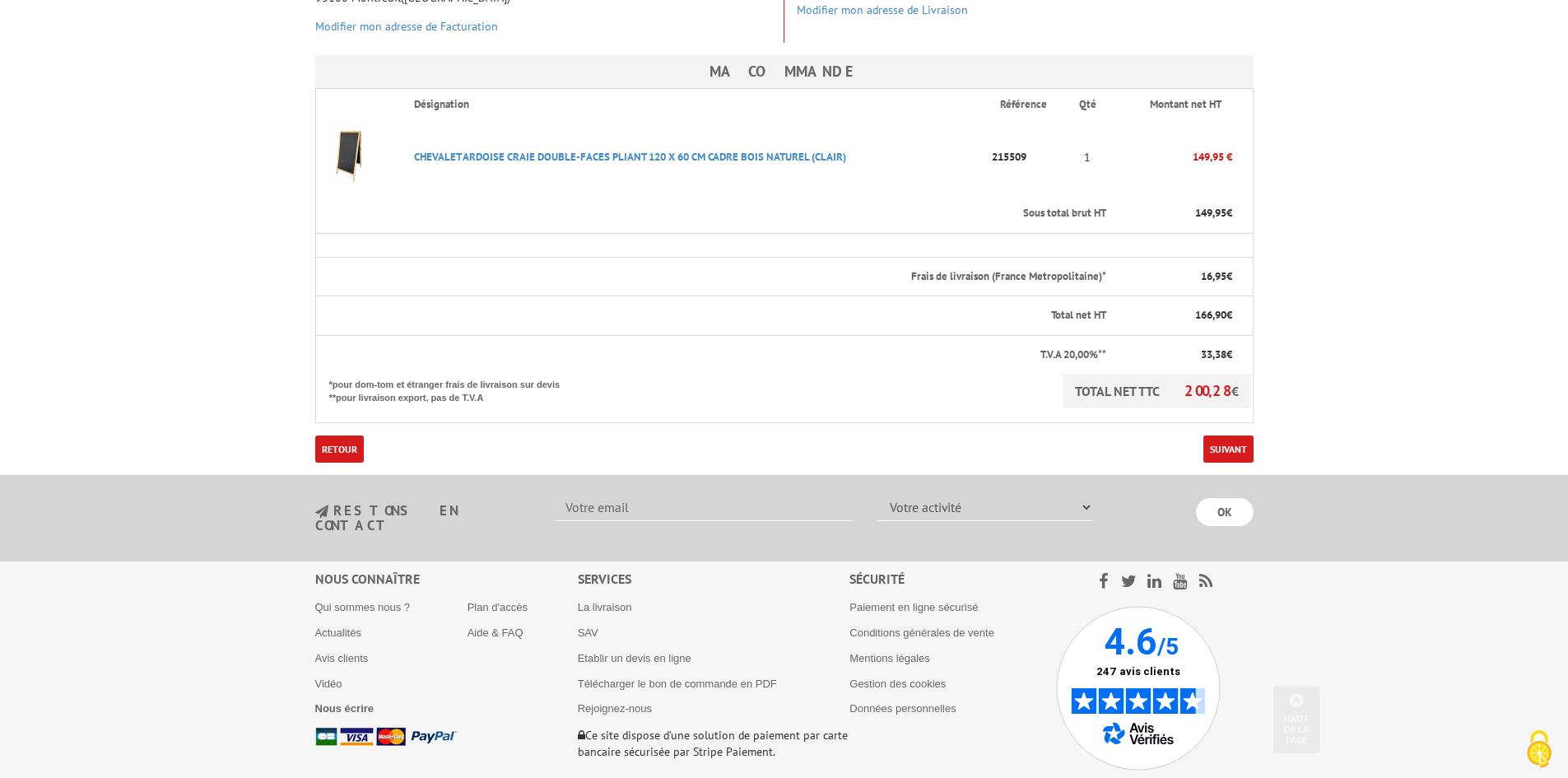
scroll to position [349, 0]
click at [1225, 474] on body "Nos équipes sont à votre service du lundi au vendredi de 8h30 à 12h30 et de 13h…" at bounding box center [784, 253] width 1568 height 1203
click at [1227, 463] on body "Nos équipes sont à votre service du lundi au vendredi de 8h30 à 12h30 et de 13h…" at bounding box center [784, 253] width 1568 height 1203
click at [1225, 447] on link "Suivant" at bounding box center [1228, 448] width 50 height 27
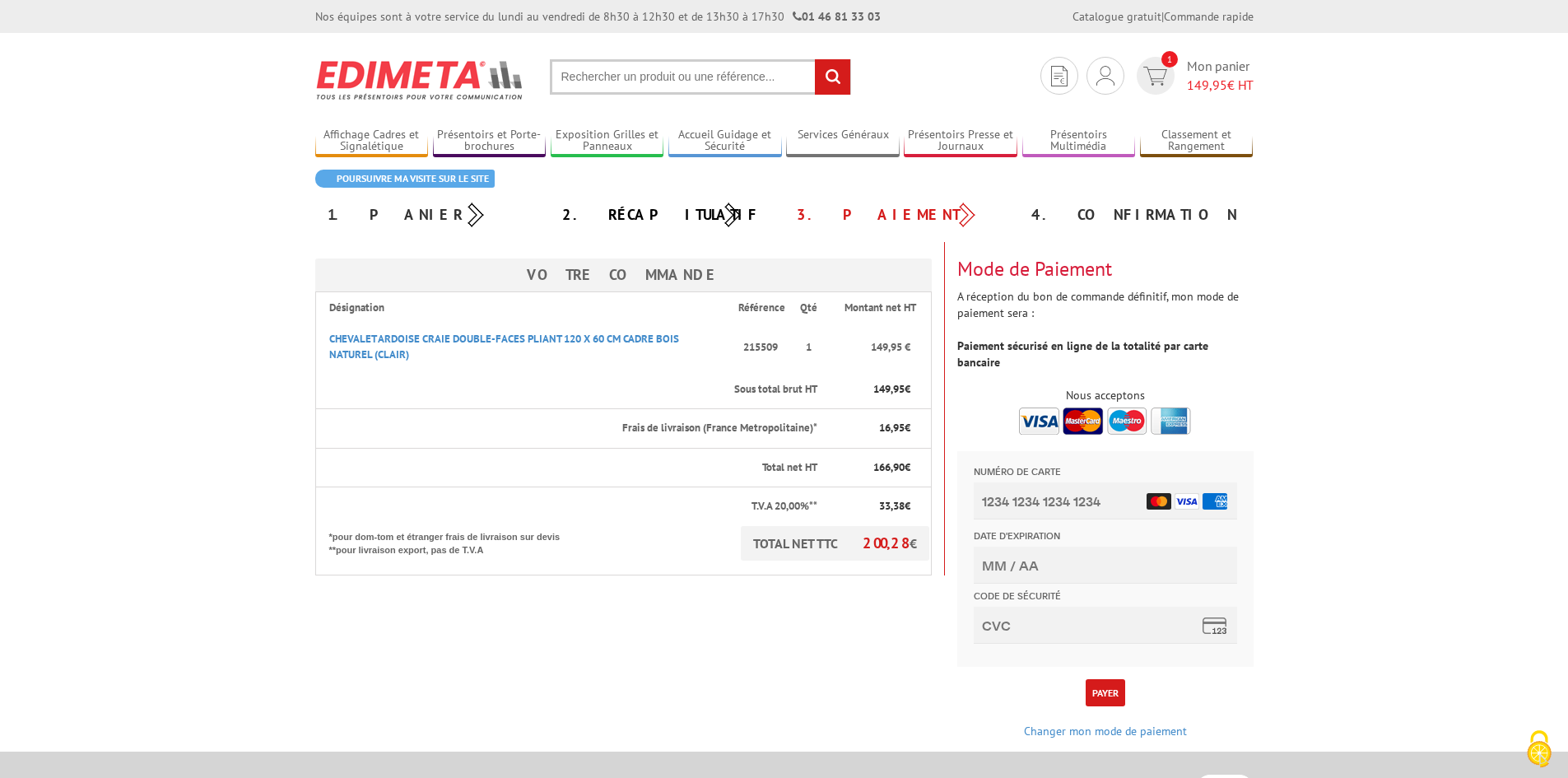
scroll to position [1, 0]
click at [1041, 512] on input "Numéro de carte" at bounding box center [1105, 500] width 264 height 37
click at [1349, 424] on body "L'adresse de ce site précédée de https indique que vous êtes sur un site sécuri…" at bounding box center [784, 565] width 1568 height 1131
click at [1107, 496] on input "Numéro de carte" at bounding box center [1105, 500] width 264 height 37
click at [1278, 436] on body "L'adresse de ce site précédée de https indique que vous êtes sur un site sécuri…" at bounding box center [784, 565] width 1568 height 1131
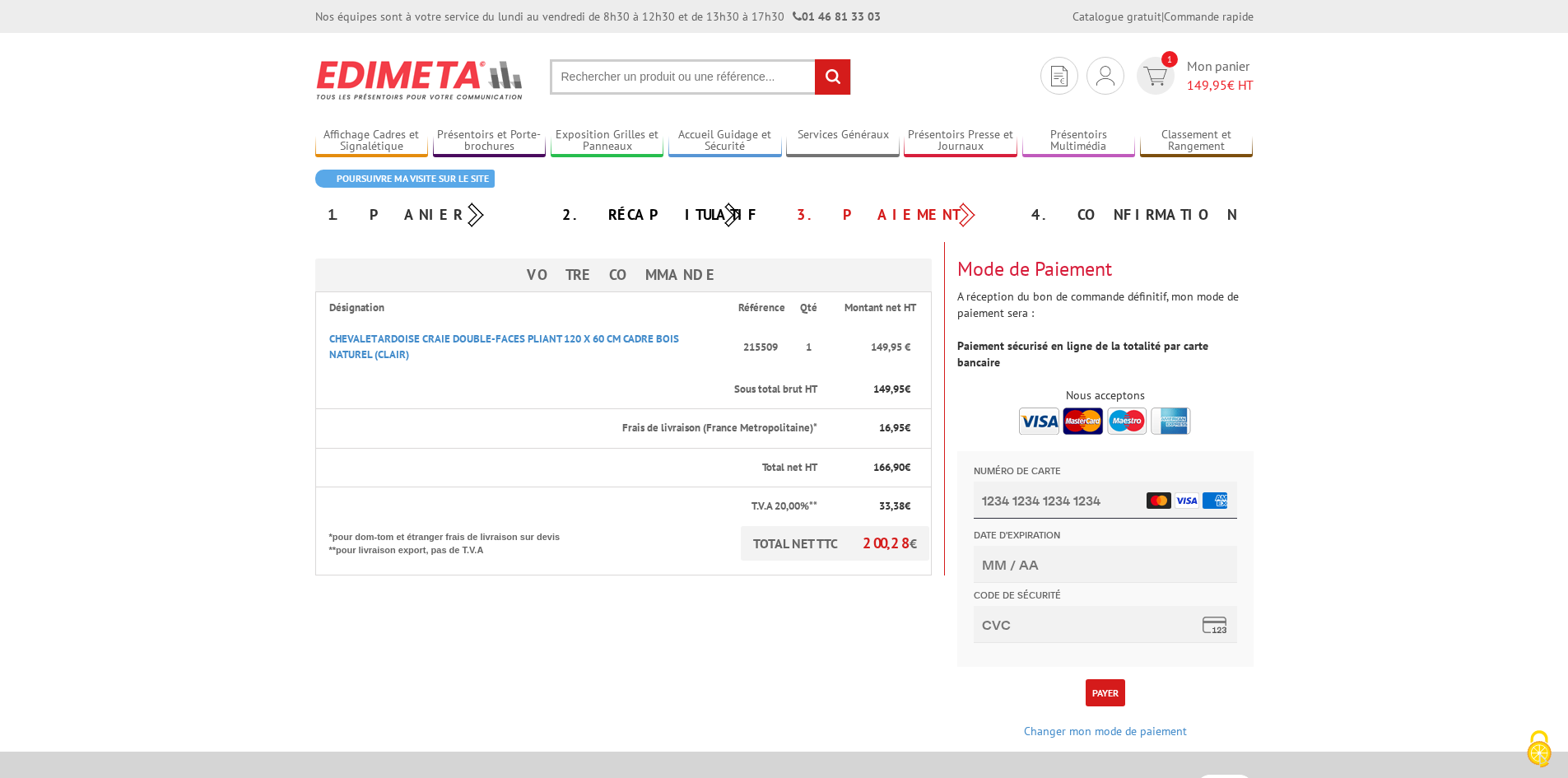
click at [1094, 487] on input "Numéro de carte" at bounding box center [1105, 500] width 264 height 37
click at [1099, 86] on div "Mon compte Mes devis & commandes Déconnexion" at bounding box center [1105, 124] width 178 height 79
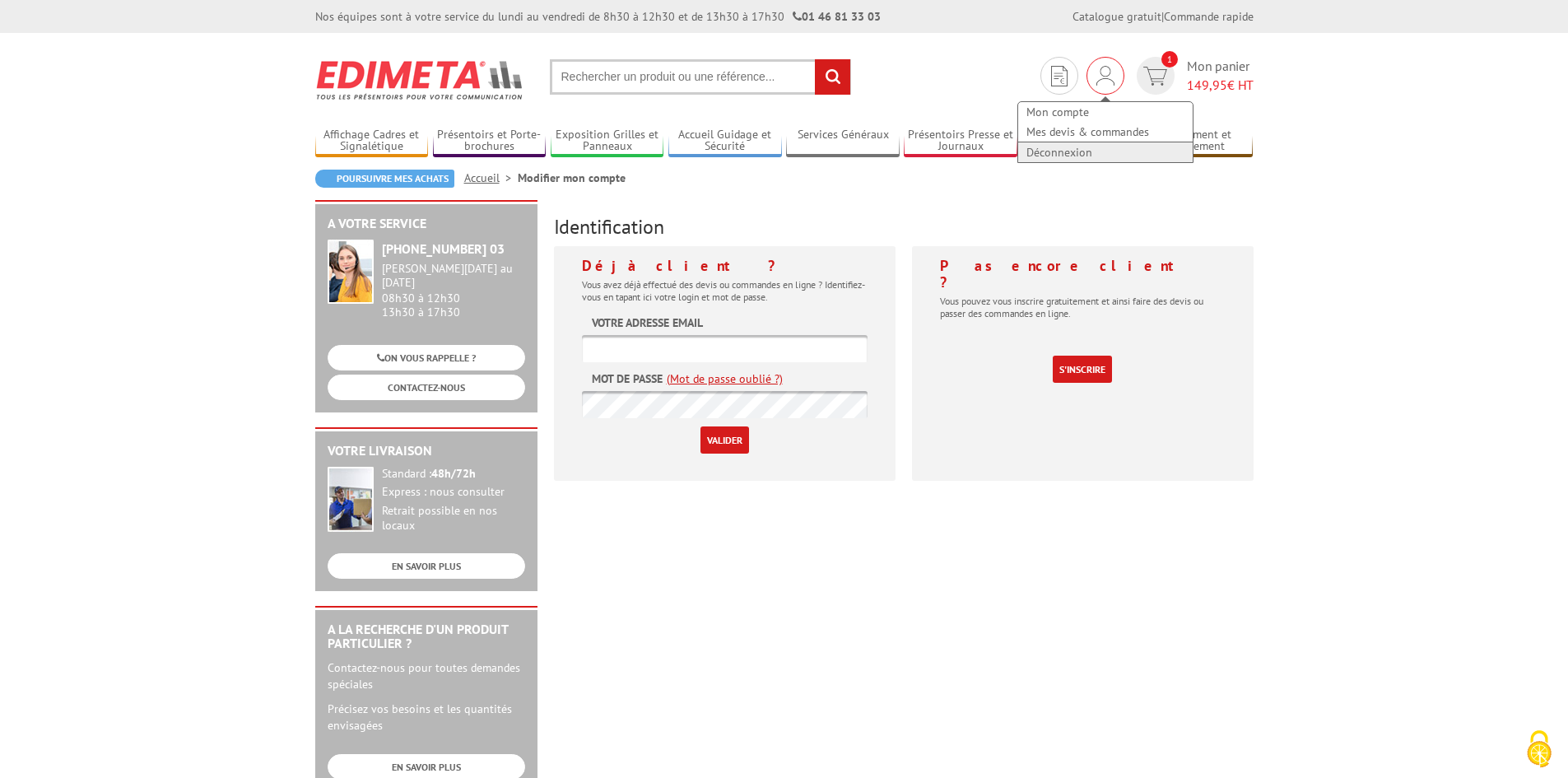
type input "[PERSON_NAME][EMAIL_ADDRESS][DOMAIN_NAME]"
click at [1069, 160] on link "Déconnexion" at bounding box center [1105, 152] width 175 height 19
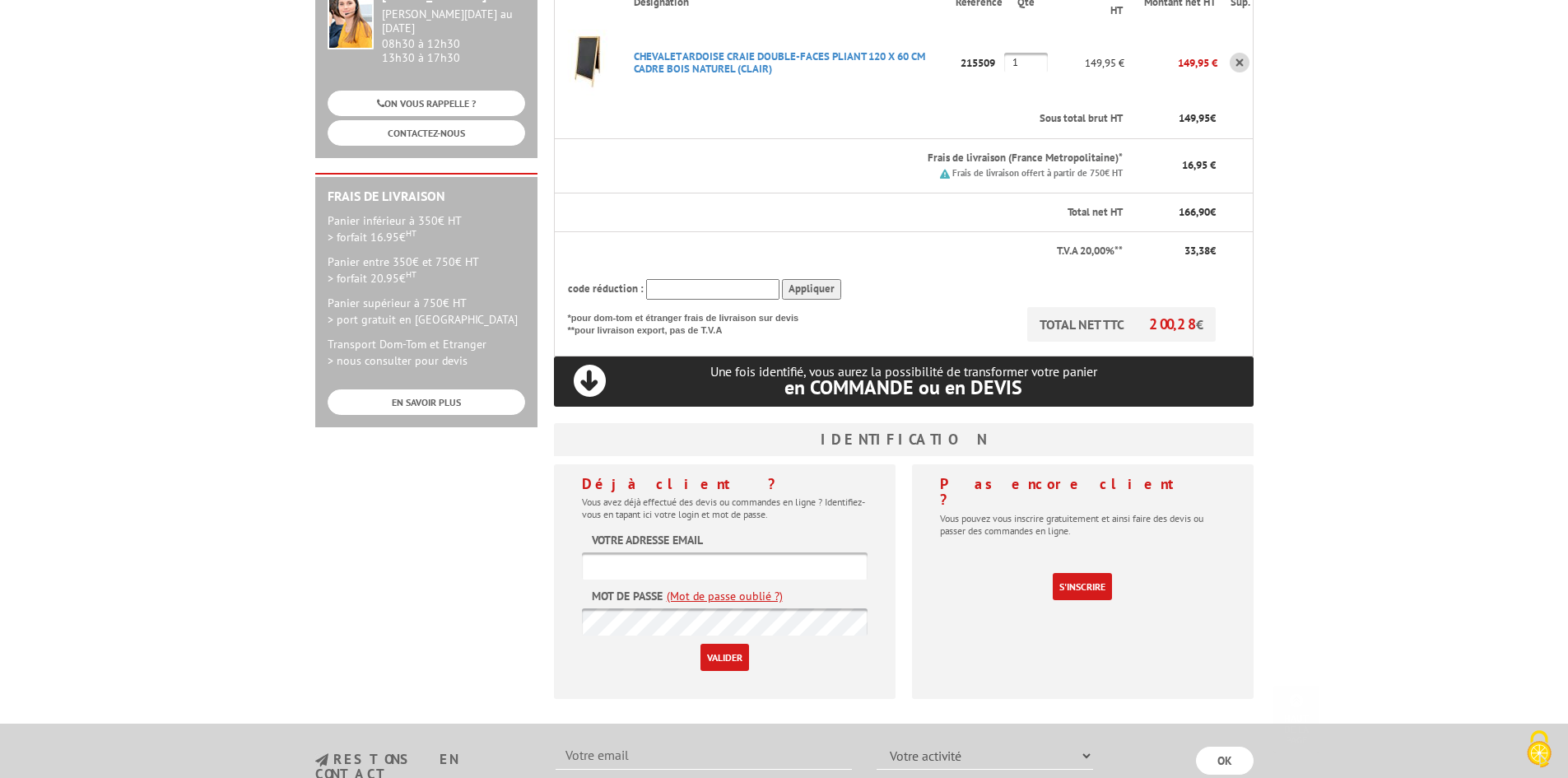
scroll to position [294, 0]
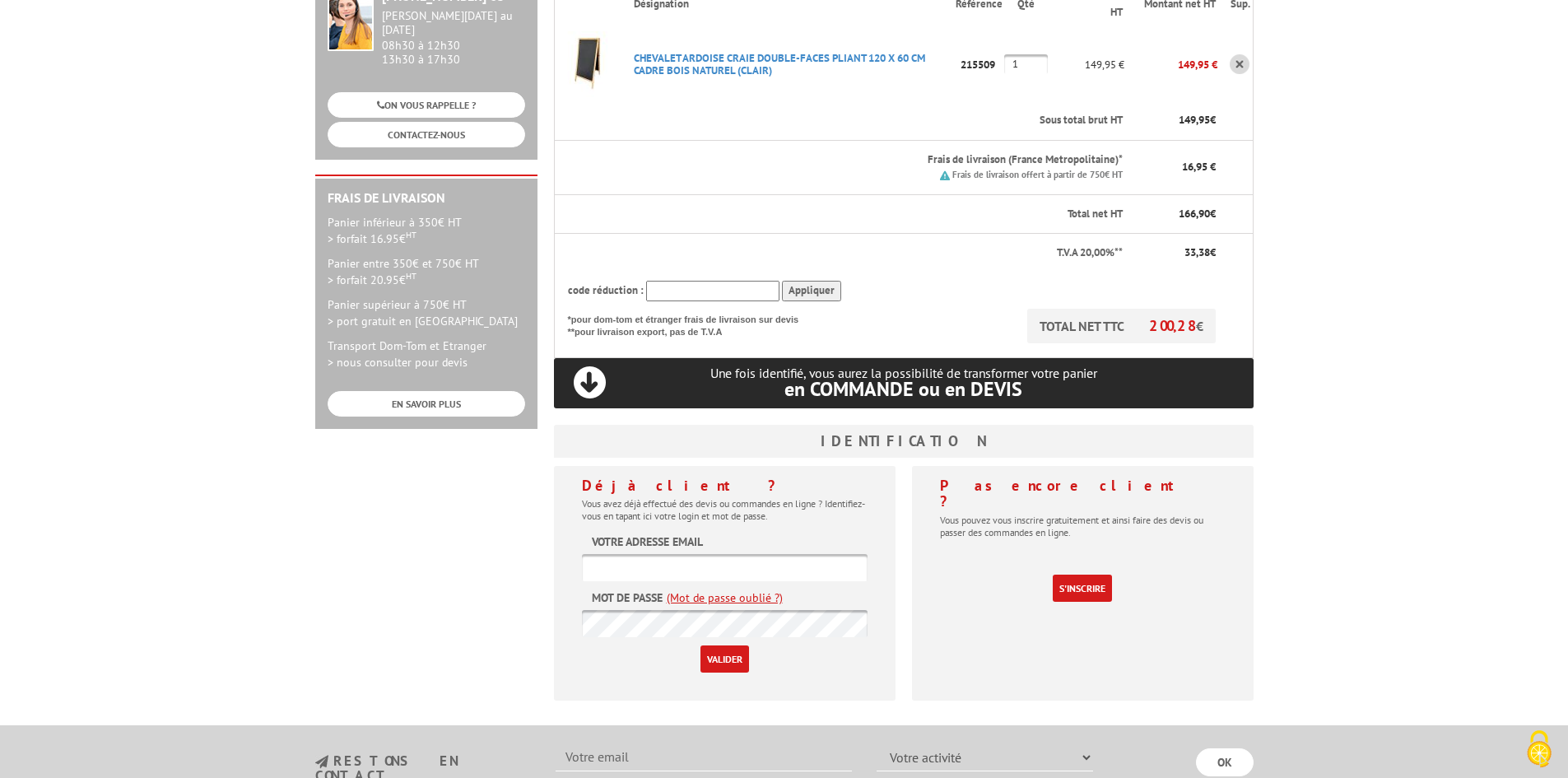
type input "[PERSON_NAME][EMAIL_ADDRESS][DOMAIN_NAME]"
click at [730, 676] on div "Déjà client ? Vous avez déjà effectué des devis ou commandes en ligne ? Identif…" at bounding box center [724, 584] width 341 height 235
click at [730, 669] on input "Valider" at bounding box center [724, 658] width 48 height 27
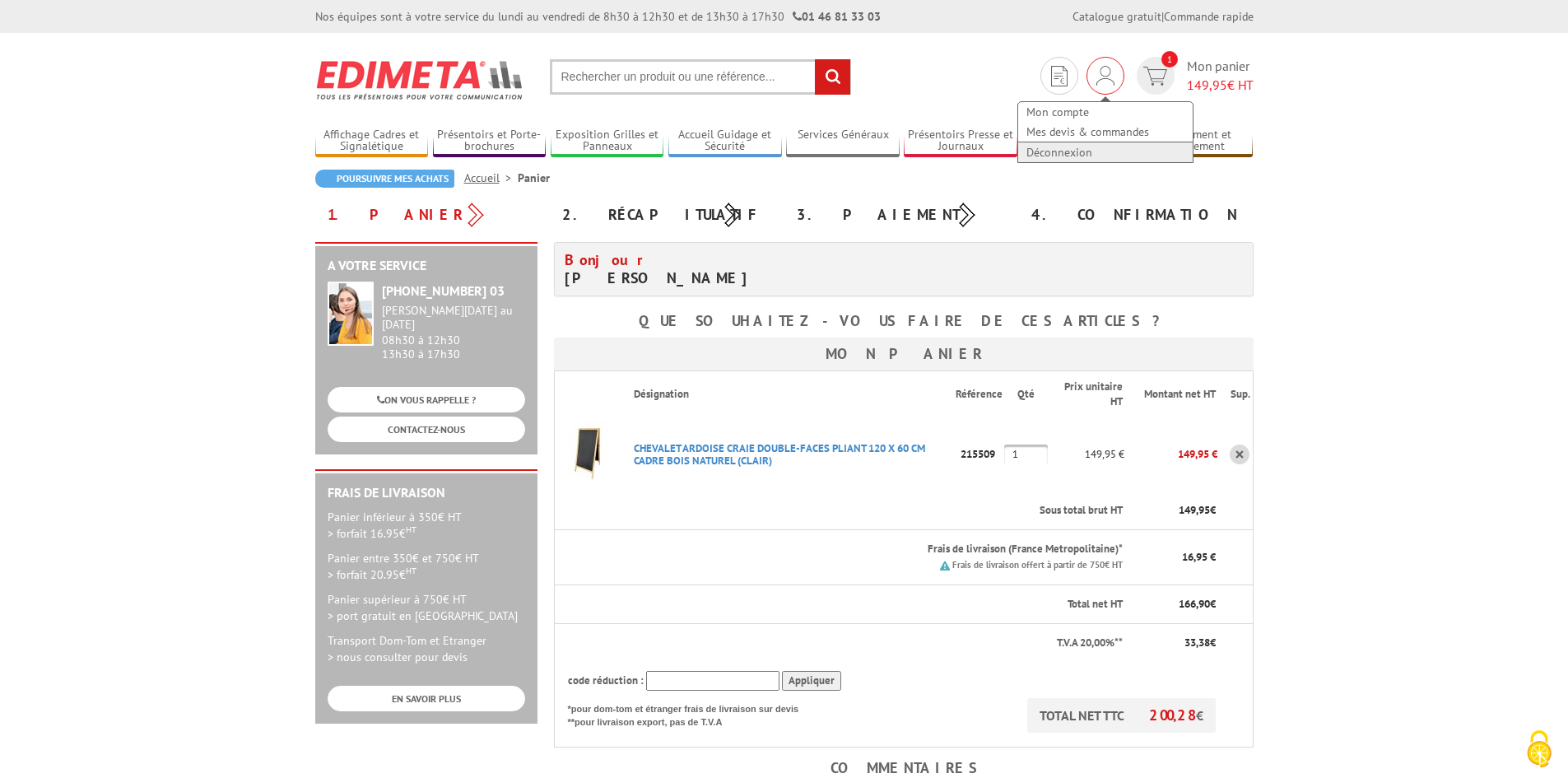
click at [1072, 151] on link "Déconnexion" at bounding box center [1105, 152] width 175 height 19
